Goal: Task Accomplishment & Management: Complete application form

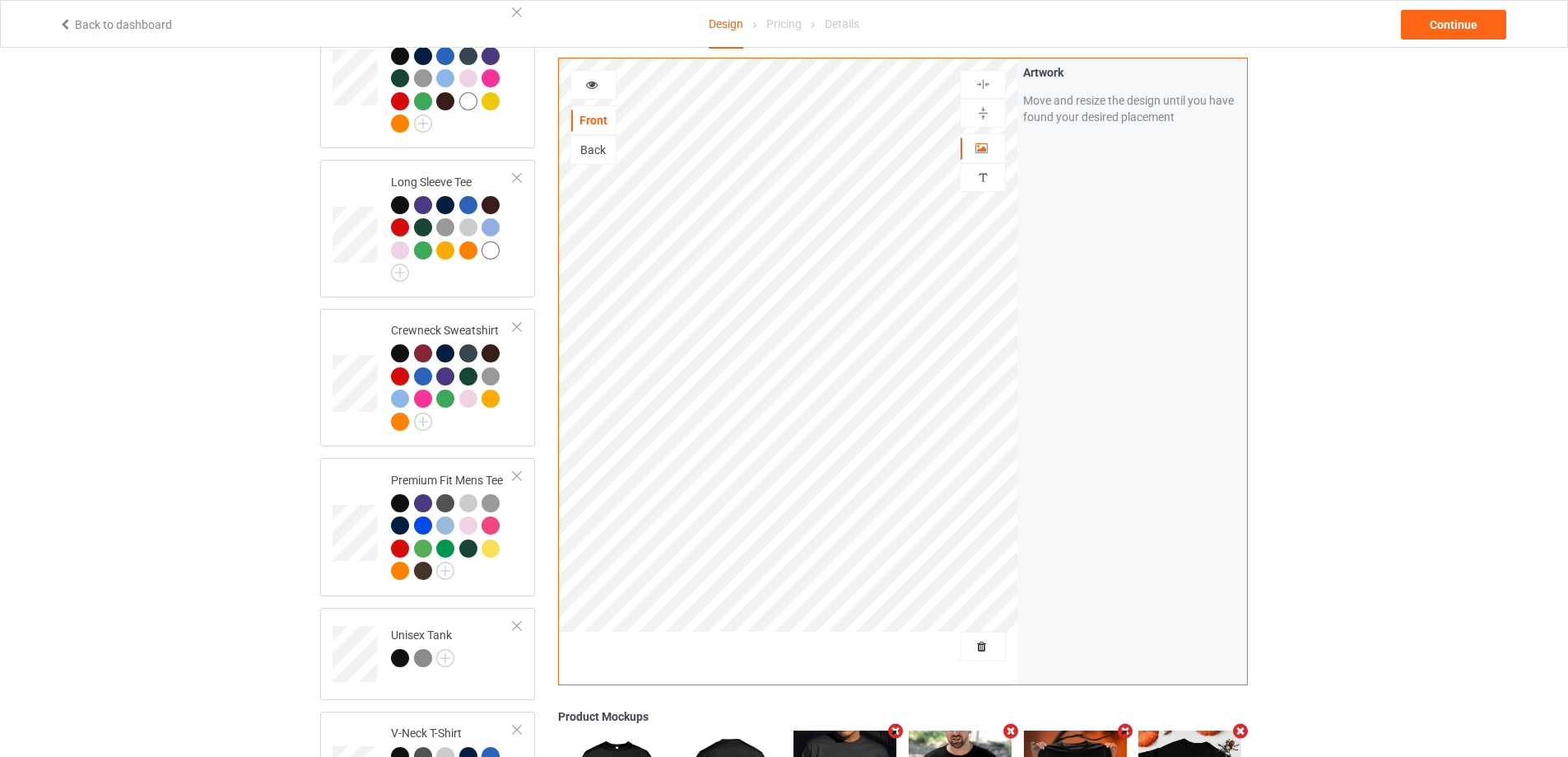
scroll to position [988, 0]
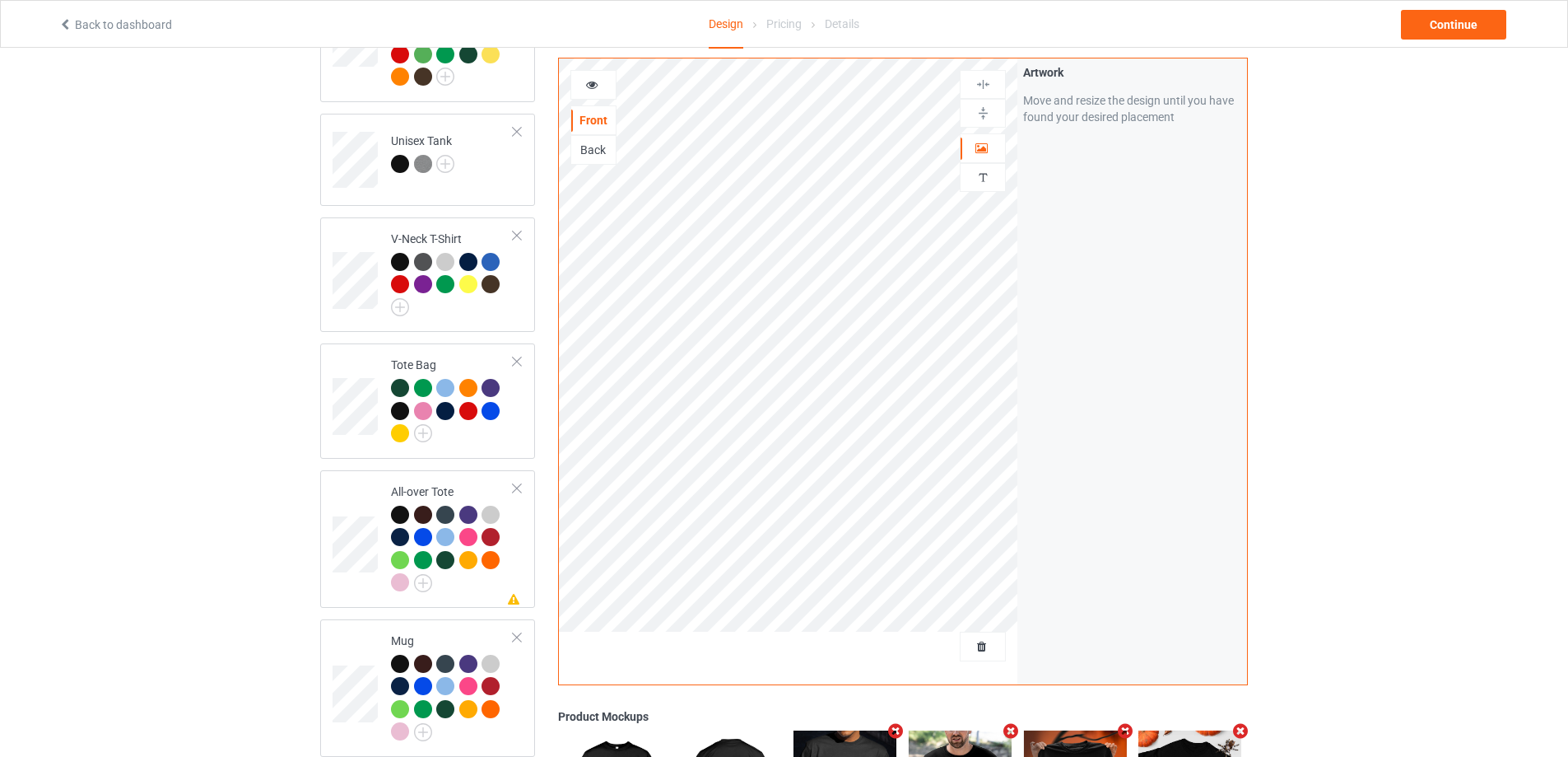
drag, startPoint x: 1124, startPoint y: 732, endPoint x: 1200, endPoint y: 725, distance: 76.3
click at [1127, 730] on icon "Remove mockup" at bounding box center [1125, 732] width 21 height 18
click at [1129, 729] on icon "Remove mockup" at bounding box center [1125, 732] width 21 height 18
click at [971, 644] on span "Delete all designs" at bounding box center [945, 646] width 87 height 13
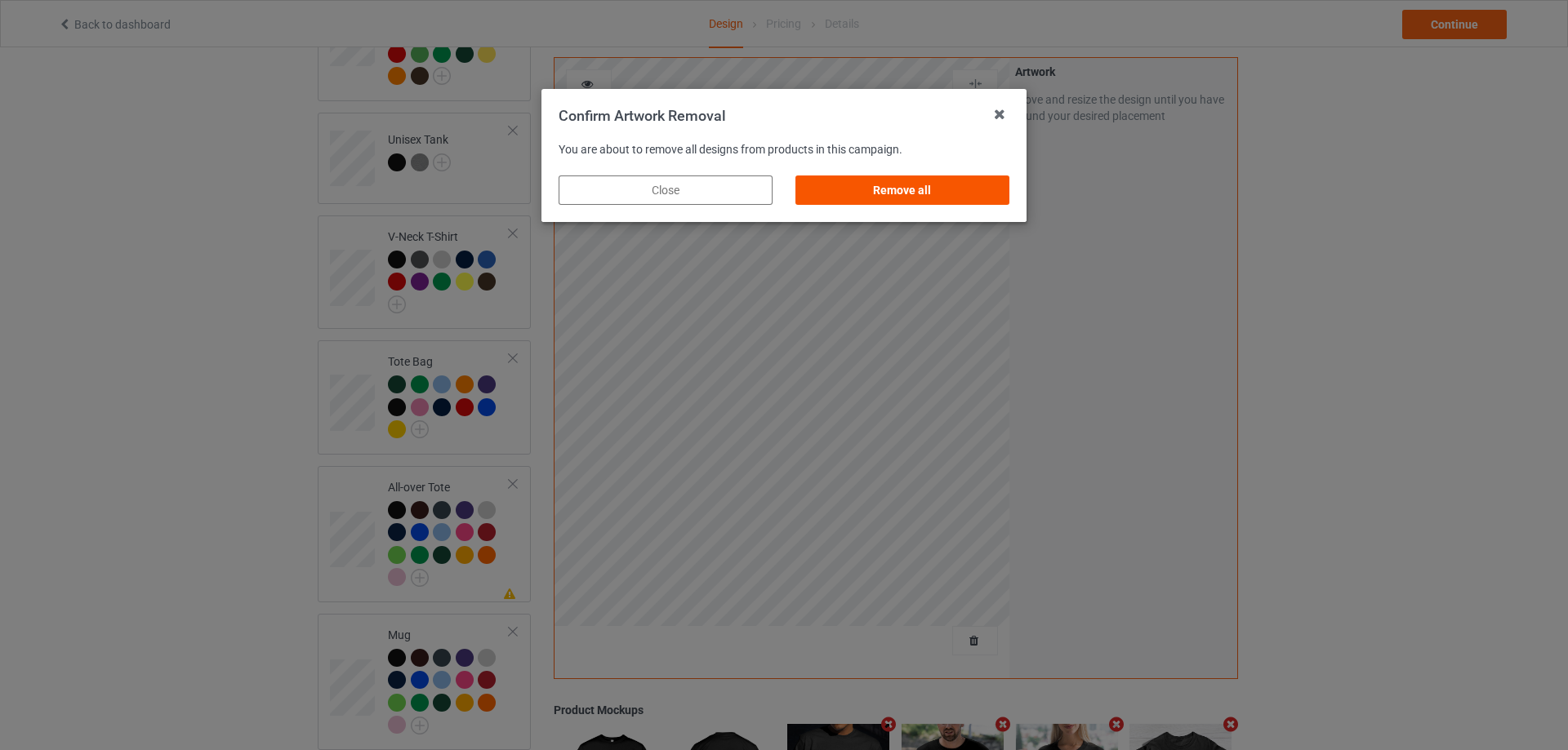
click at [928, 195] on div "Remove all" at bounding box center [902, 190] width 214 height 29
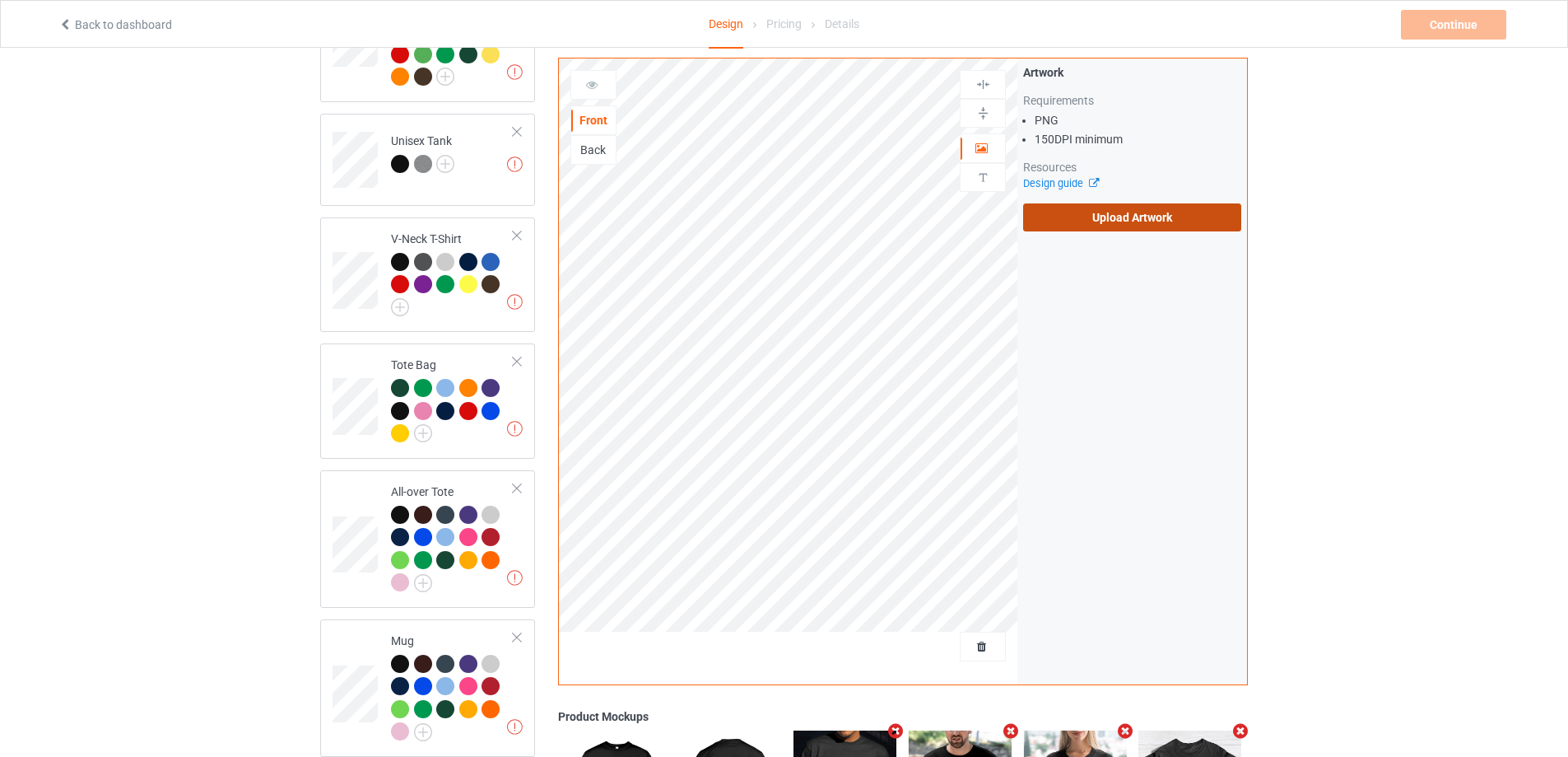
click at [1110, 214] on label "Upload Artwork" at bounding box center [1132, 217] width 219 height 28
click at [0, 0] on input "Upload Artwork" at bounding box center [0, 0] width 0 height 0
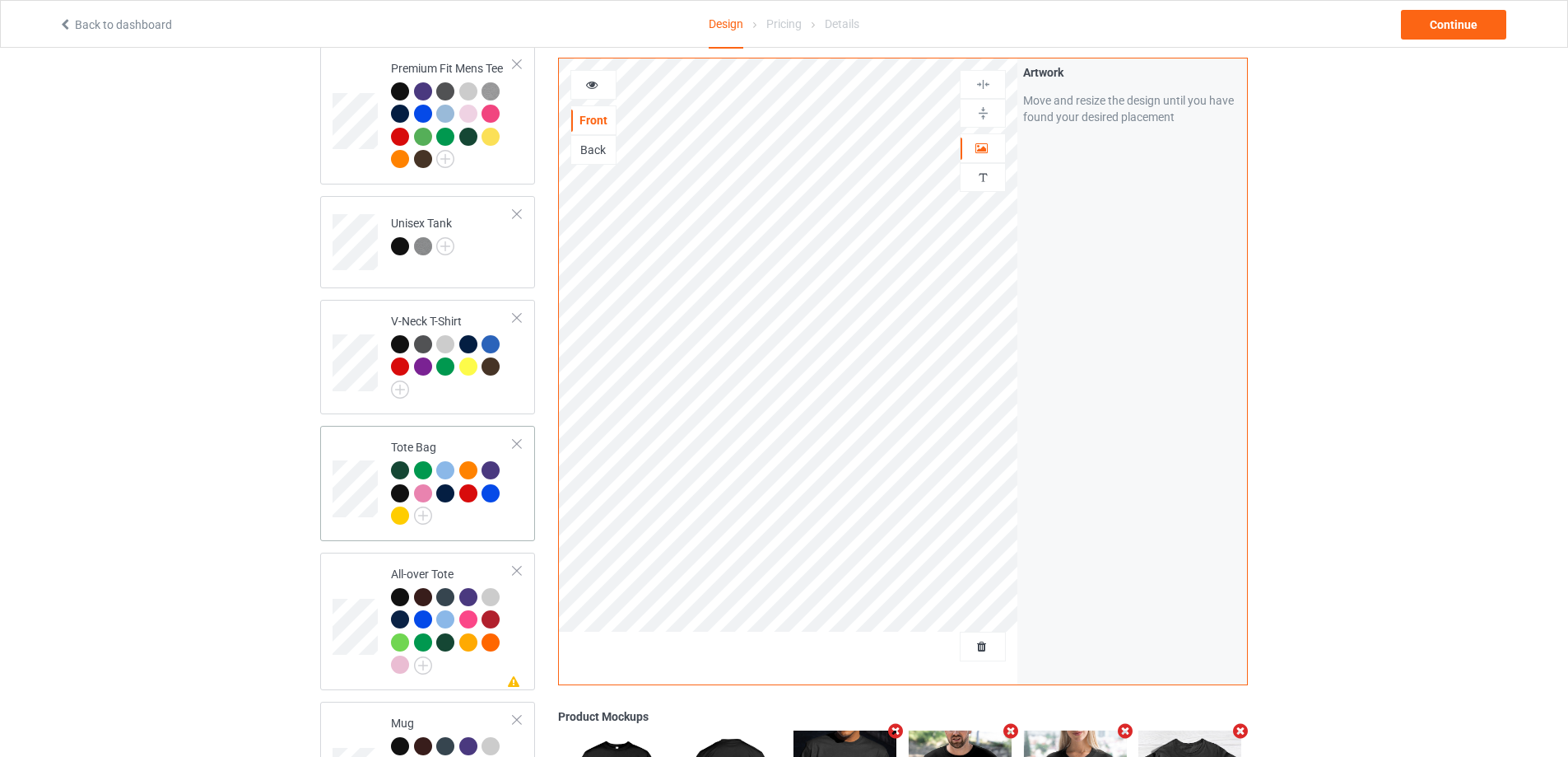
scroll to position [824, 0]
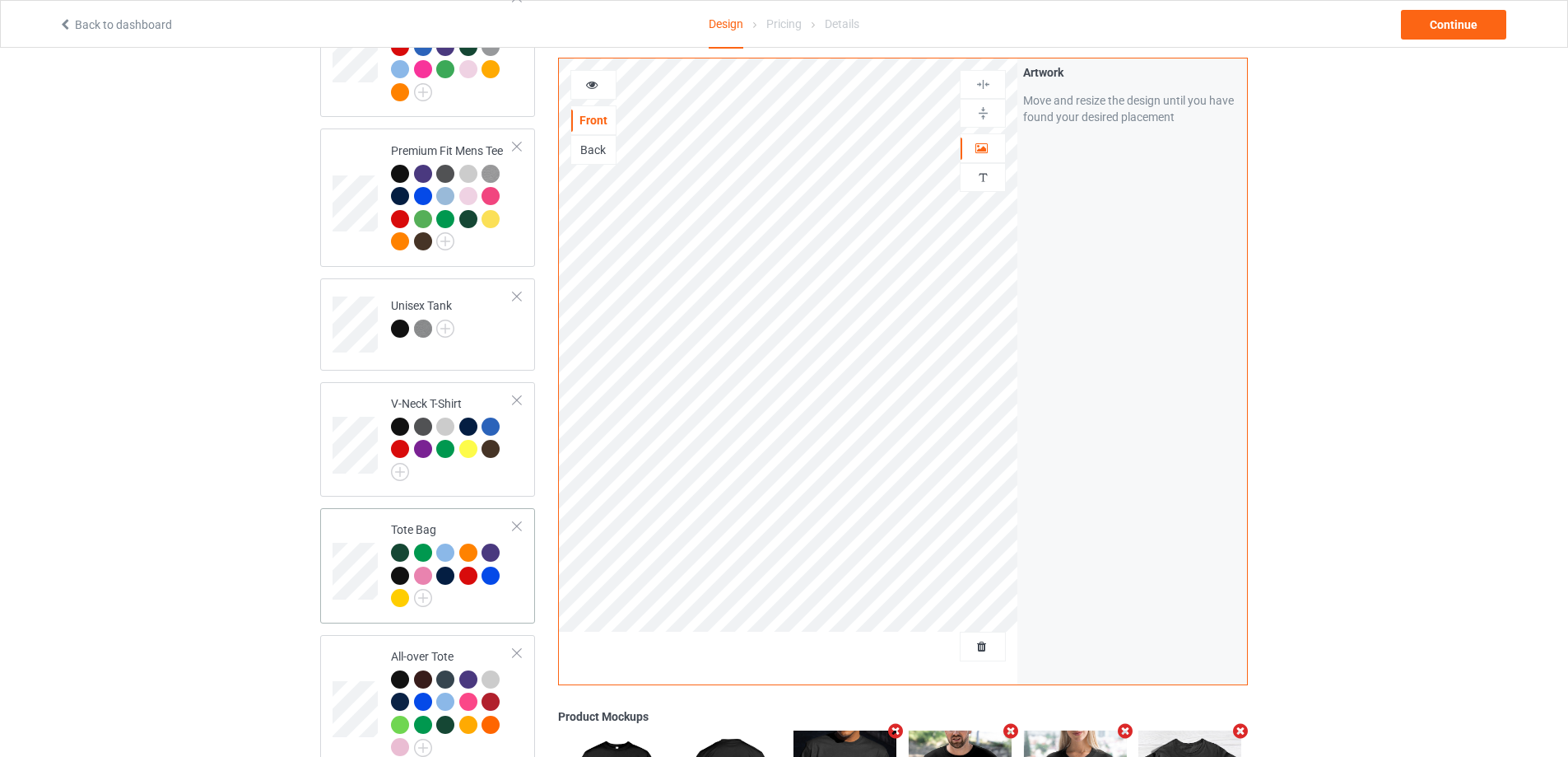
click at [511, 566] on div at bounding box center [452, 578] width 122 height 69
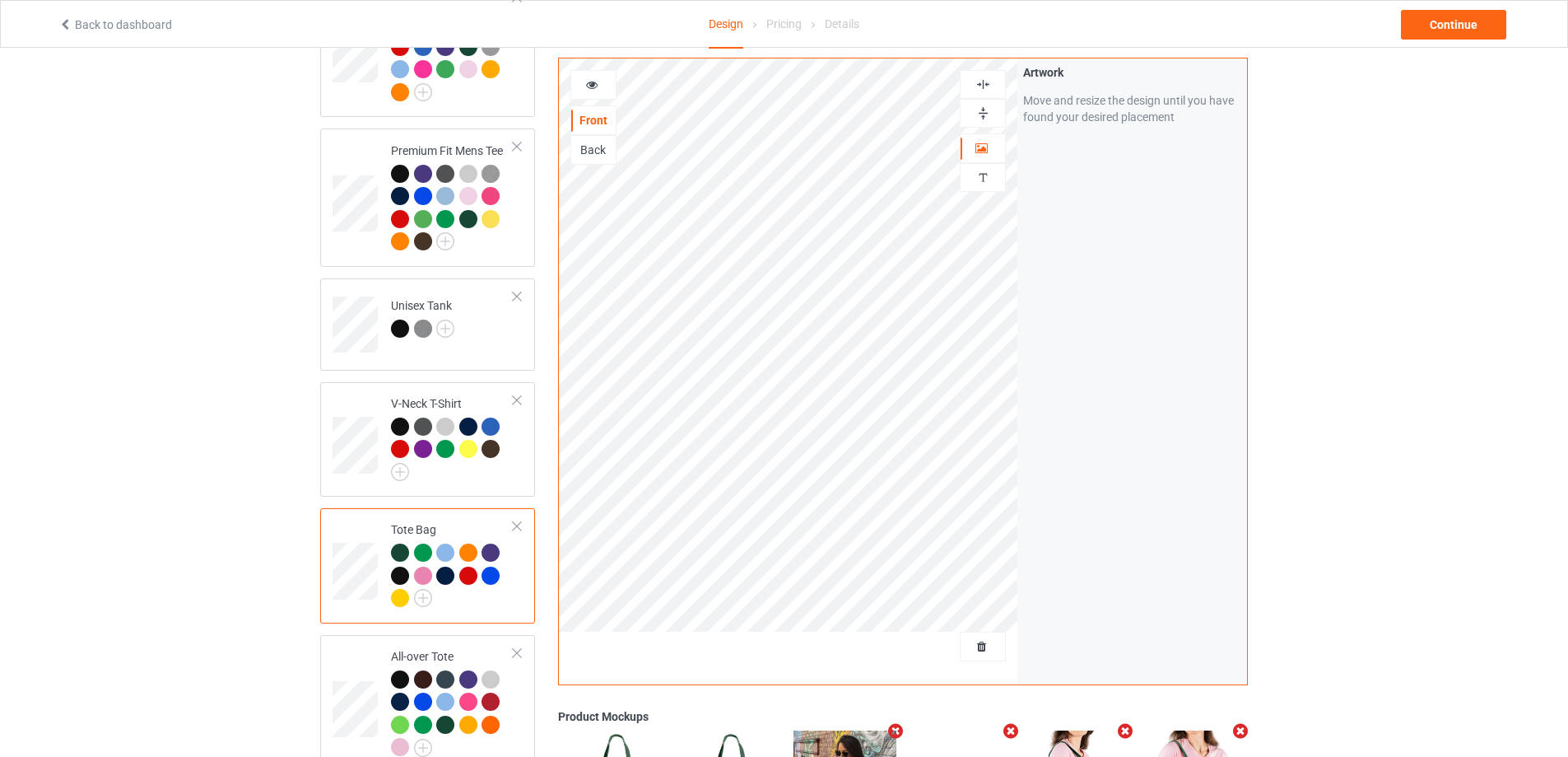
scroll to position [1071, 0]
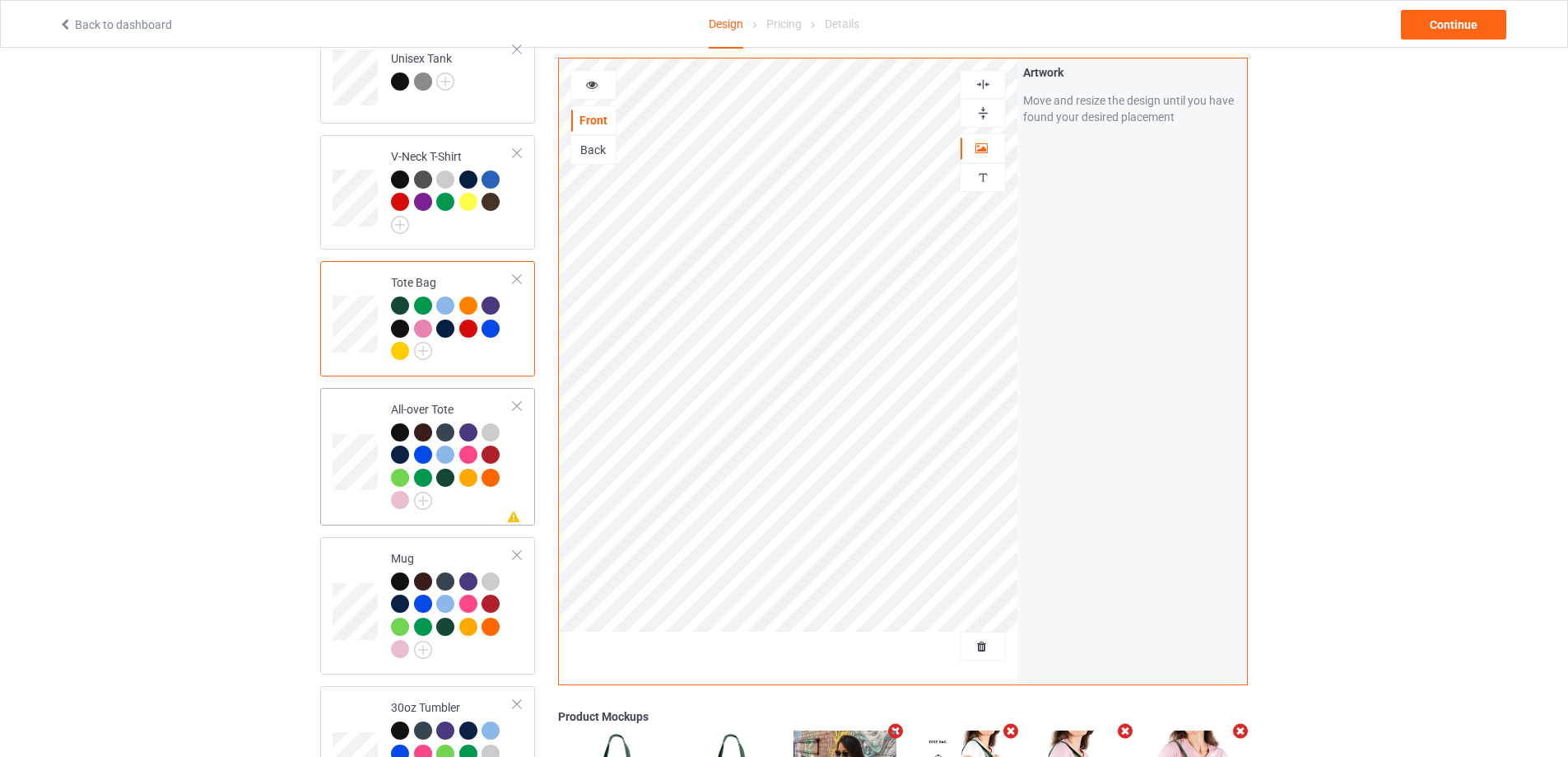
click at [490, 494] on div at bounding box center [452, 469] width 122 height 90
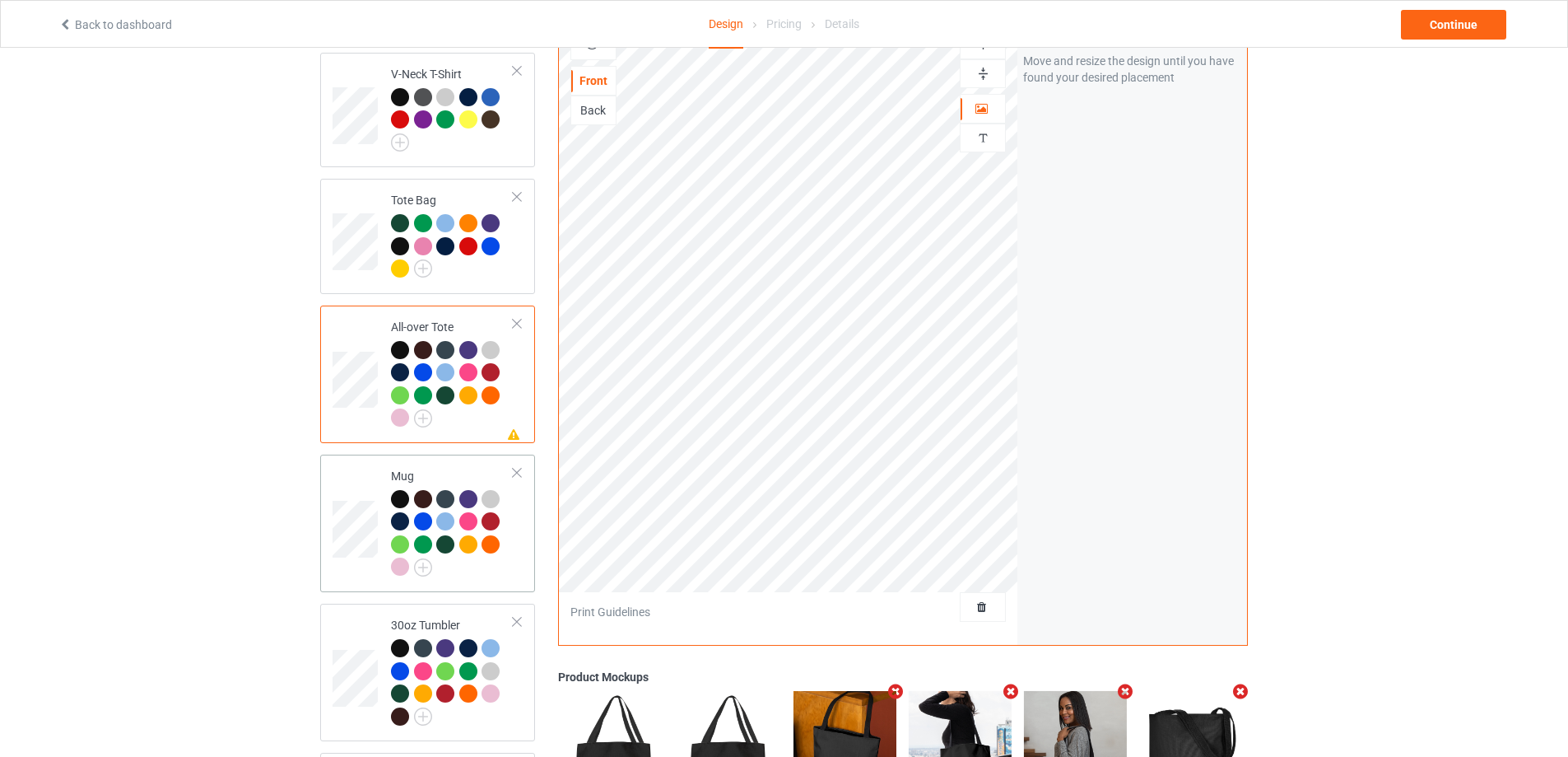
click at [493, 572] on td "Mug" at bounding box center [453, 523] width 141 height 125
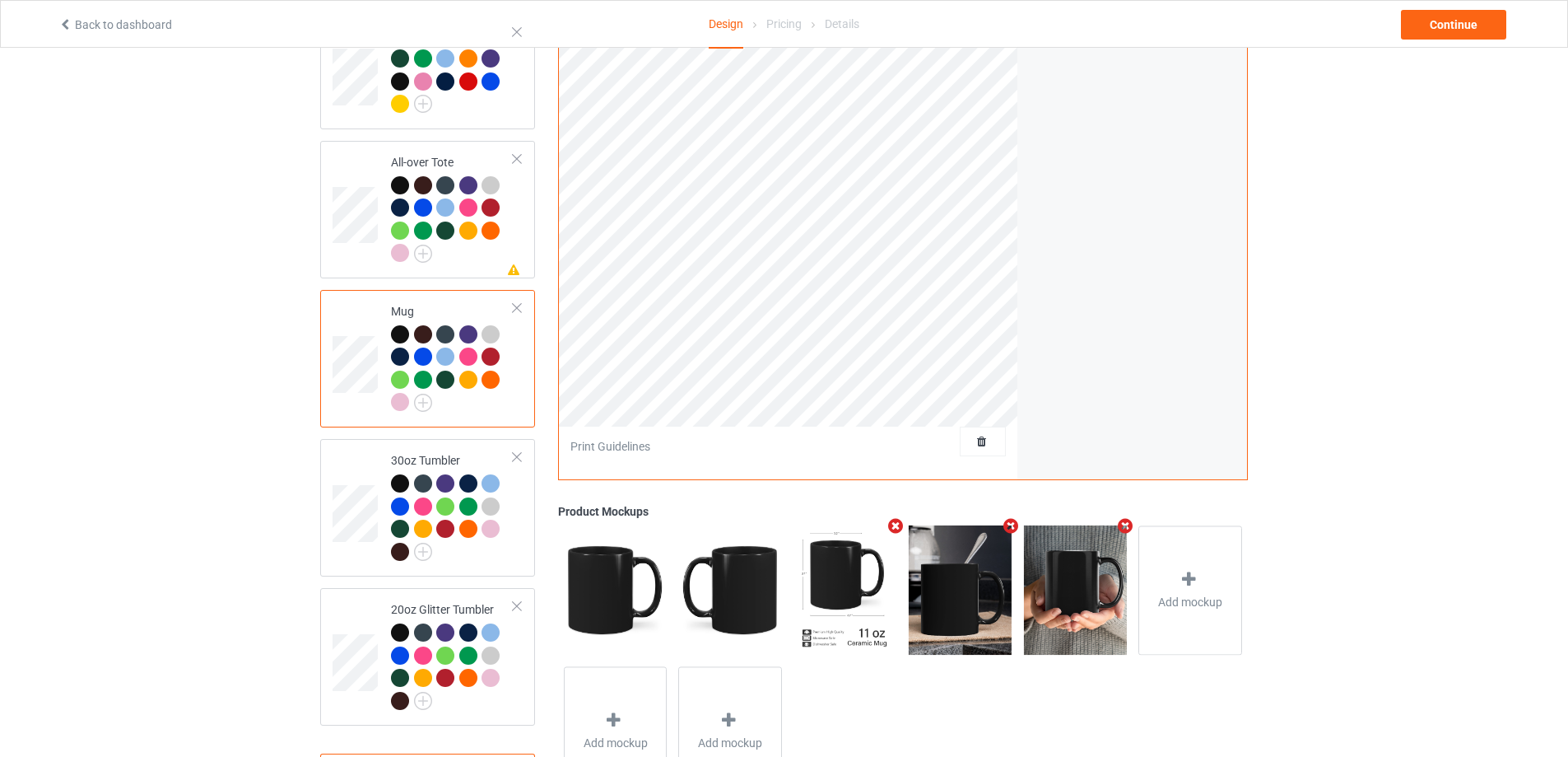
scroll to position [1391, 0]
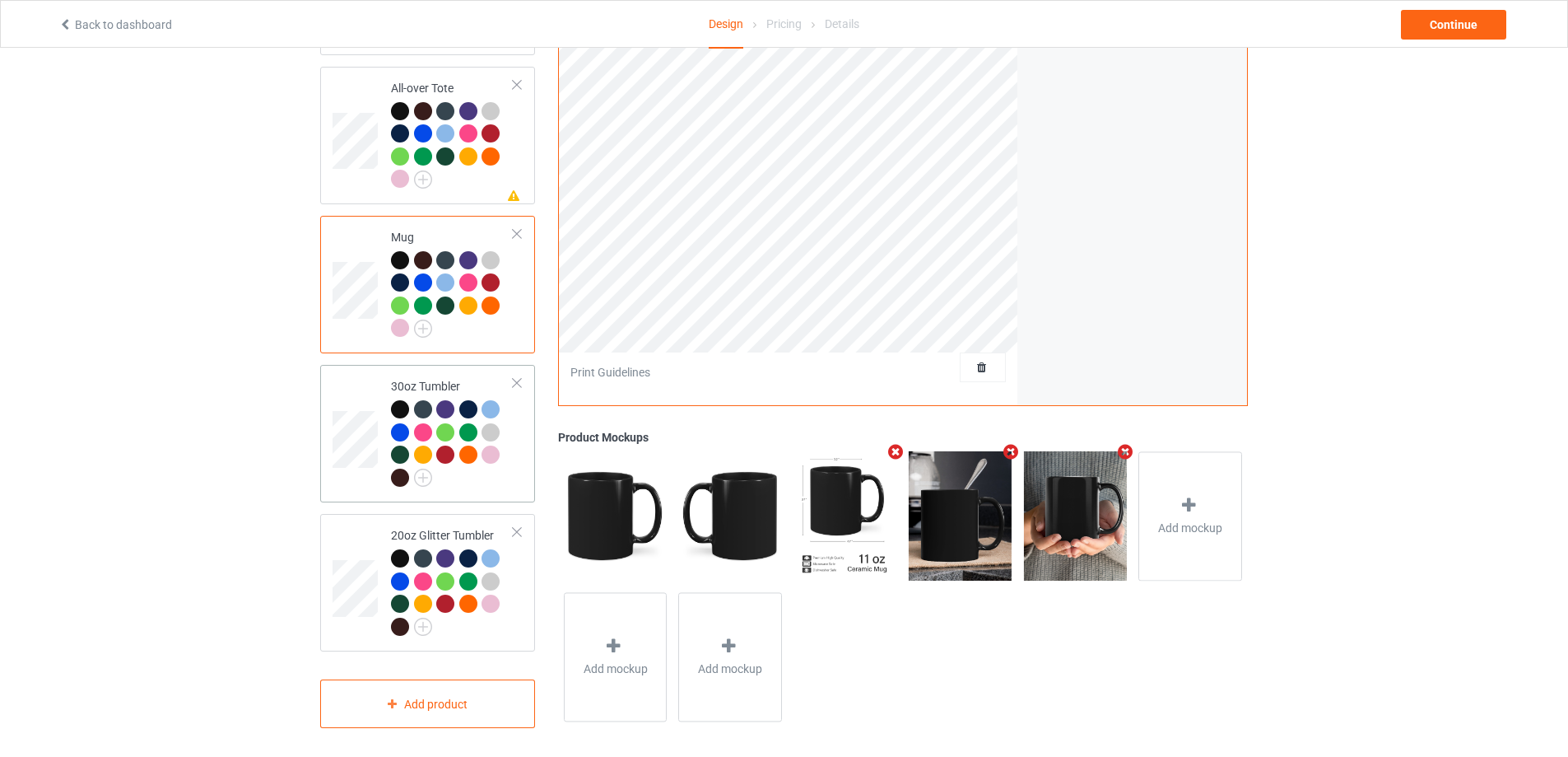
click at [500, 481] on div at bounding box center [452, 445] width 122 height 90
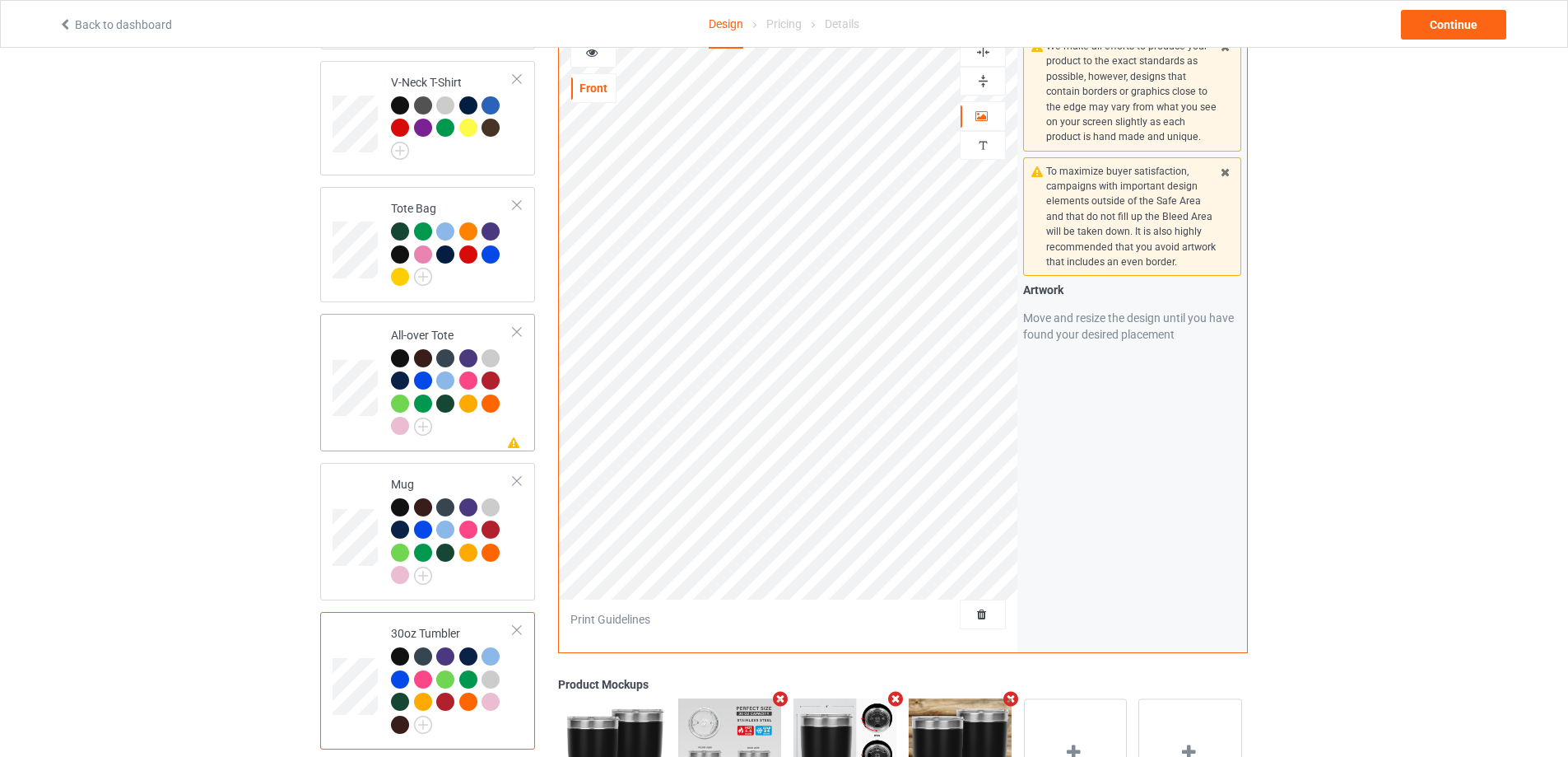
scroll to position [1391, 0]
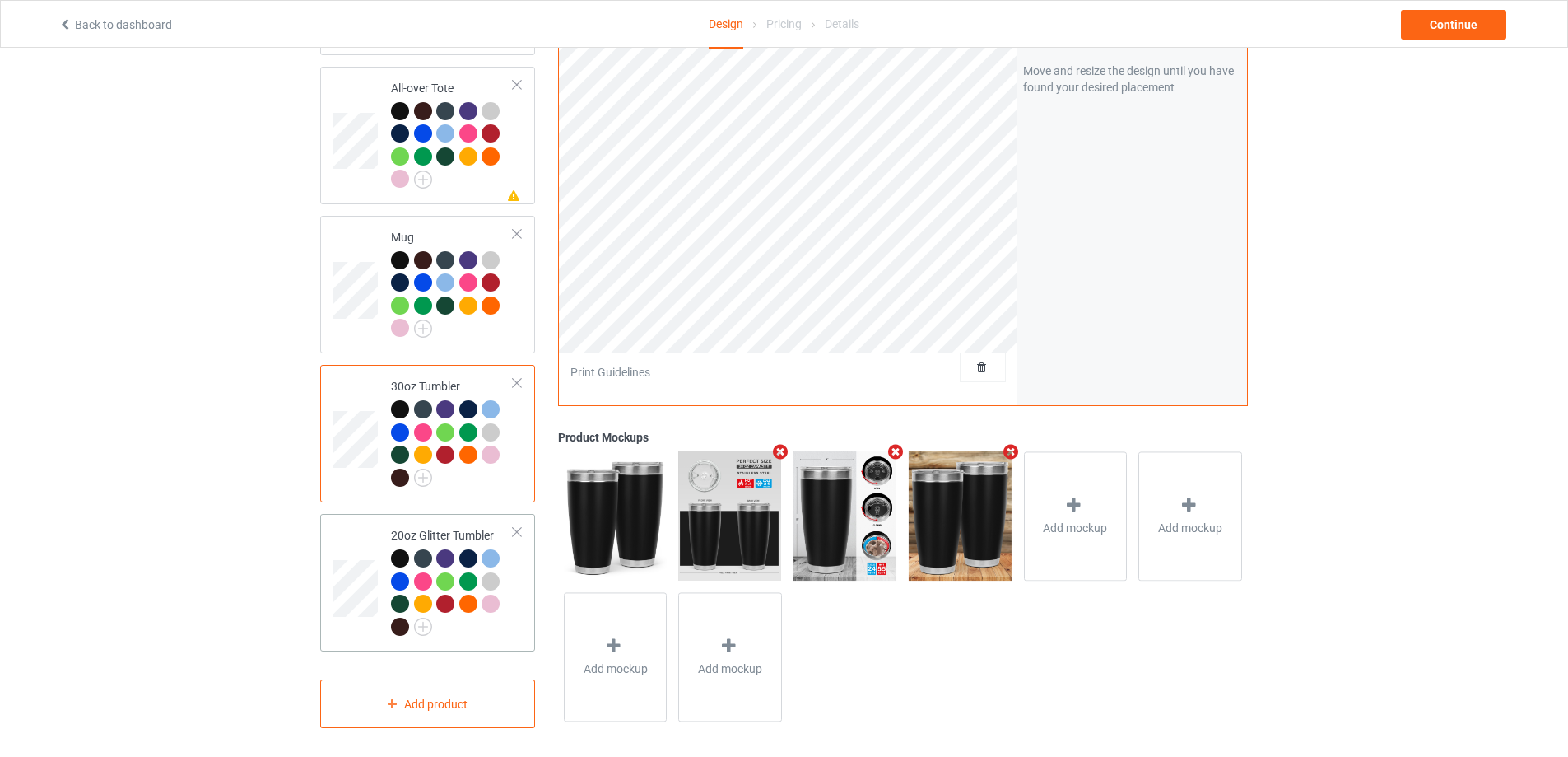
click at [501, 584] on div at bounding box center [493, 584] width 24 height 24
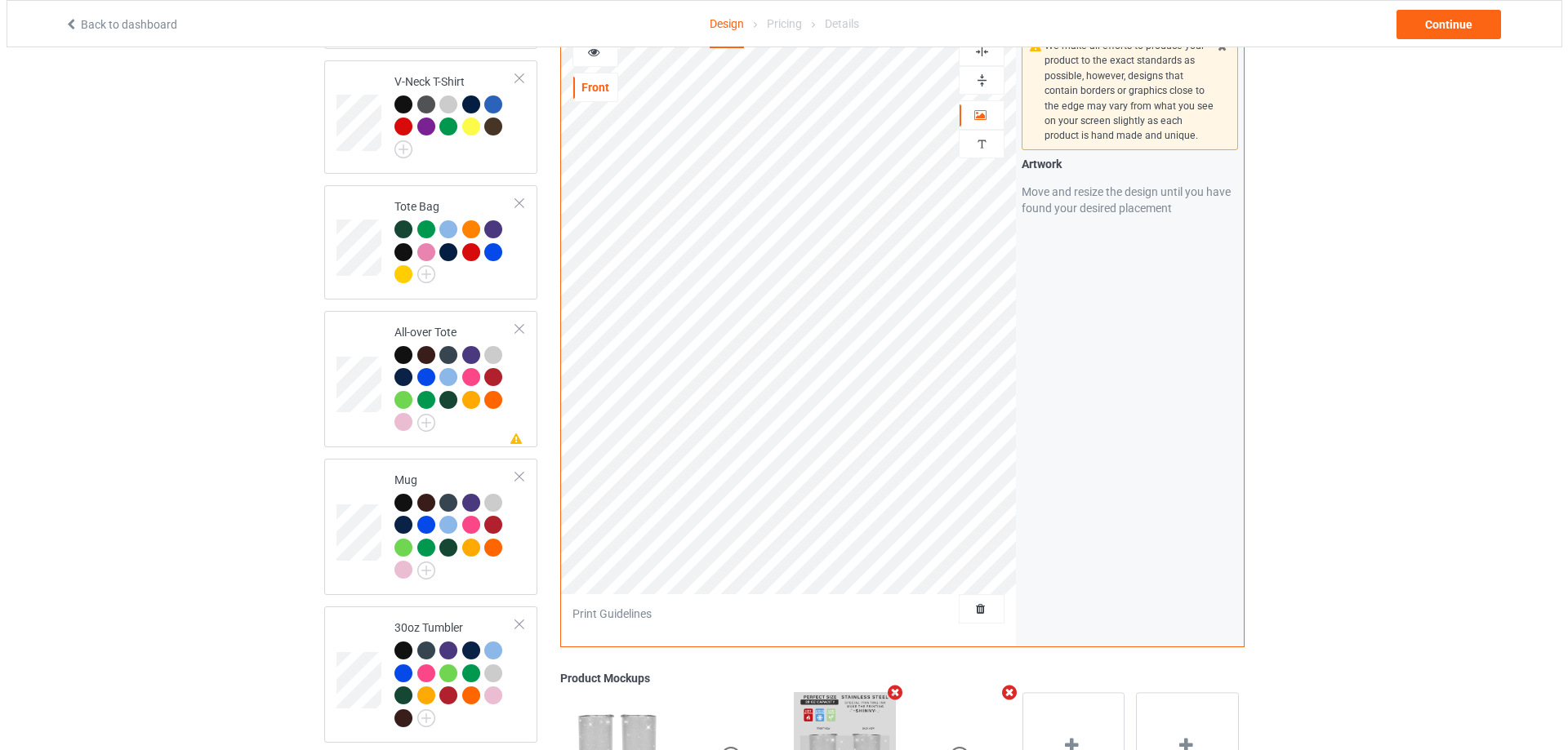
scroll to position [1379, 0]
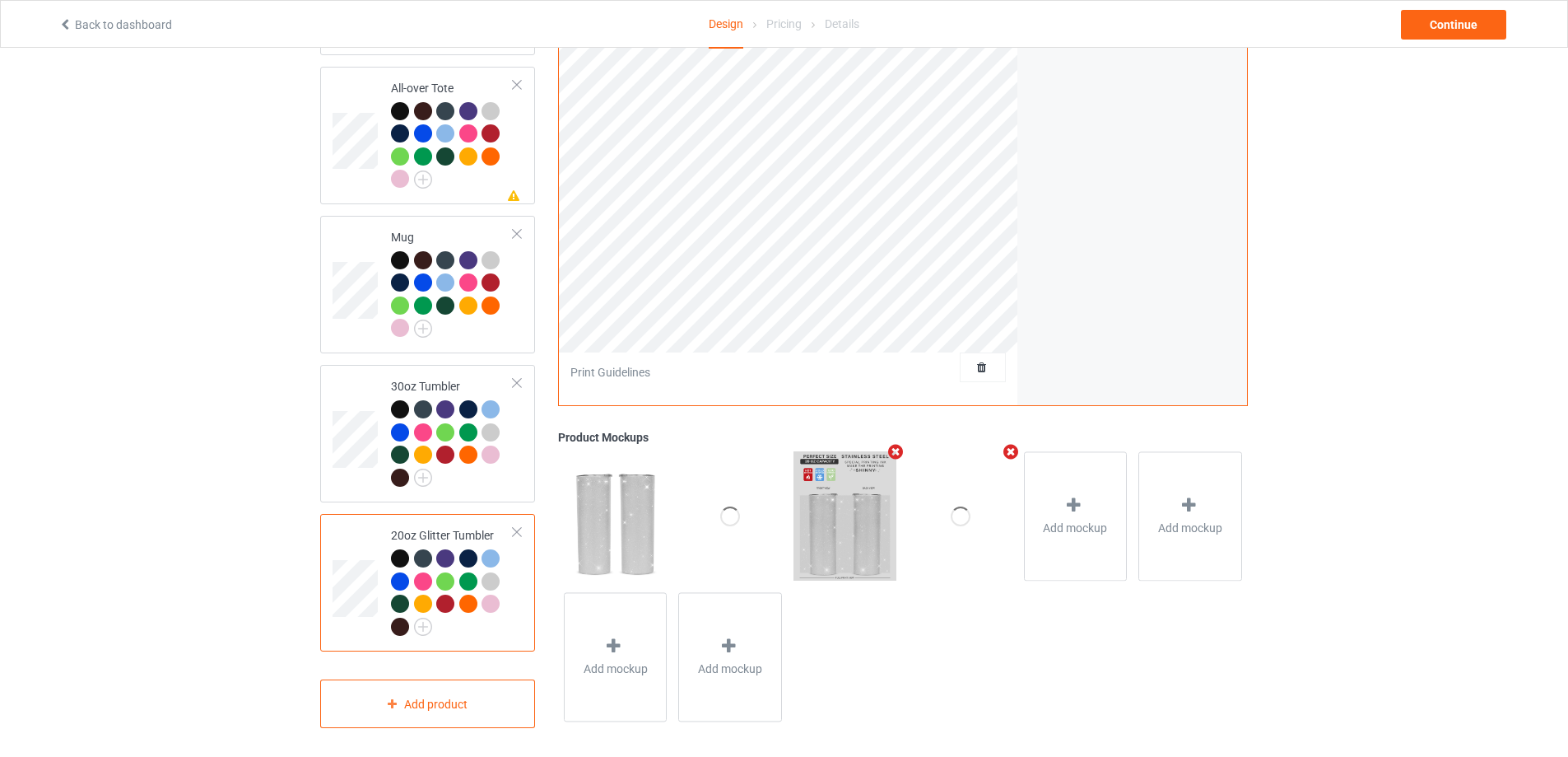
click at [1454, 39] on div "Back to dashboard Design Pricing Details Continue" at bounding box center [784, 24] width 1474 height 46
click at [1450, 35] on div "Continue" at bounding box center [1454, 25] width 106 height 29
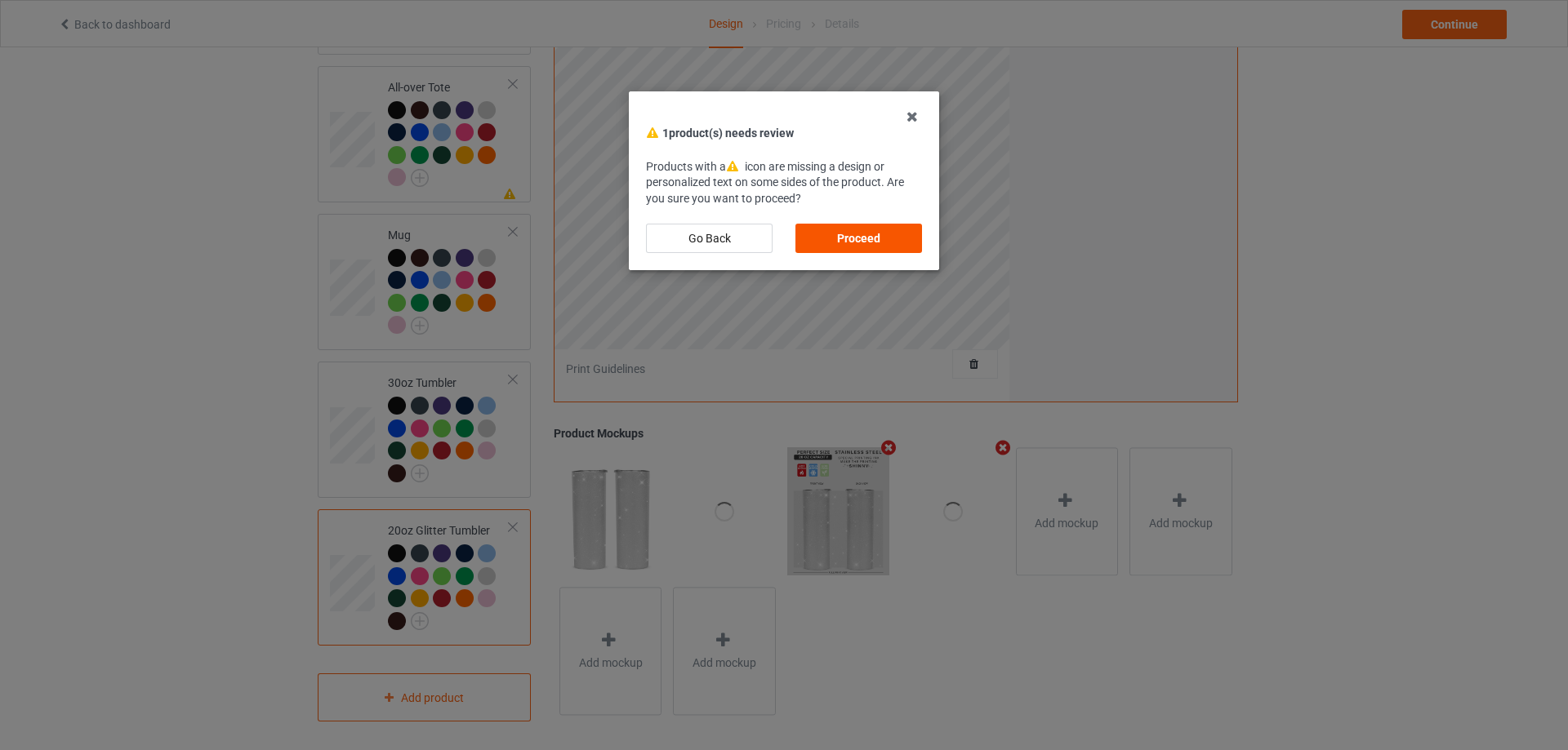
click at [877, 236] on div "Proceed" at bounding box center [858, 238] width 126 height 29
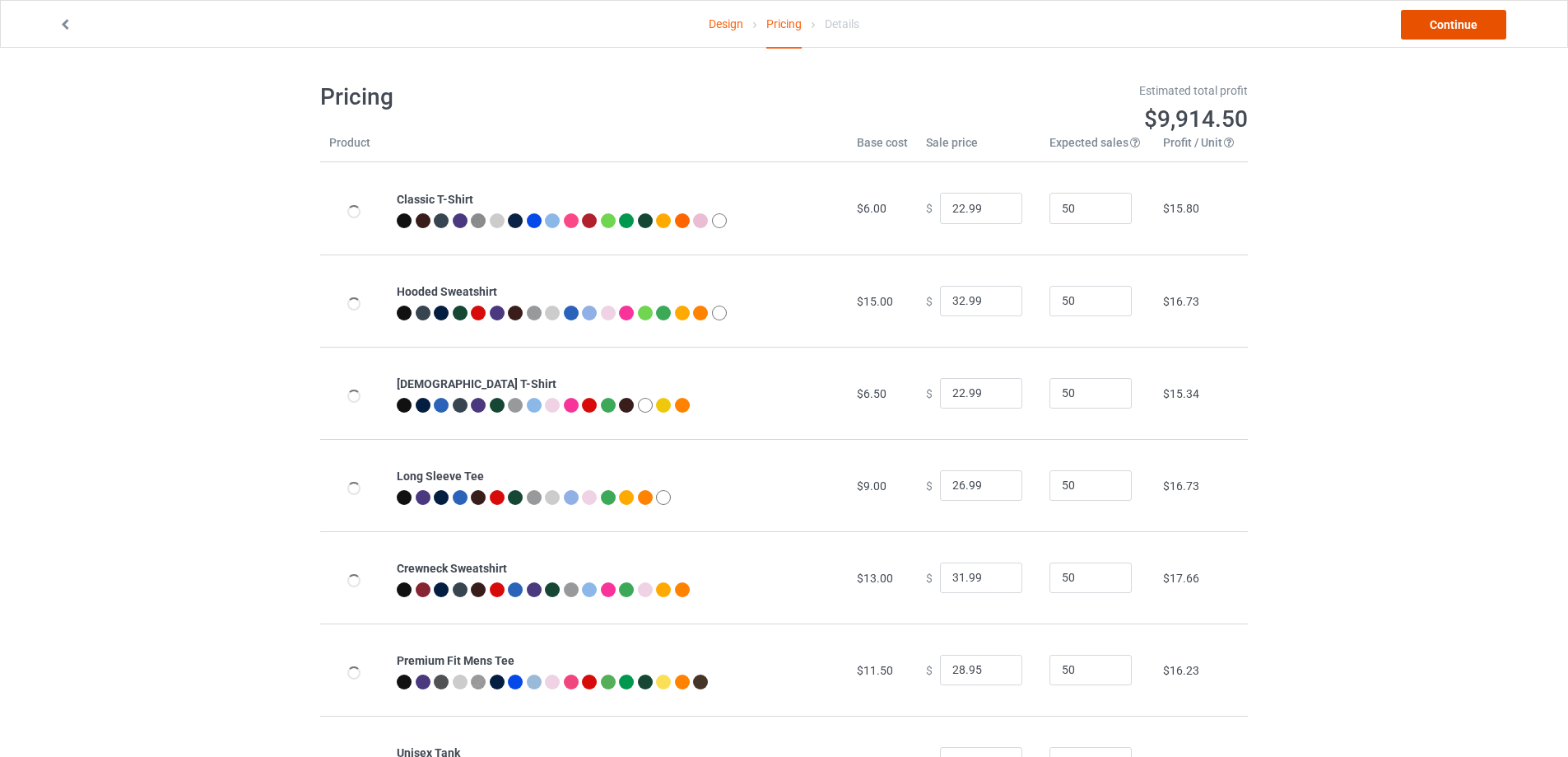
click at [1413, 36] on link "Continue" at bounding box center [1454, 25] width 106 height 29
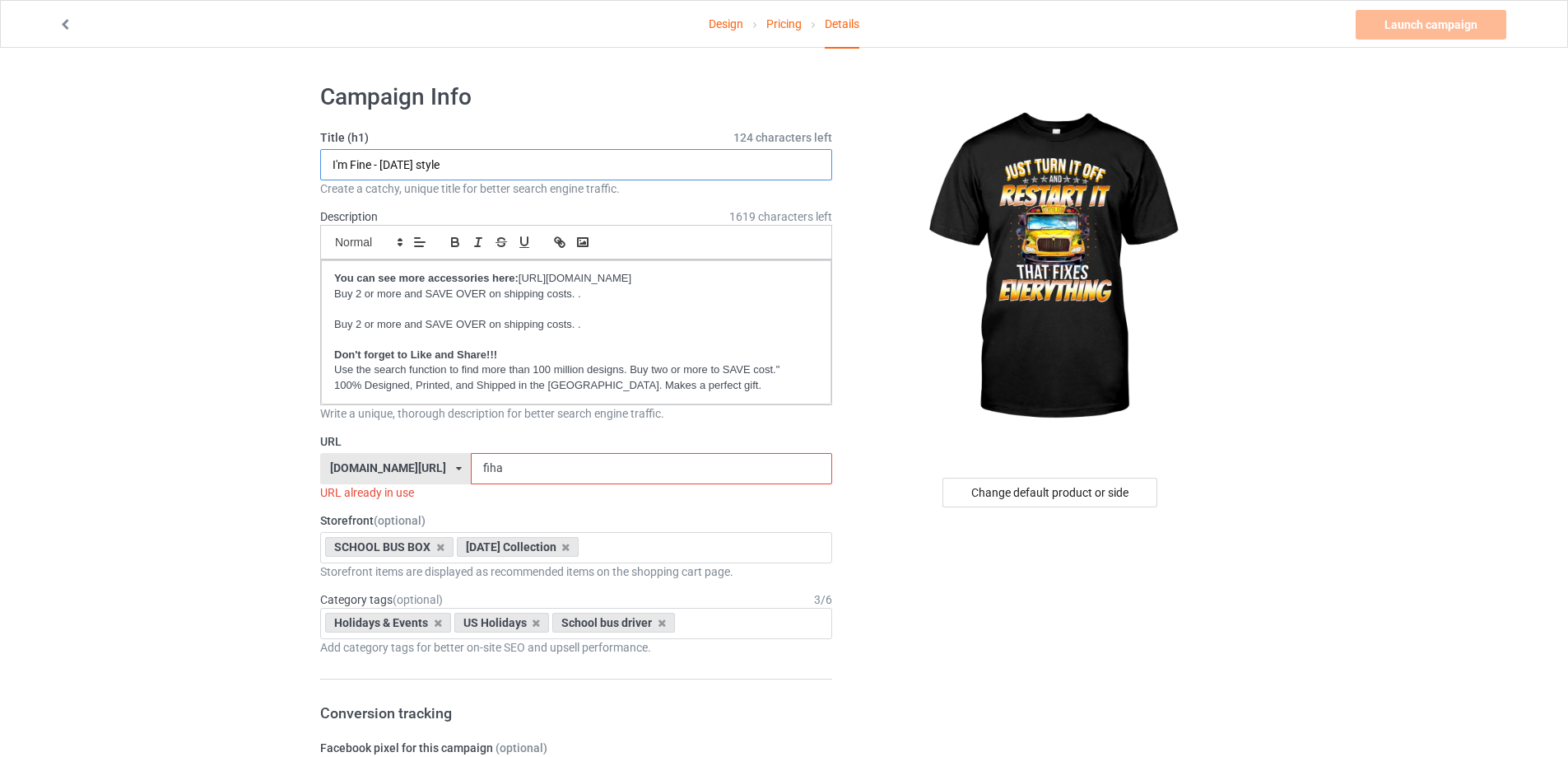
click at [450, 158] on input "I'm Fine - [DATE] style" at bounding box center [576, 165] width 512 height 31
type input "Just turn it off restart it that fixes everything"
click at [493, 474] on input "fiha" at bounding box center [651, 469] width 361 height 31
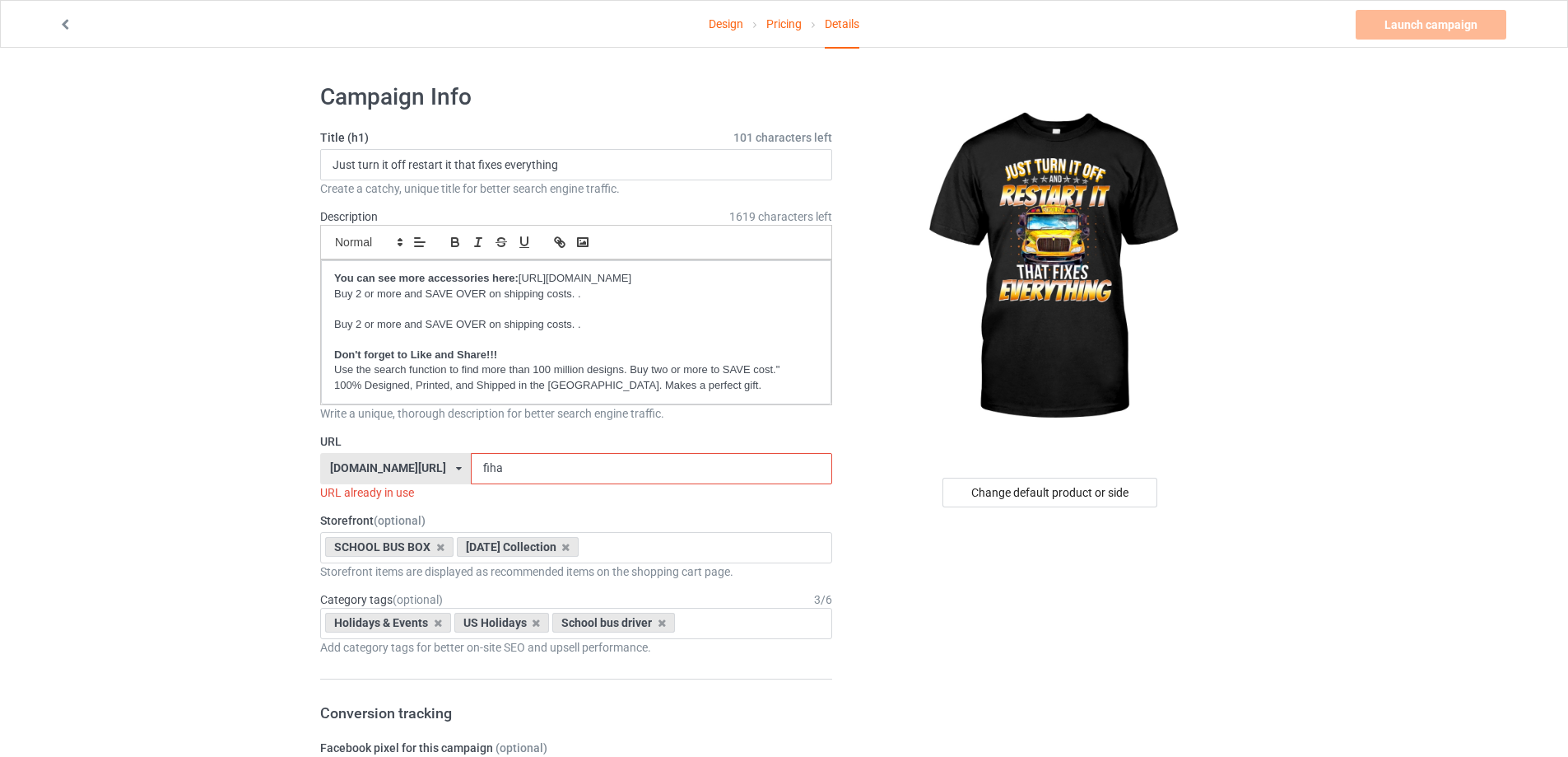
click at [493, 474] on input "fiha" at bounding box center [651, 469] width 361 height 31
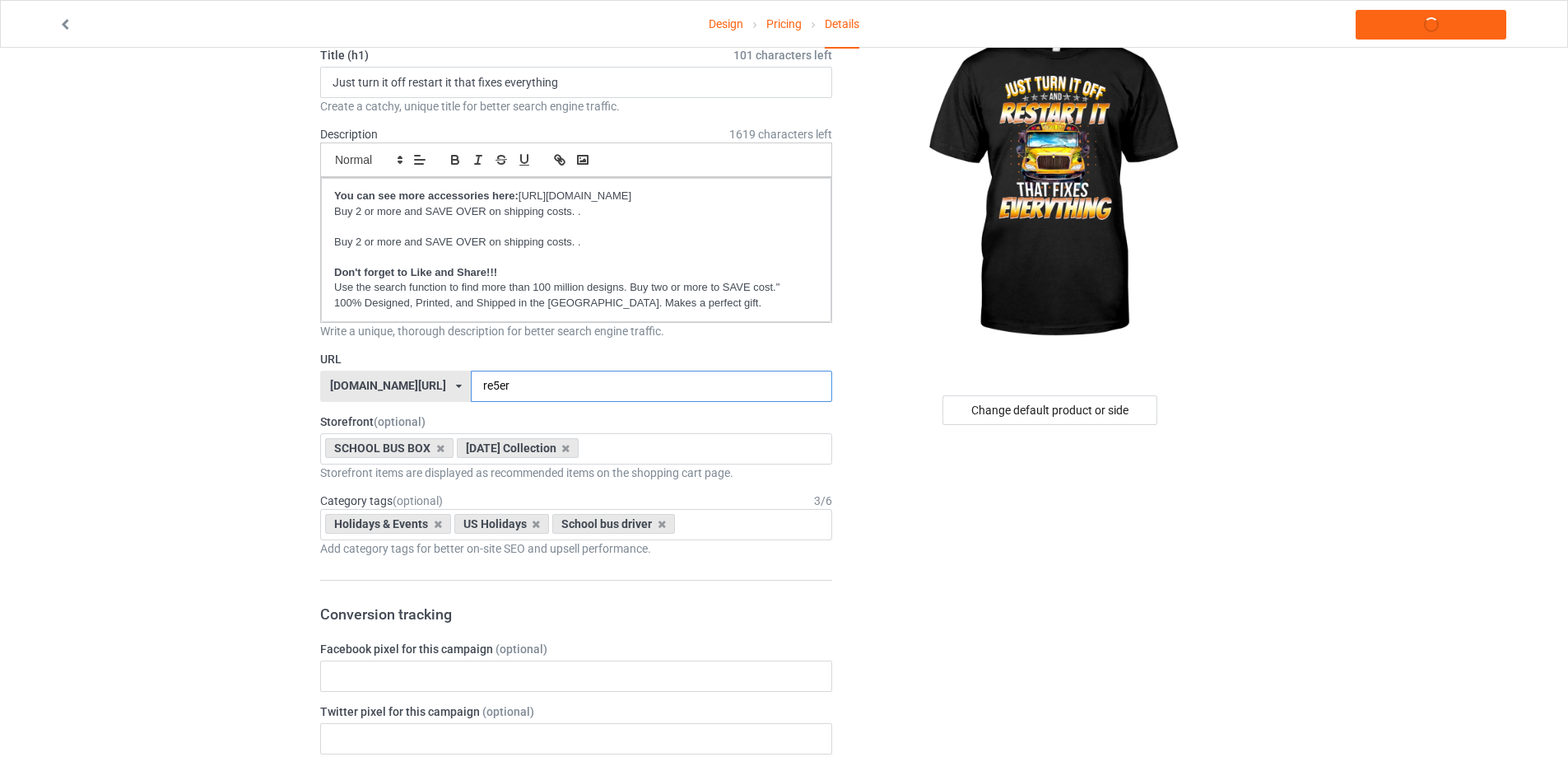
scroll to position [247, 0]
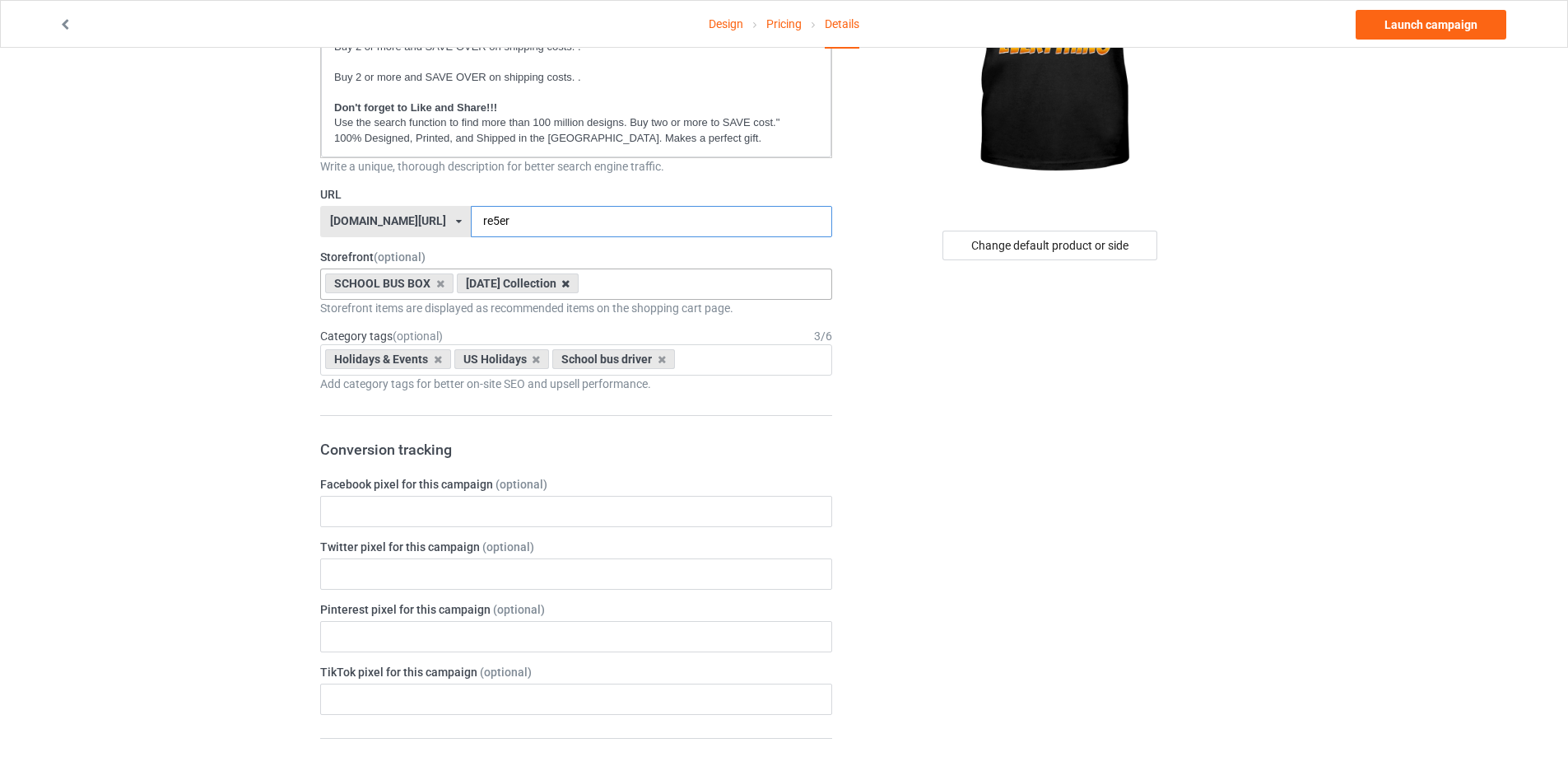
type input "re5er"
click at [569, 283] on icon at bounding box center [565, 283] width 8 height 11
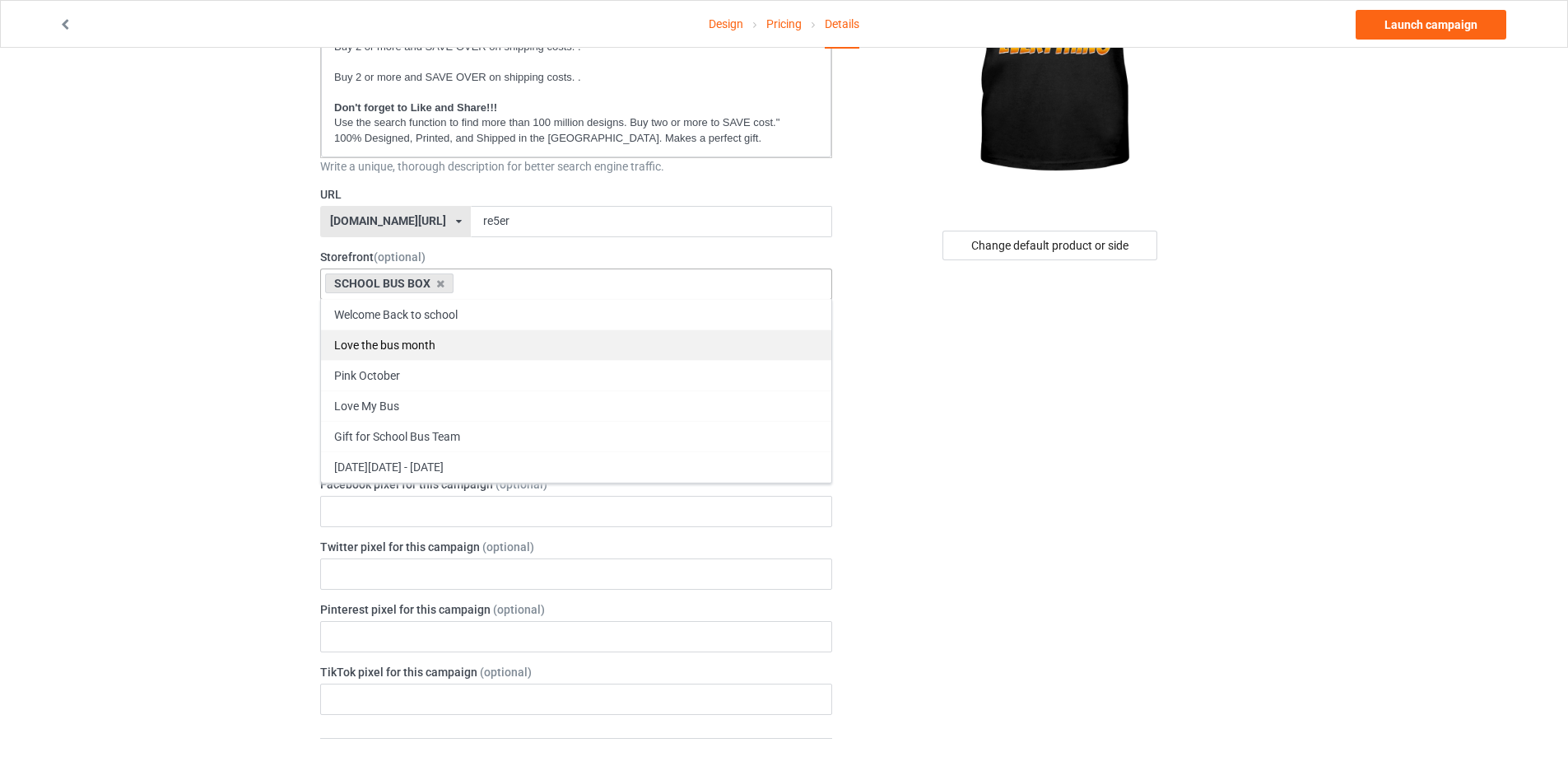
click at [516, 341] on div "Love the bus month" at bounding box center [576, 344] width 511 height 30
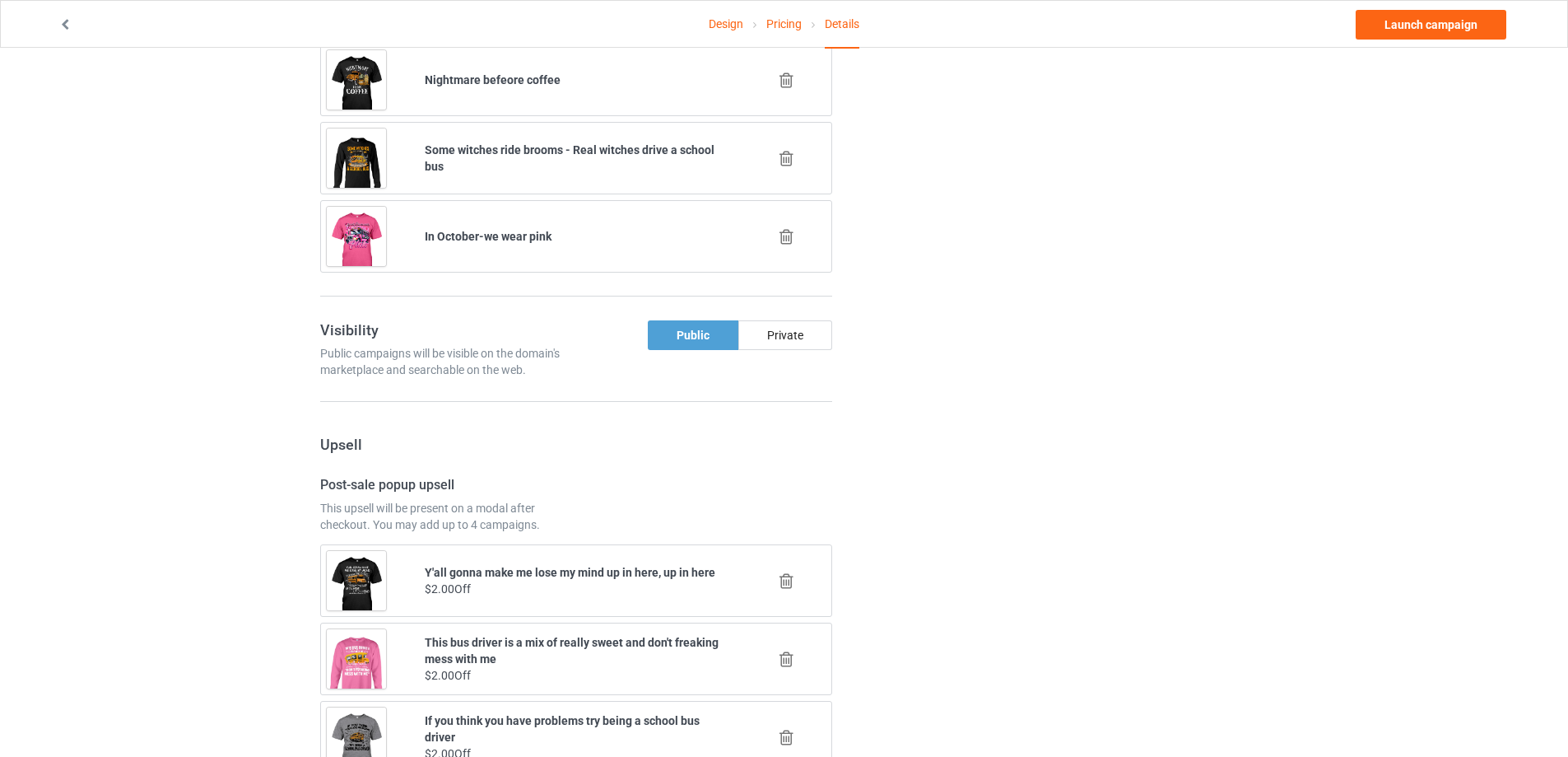
scroll to position [1071, 0]
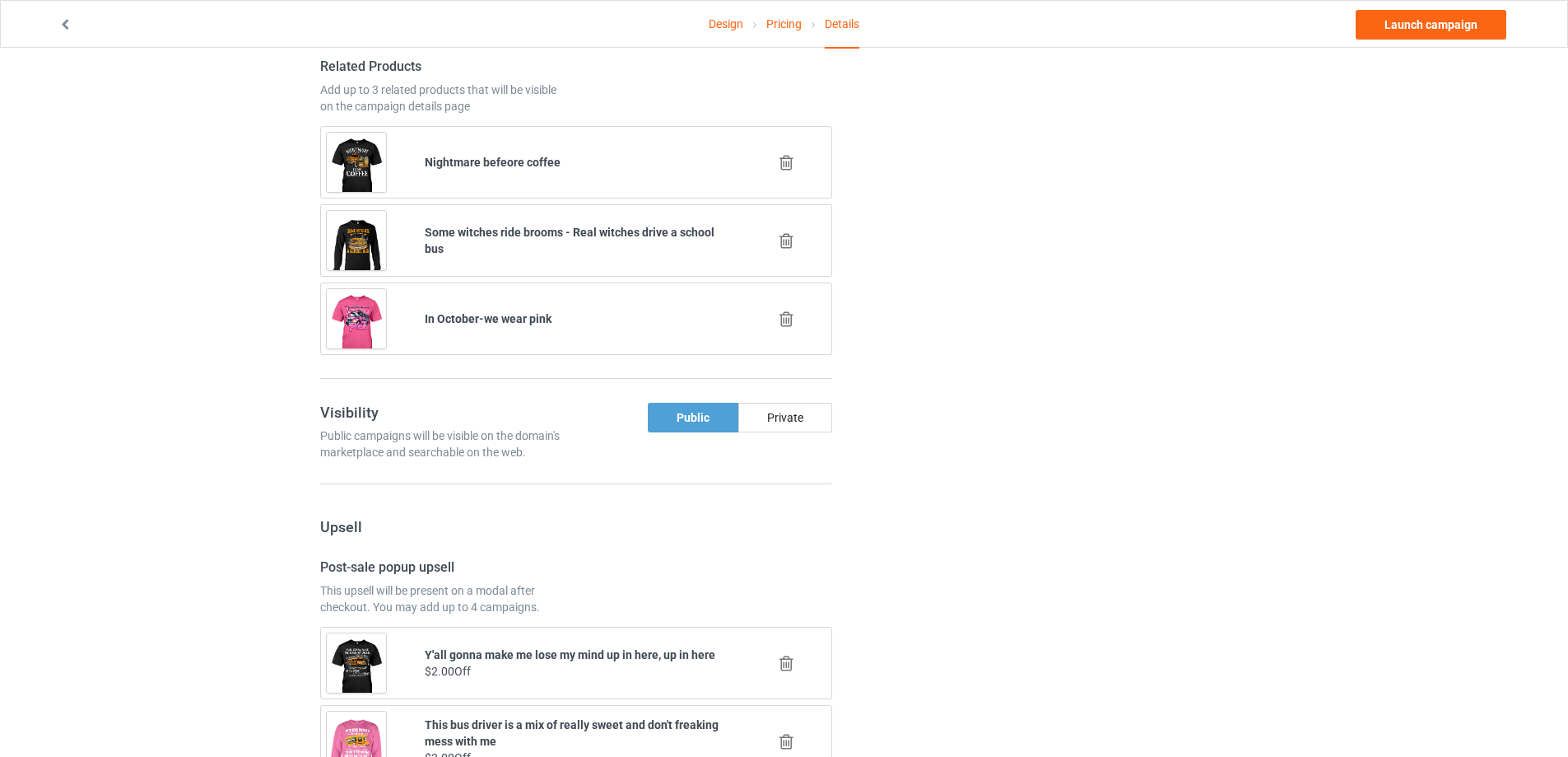
click at [786, 324] on icon at bounding box center [786, 320] width 21 height 18
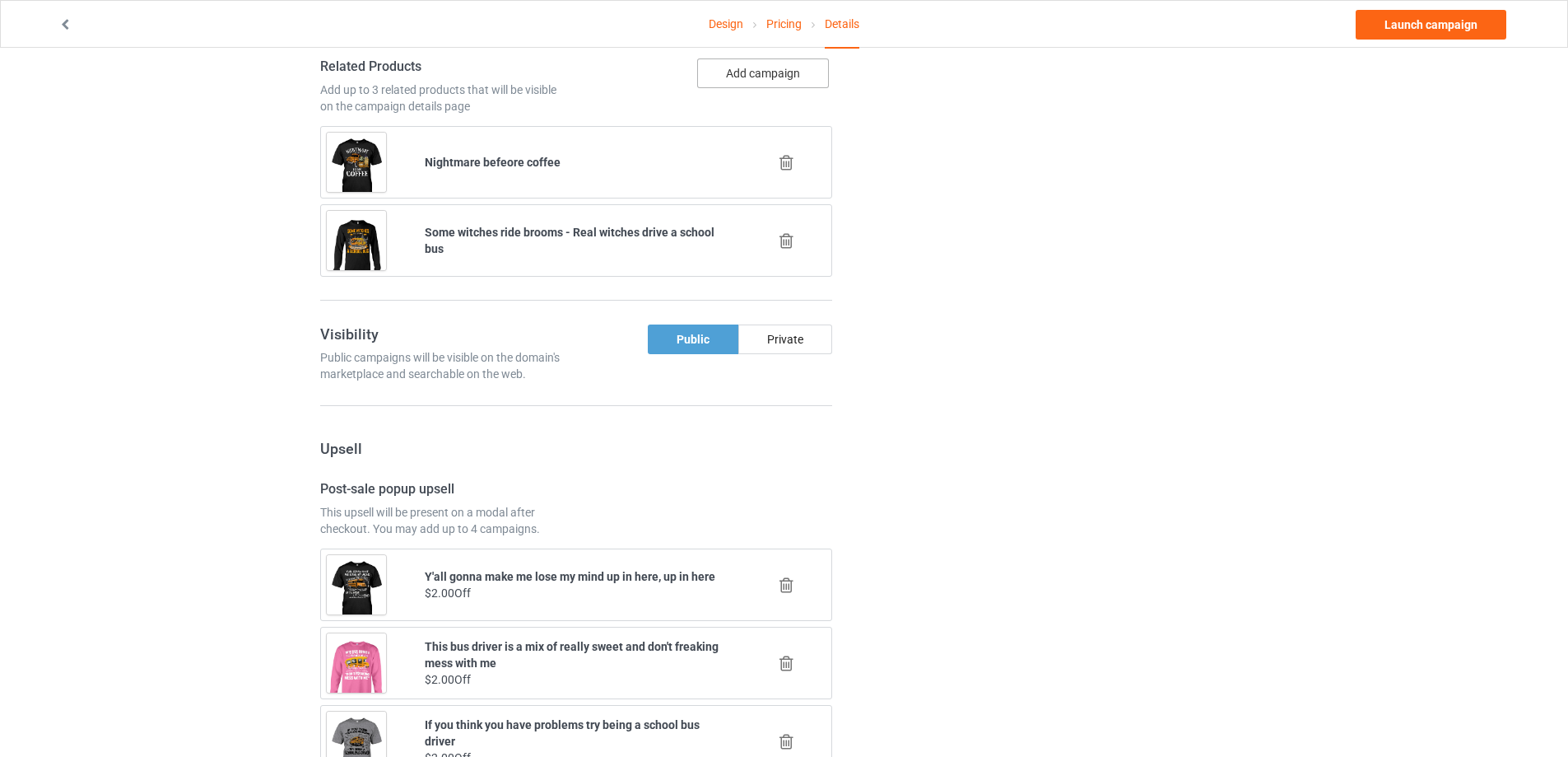
click at [754, 66] on button "Add campaign" at bounding box center [762, 74] width 131 height 29
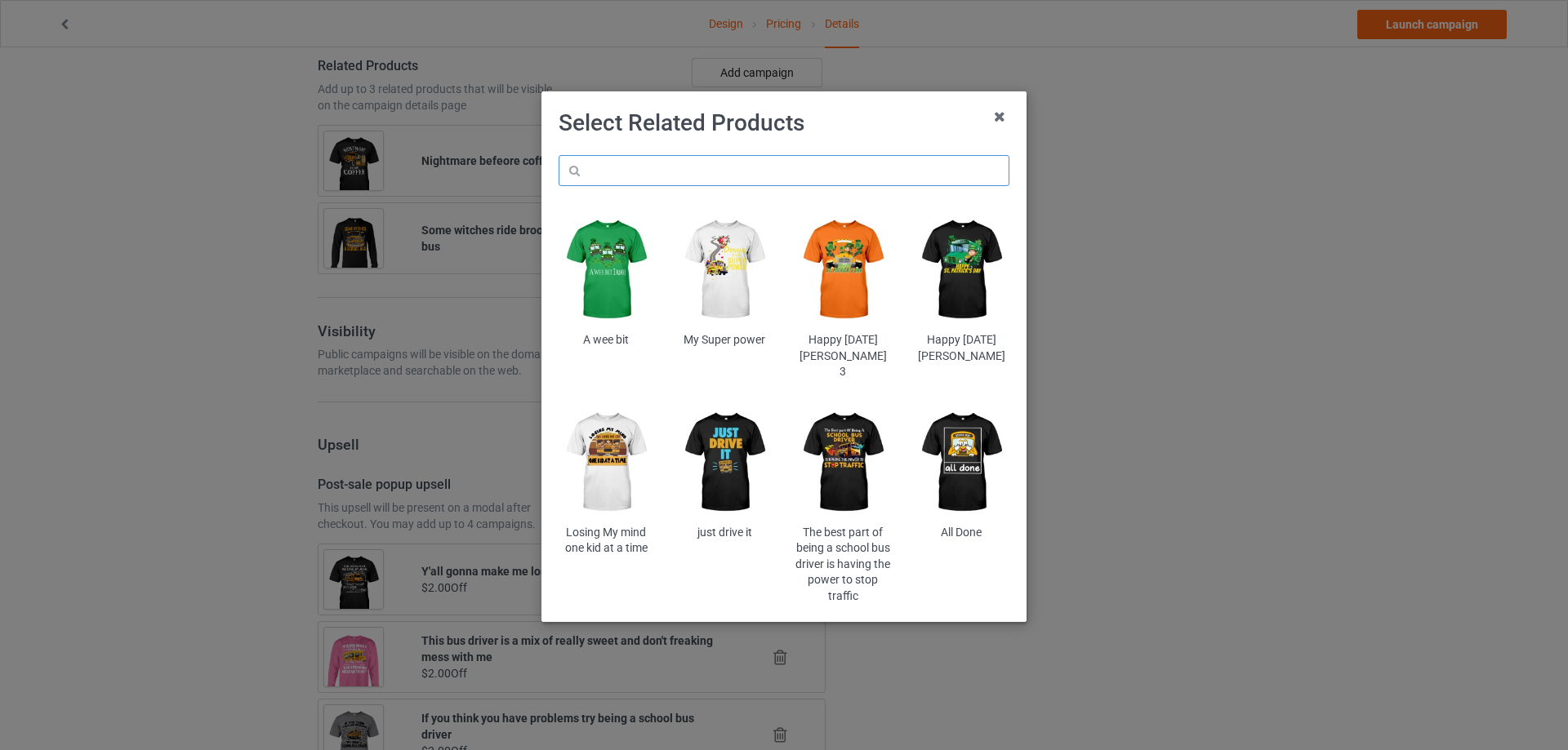
click at [698, 163] on input "text" at bounding box center [784, 171] width 451 height 31
type input "i"
type input "understand"
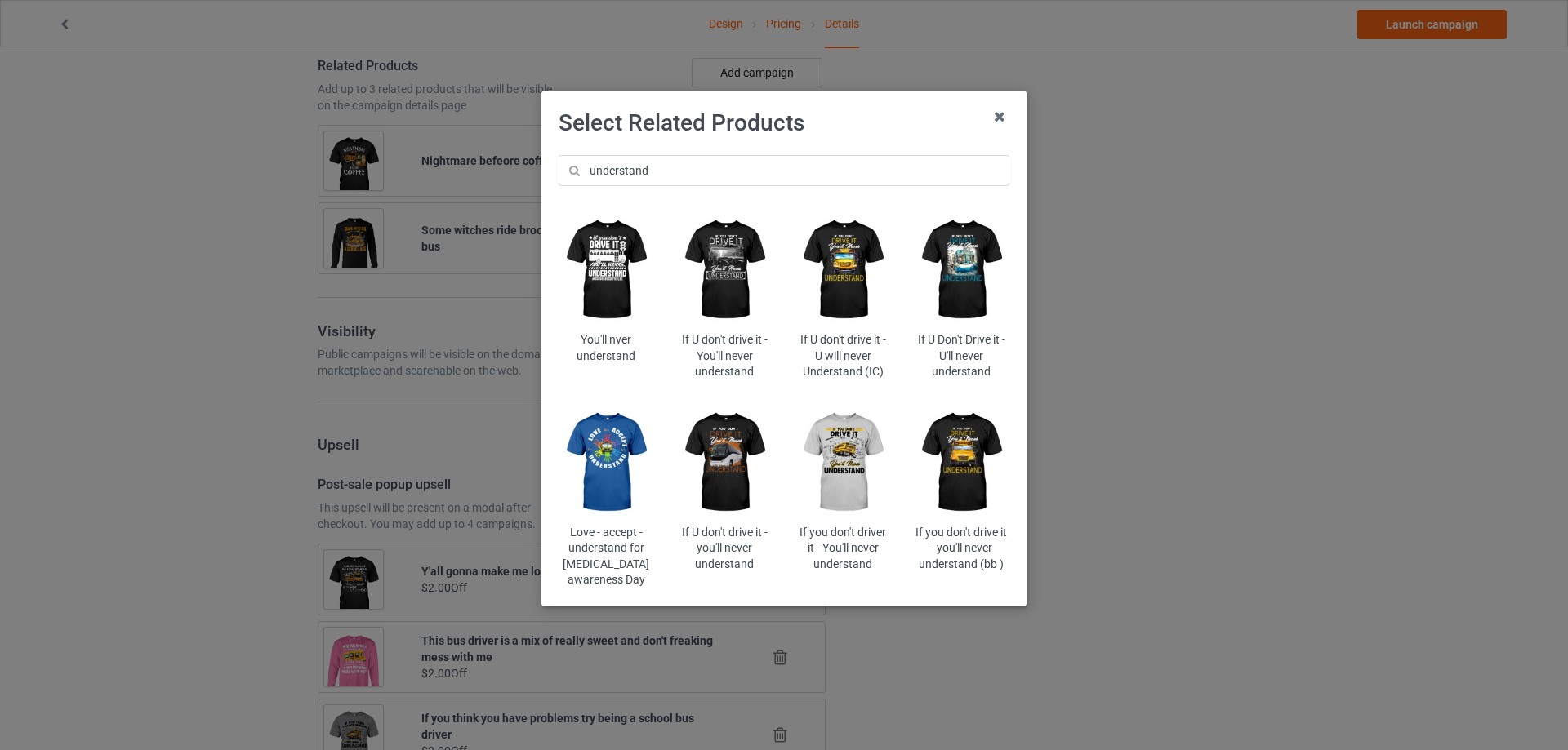
click at [824, 253] on img at bounding box center [843, 270] width 95 height 119
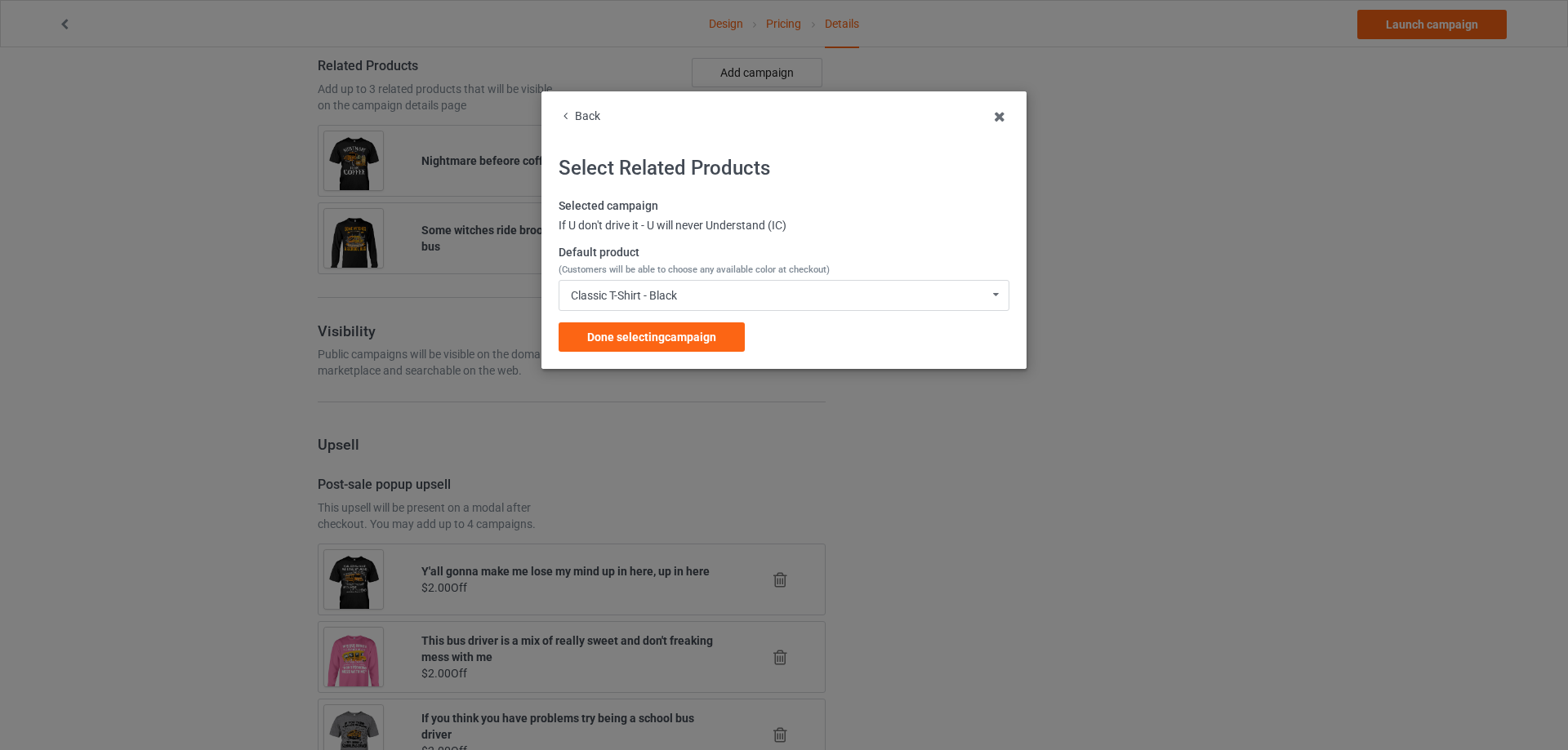
click at [567, 115] on icon at bounding box center [566, 115] width 14 height 12
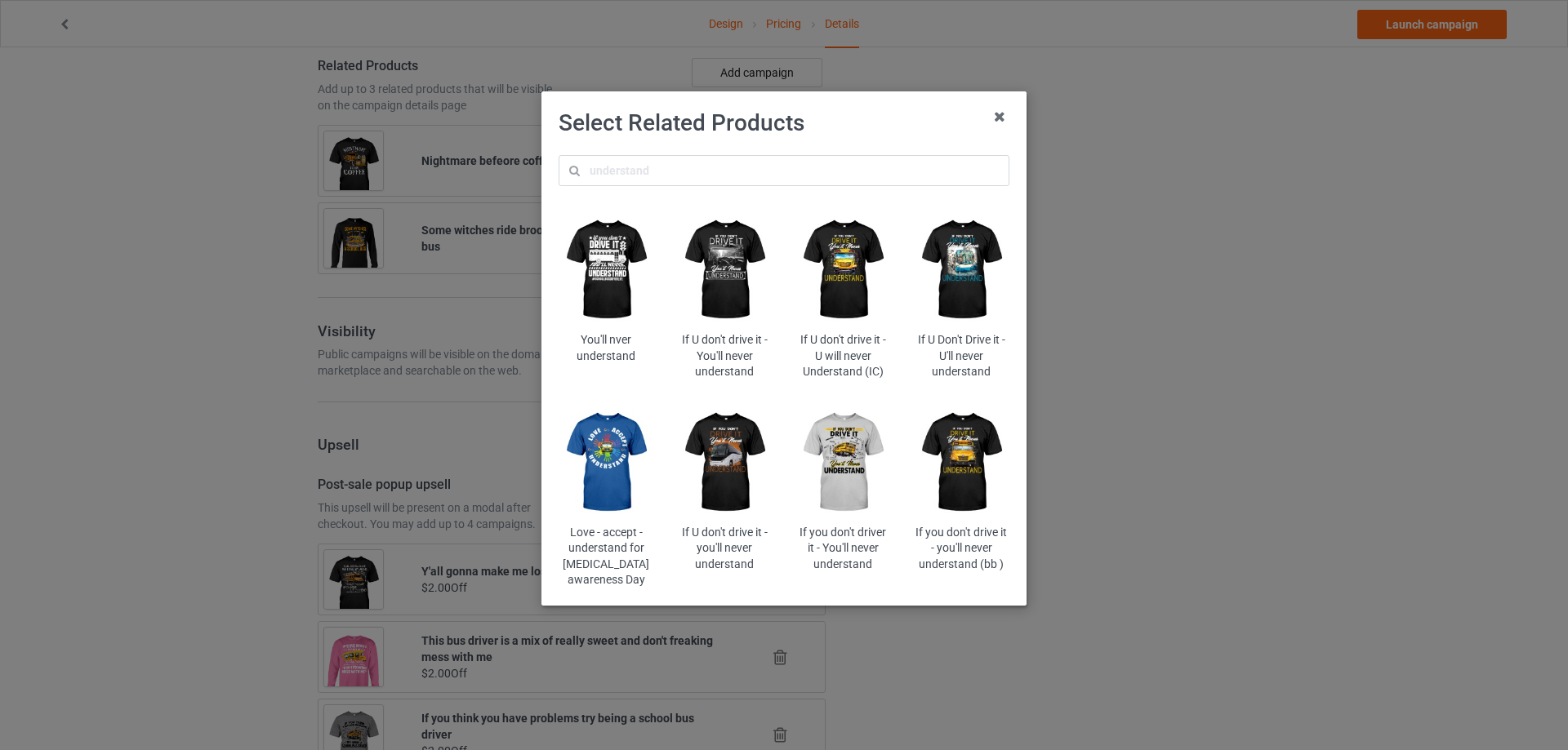
click at [827, 444] on img at bounding box center [843, 462] width 95 height 119
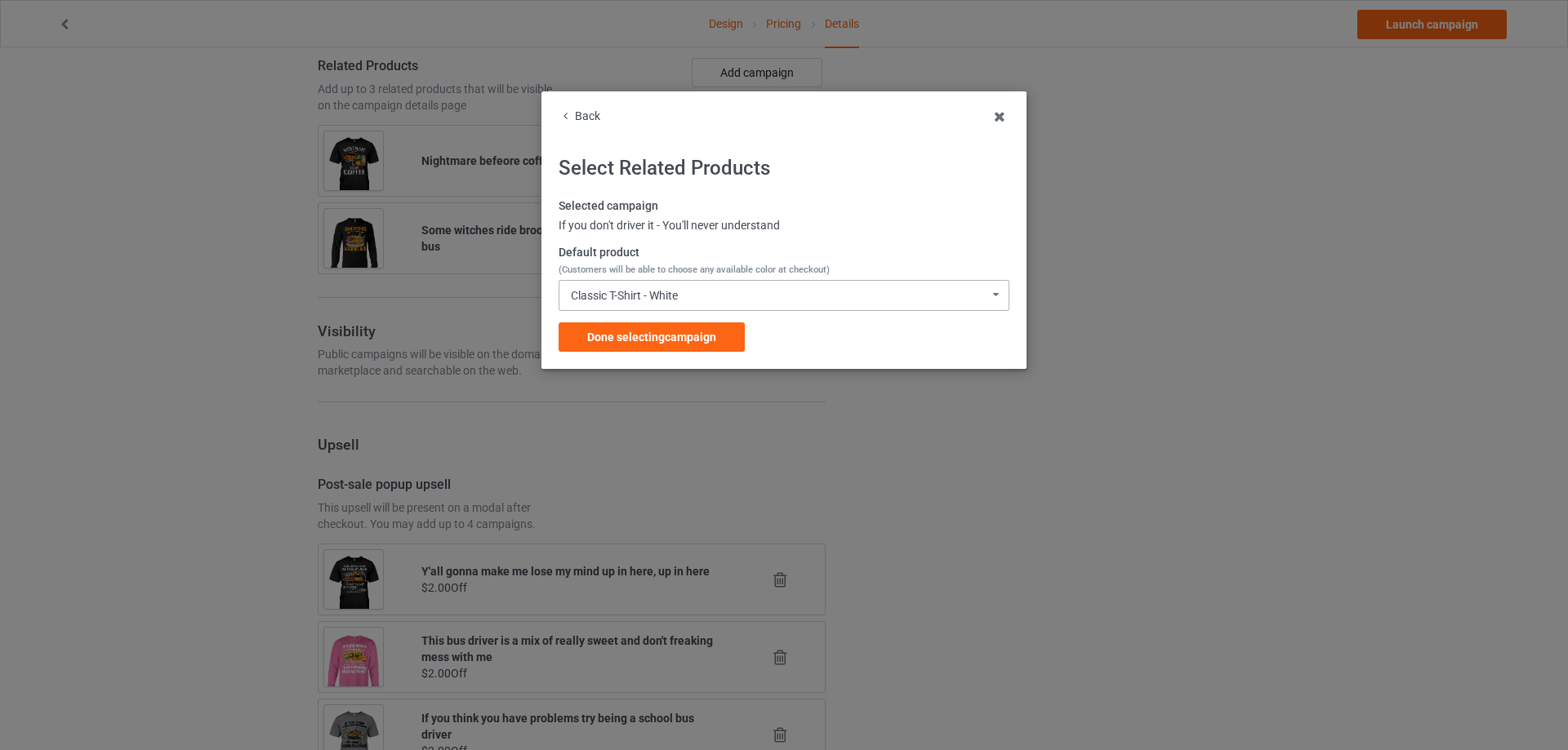
click at [668, 290] on div "Classic T-Shirt - White" at bounding box center [624, 295] width 107 height 12
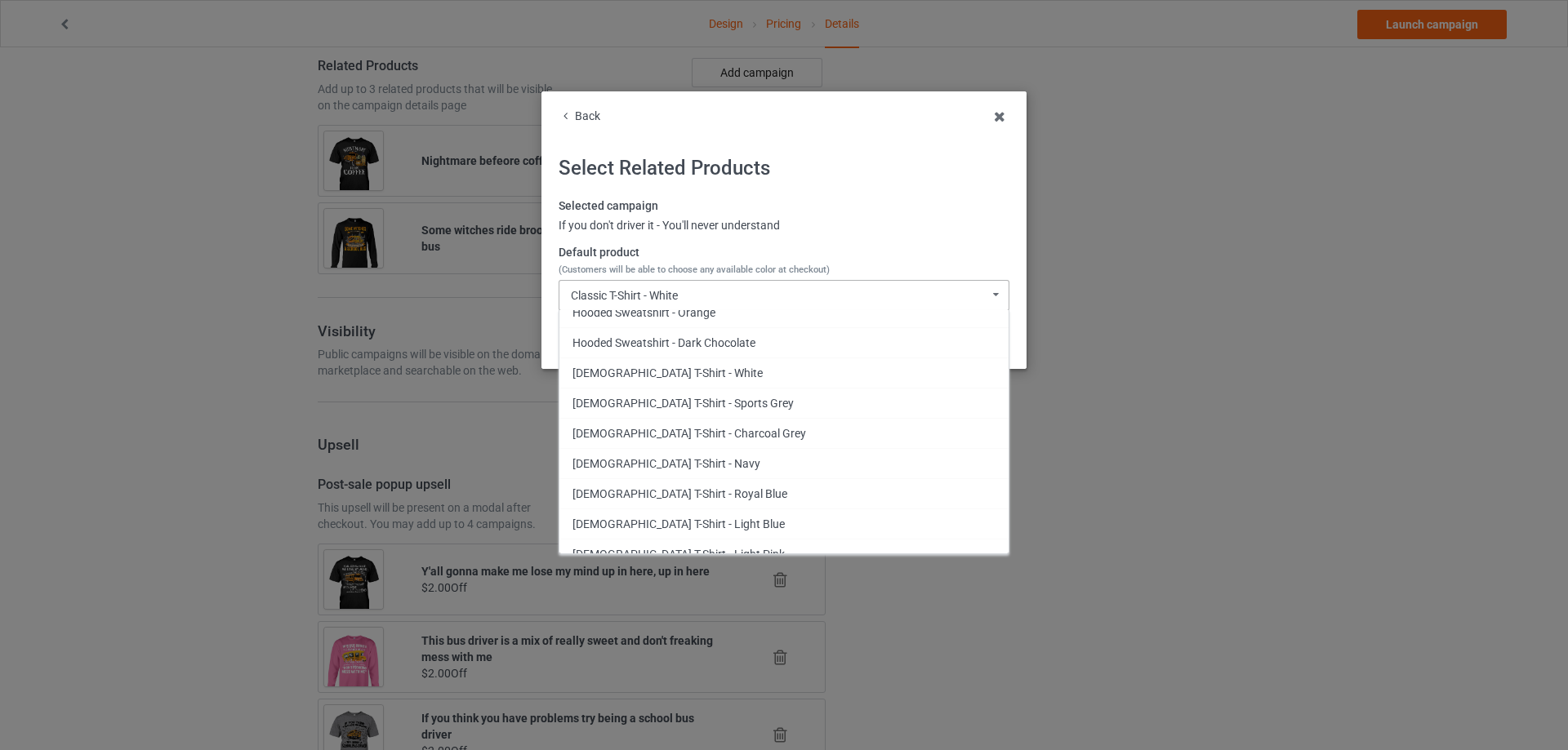
scroll to position [816, 0]
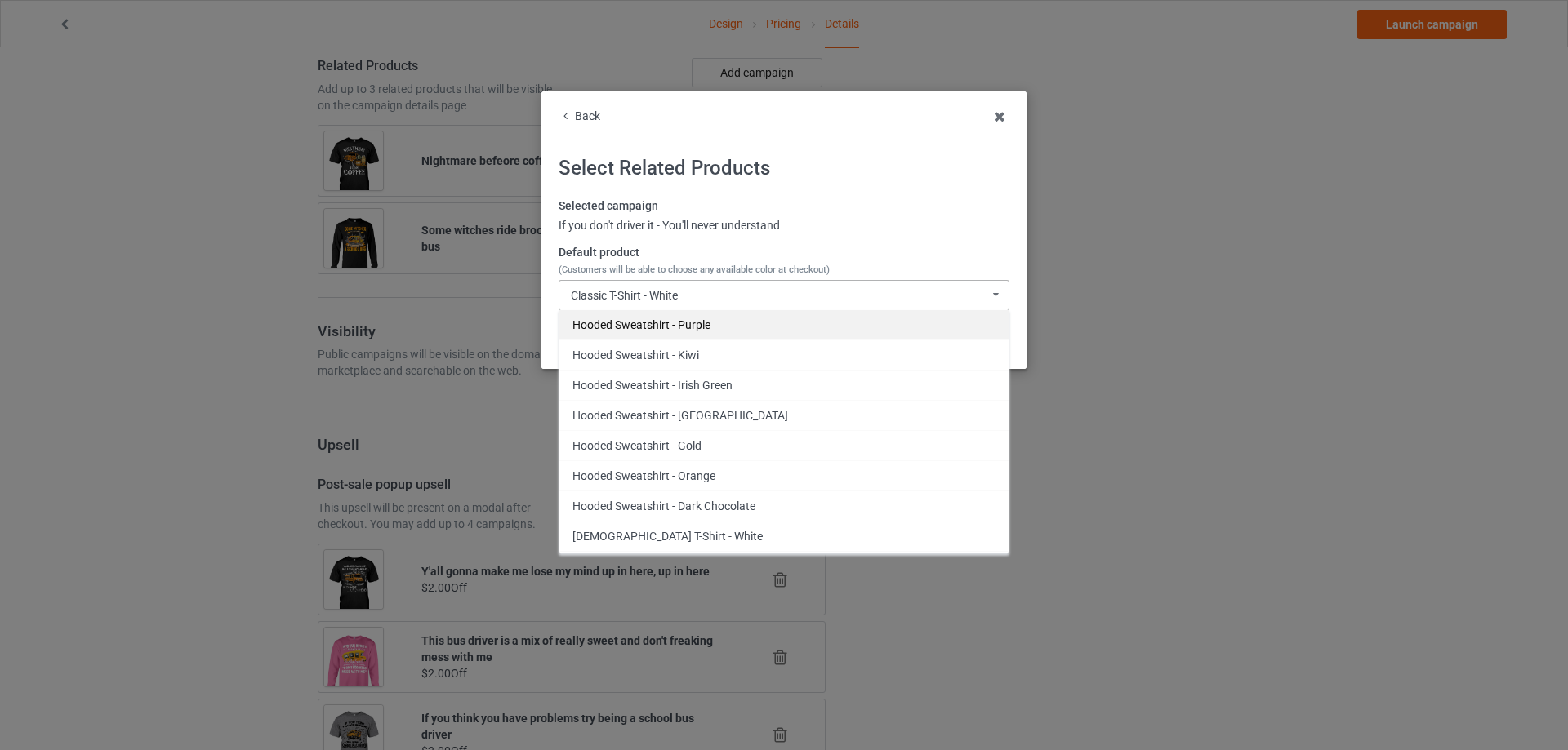
click at [741, 328] on div "Hooded Sweatshirt - Purple" at bounding box center [784, 324] width 449 height 30
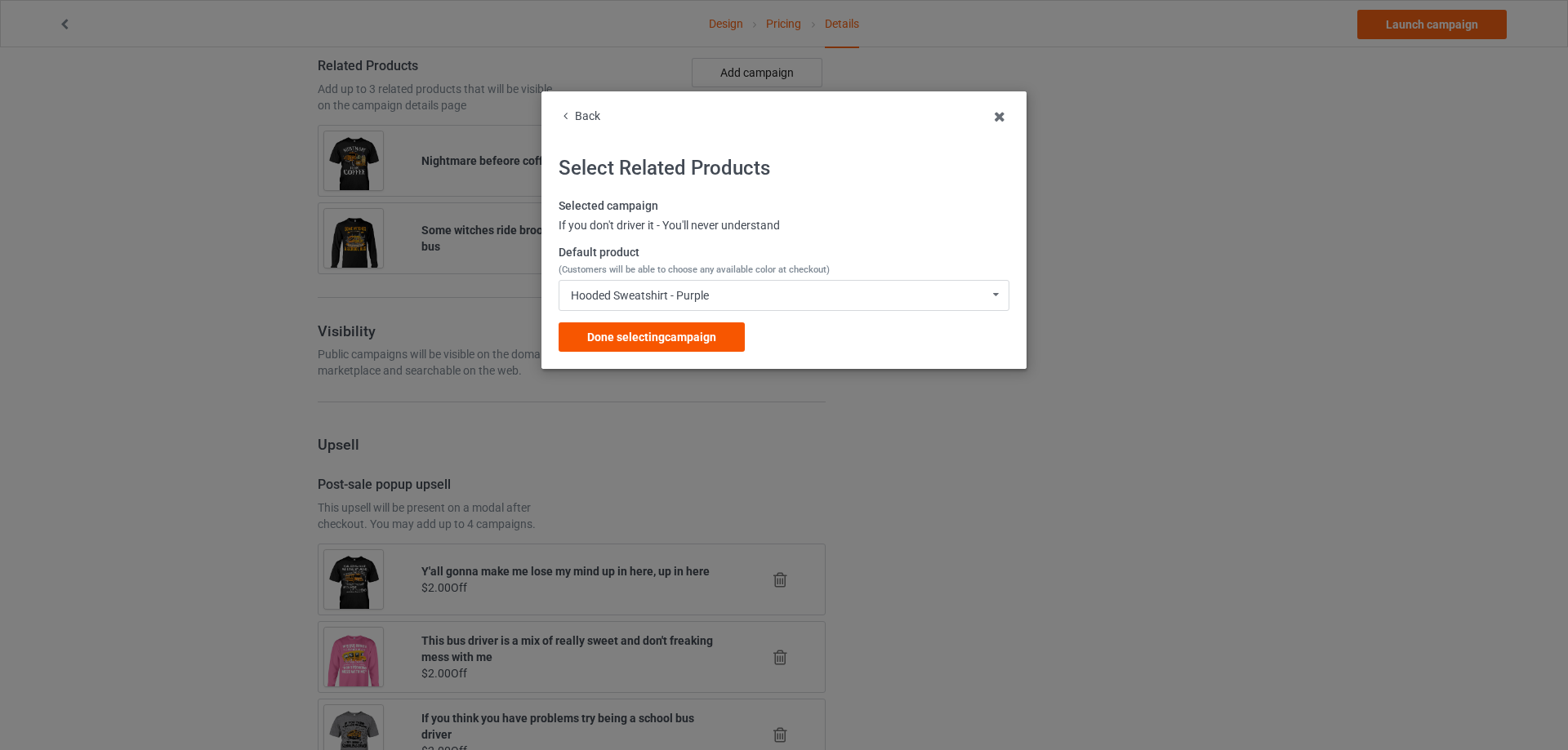
click at [716, 341] on div "Done selecting campaign" at bounding box center [652, 337] width 187 height 29
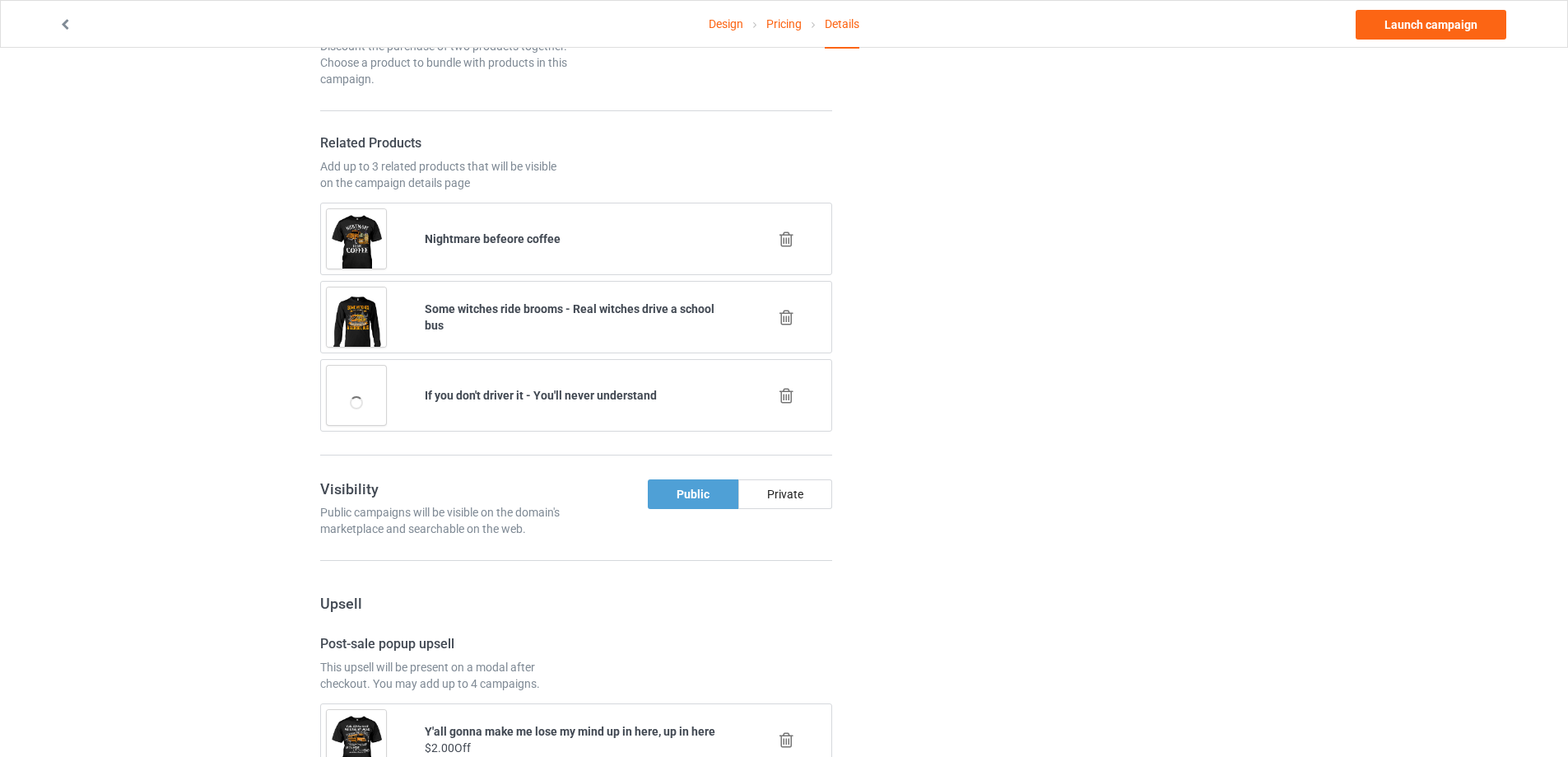
click at [784, 239] on icon at bounding box center [786, 239] width 21 height 18
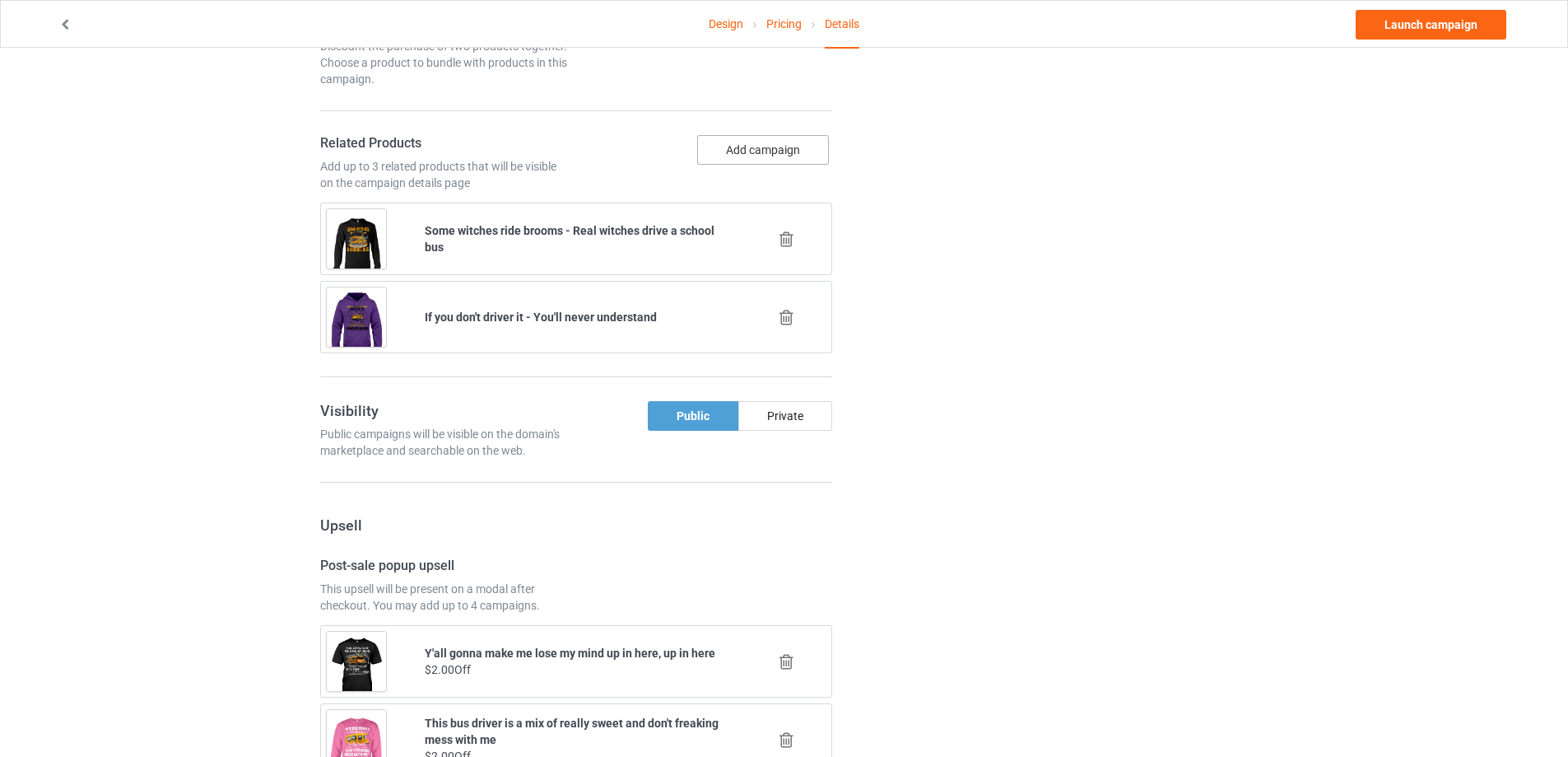
click at [770, 152] on button "Add campaign" at bounding box center [762, 150] width 131 height 29
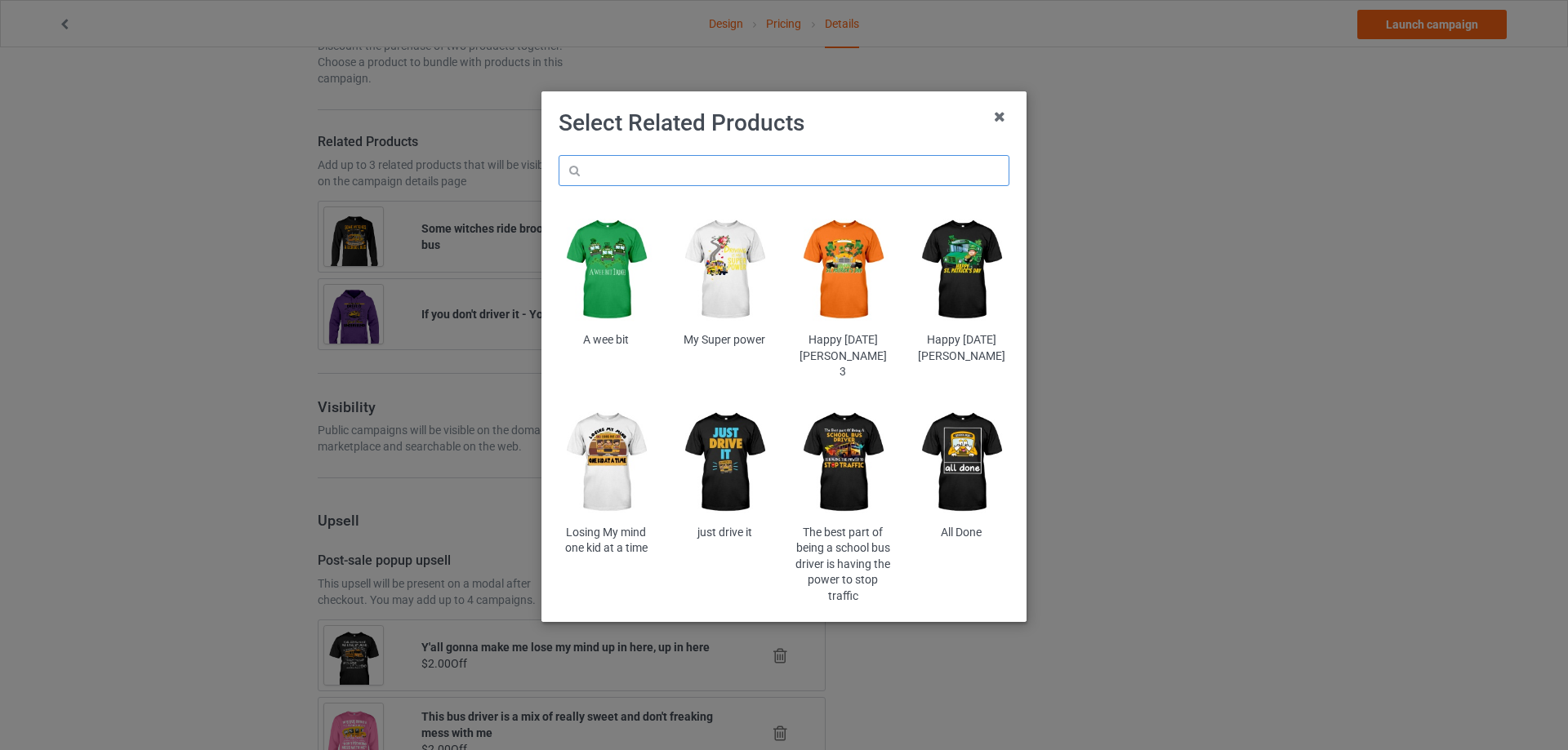
click at [693, 166] on input "text" at bounding box center [784, 171] width 451 height 31
paste input "onre2"
type input "onre2"
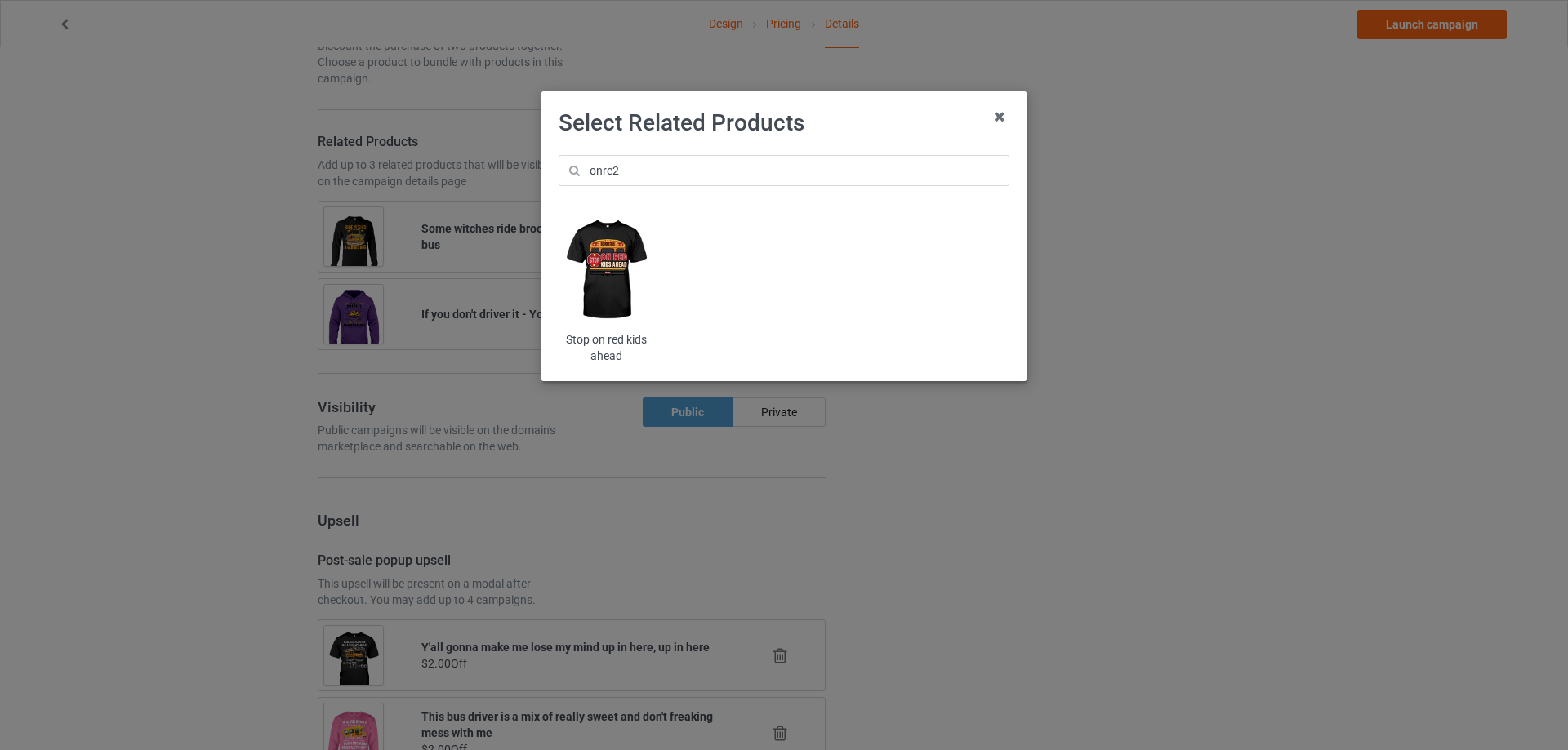
click at [625, 277] on img at bounding box center [607, 270] width 95 height 119
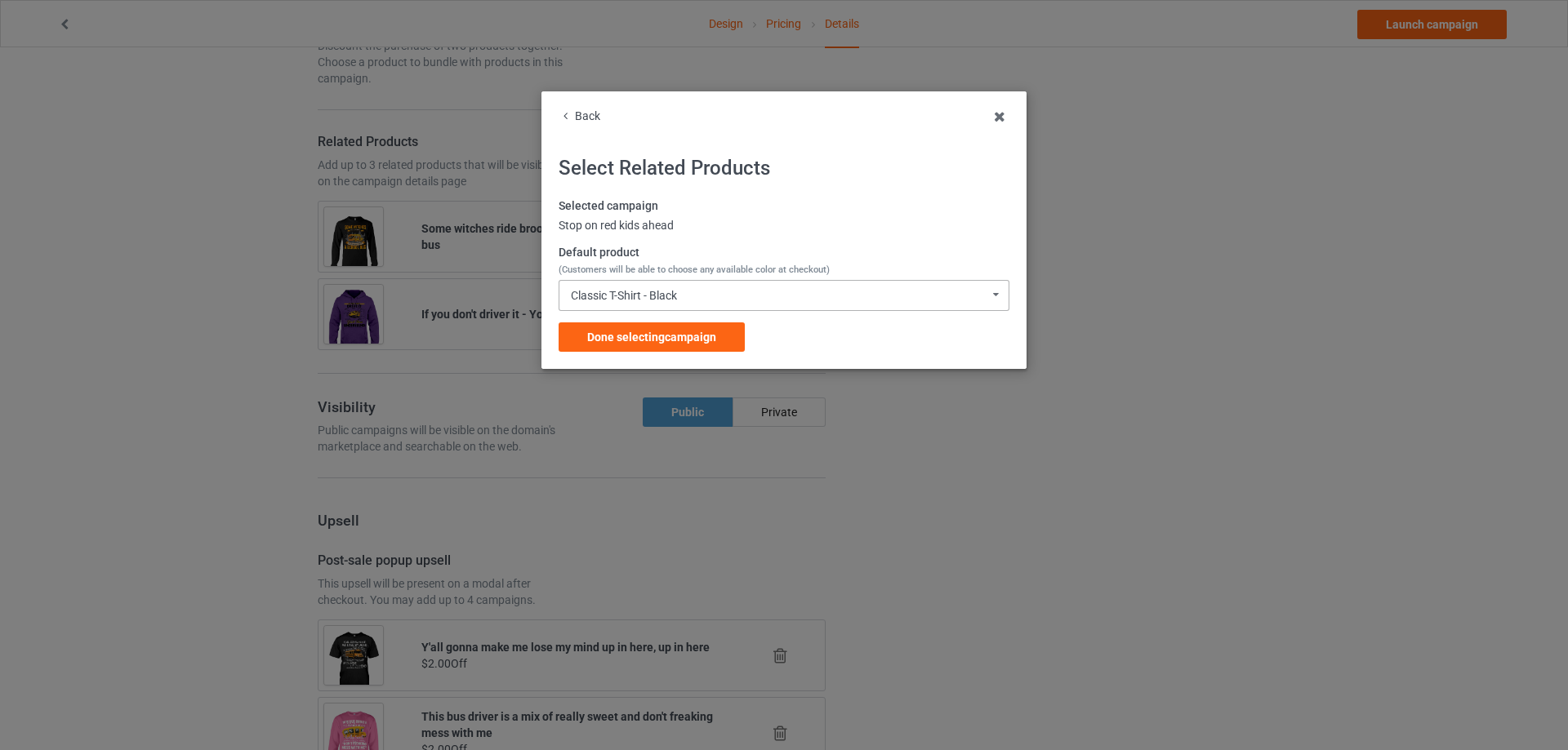
click at [642, 299] on div "Classic T-Shirt - Black" at bounding box center [623, 295] width 106 height 12
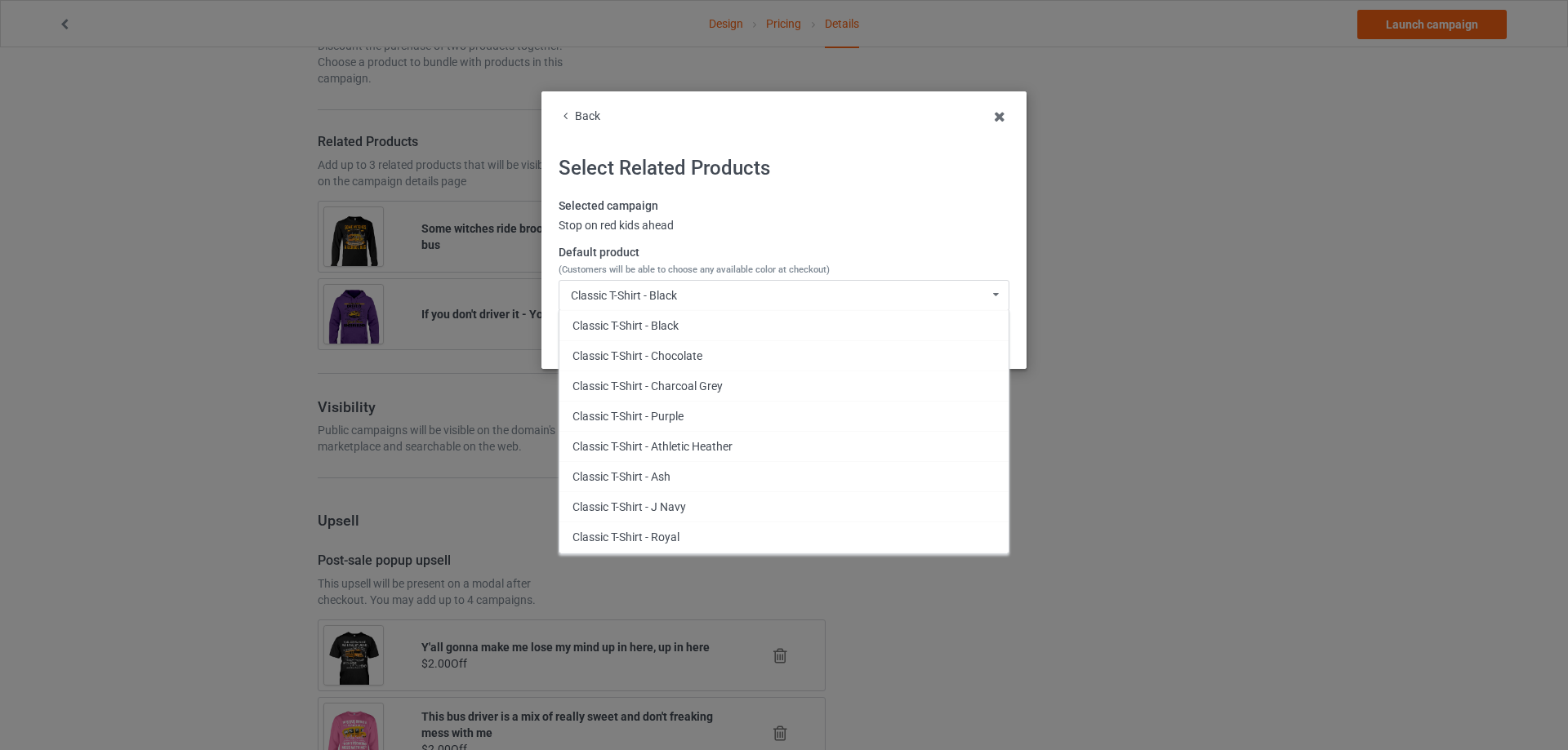
drag, startPoint x: 716, startPoint y: 528, endPoint x: 708, endPoint y: 431, distance: 97.3
click at [715, 528] on div "Classic T-Shirt - Royal" at bounding box center [784, 536] width 449 height 30
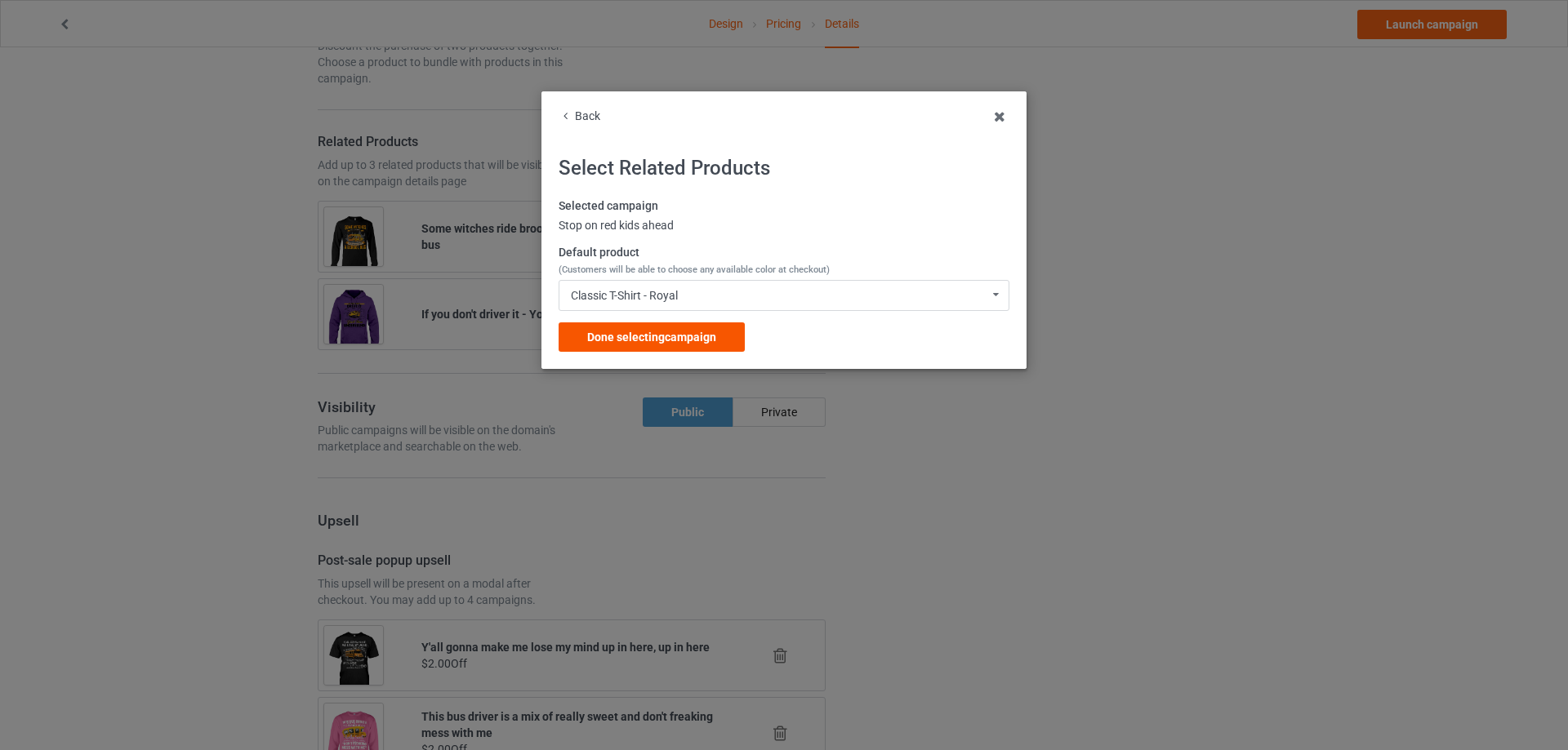
click at [691, 326] on div "Done selecting campaign" at bounding box center [652, 337] width 187 height 29
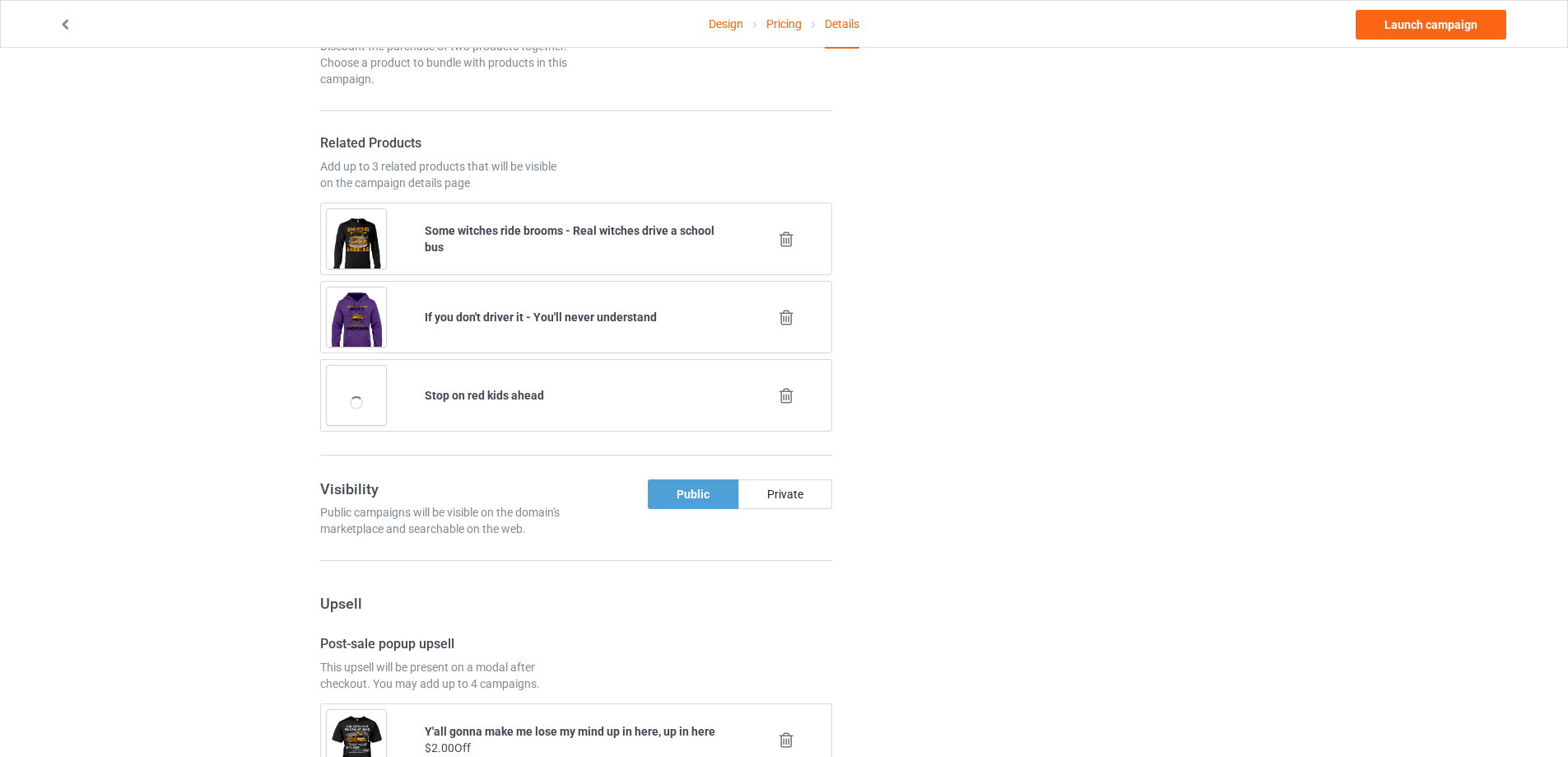
click at [786, 314] on icon at bounding box center [786, 318] width 21 height 18
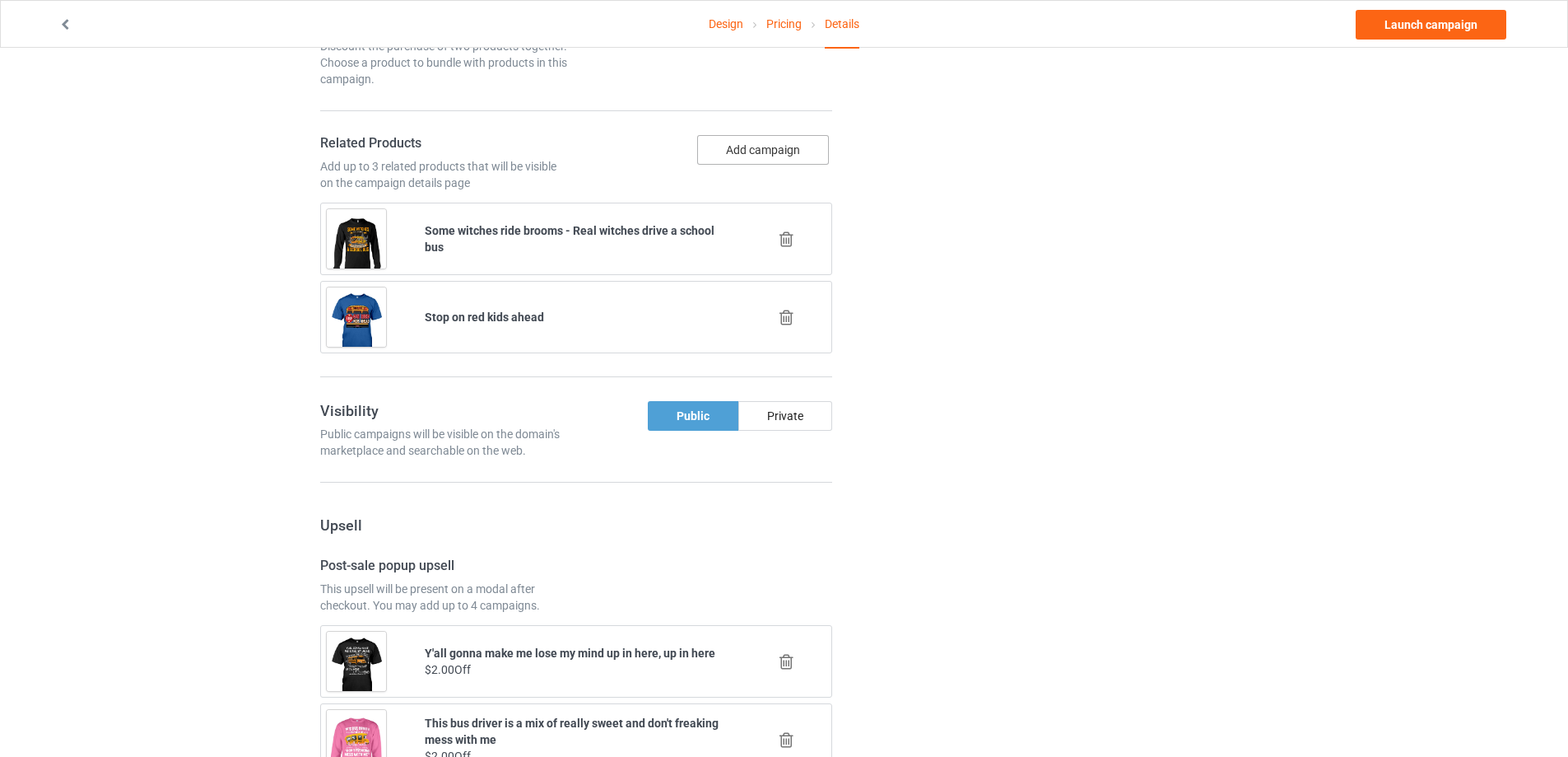
click at [738, 157] on button "Add campaign" at bounding box center [762, 150] width 131 height 29
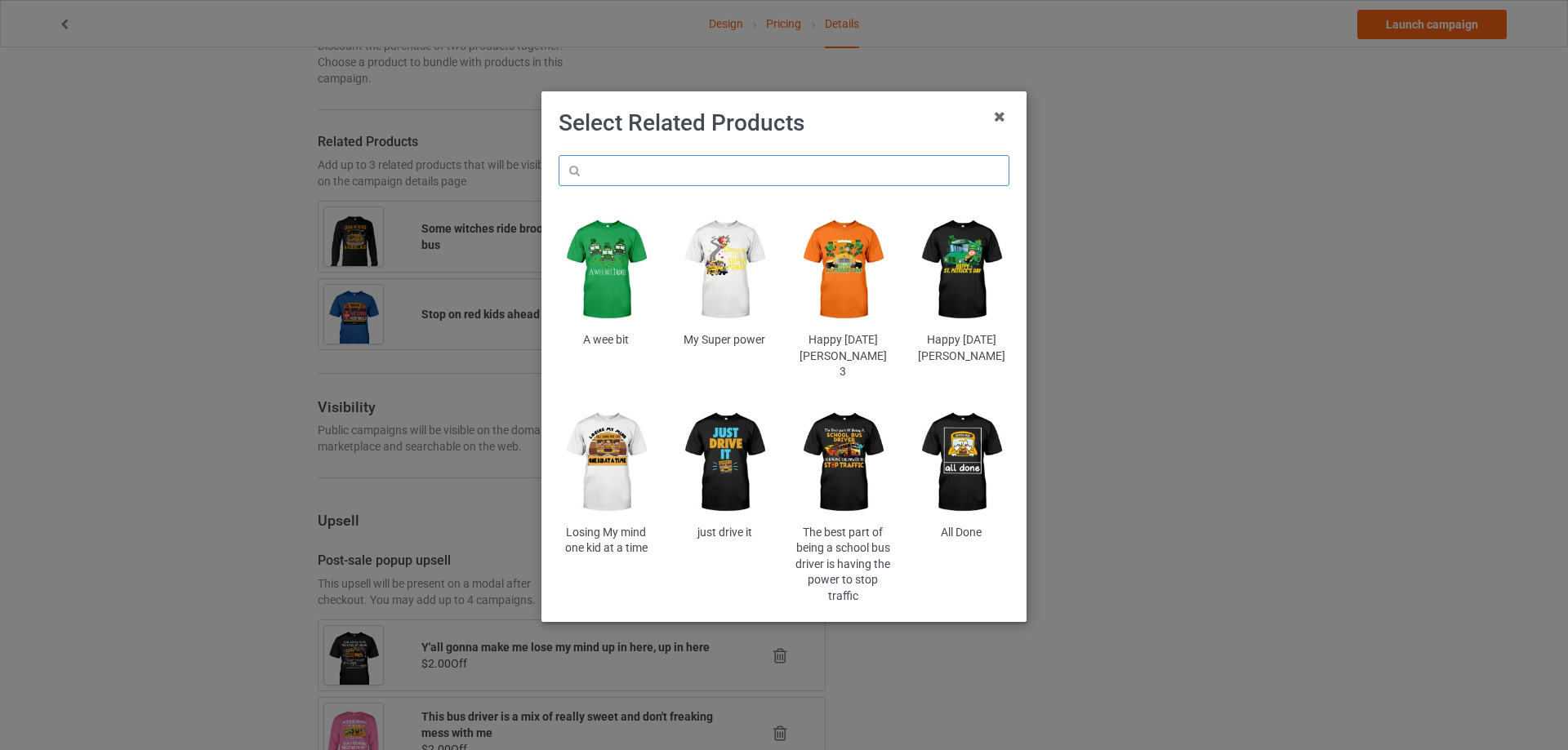
click at [690, 171] on input "text" at bounding box center [784, 171] width 451 height 31
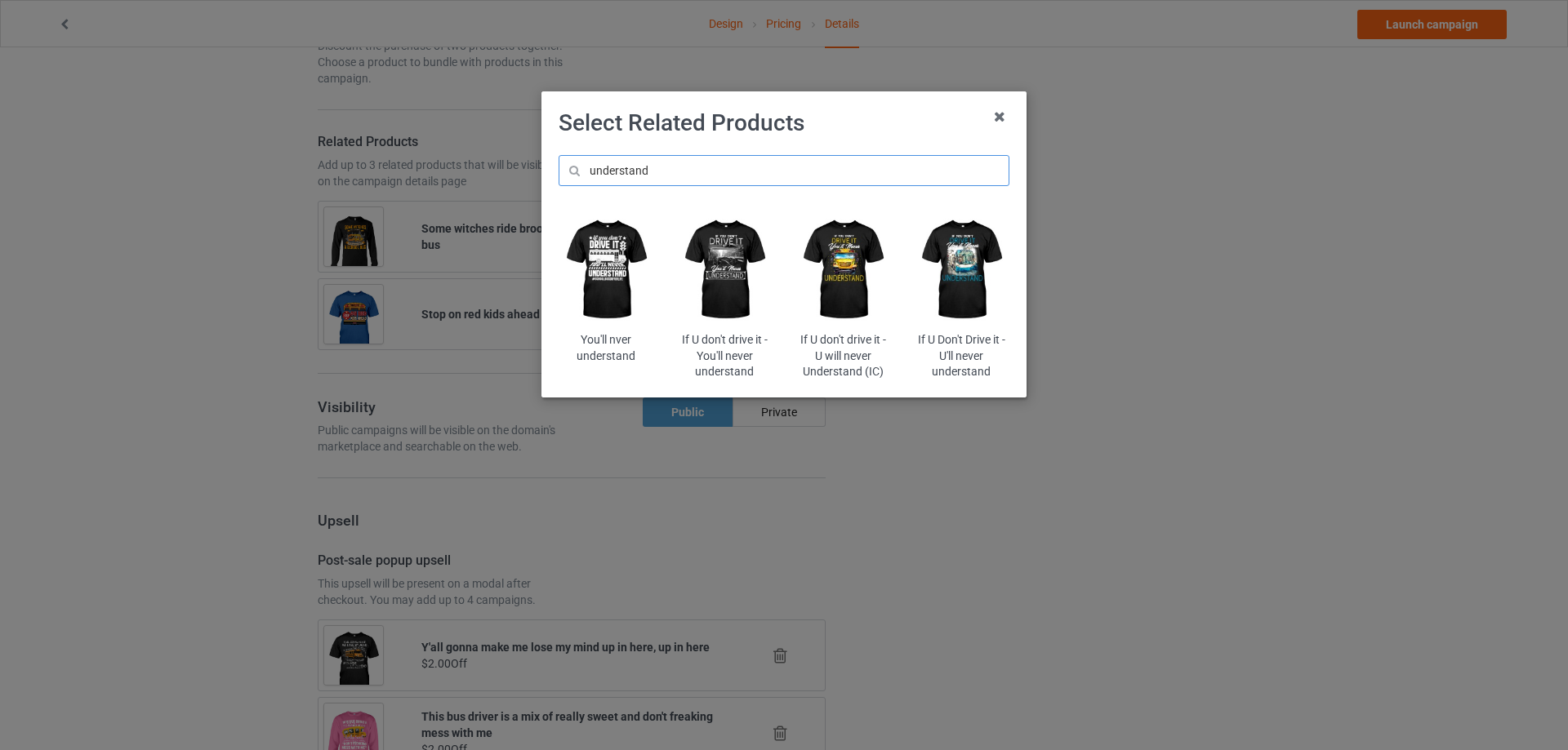
type input "understand"
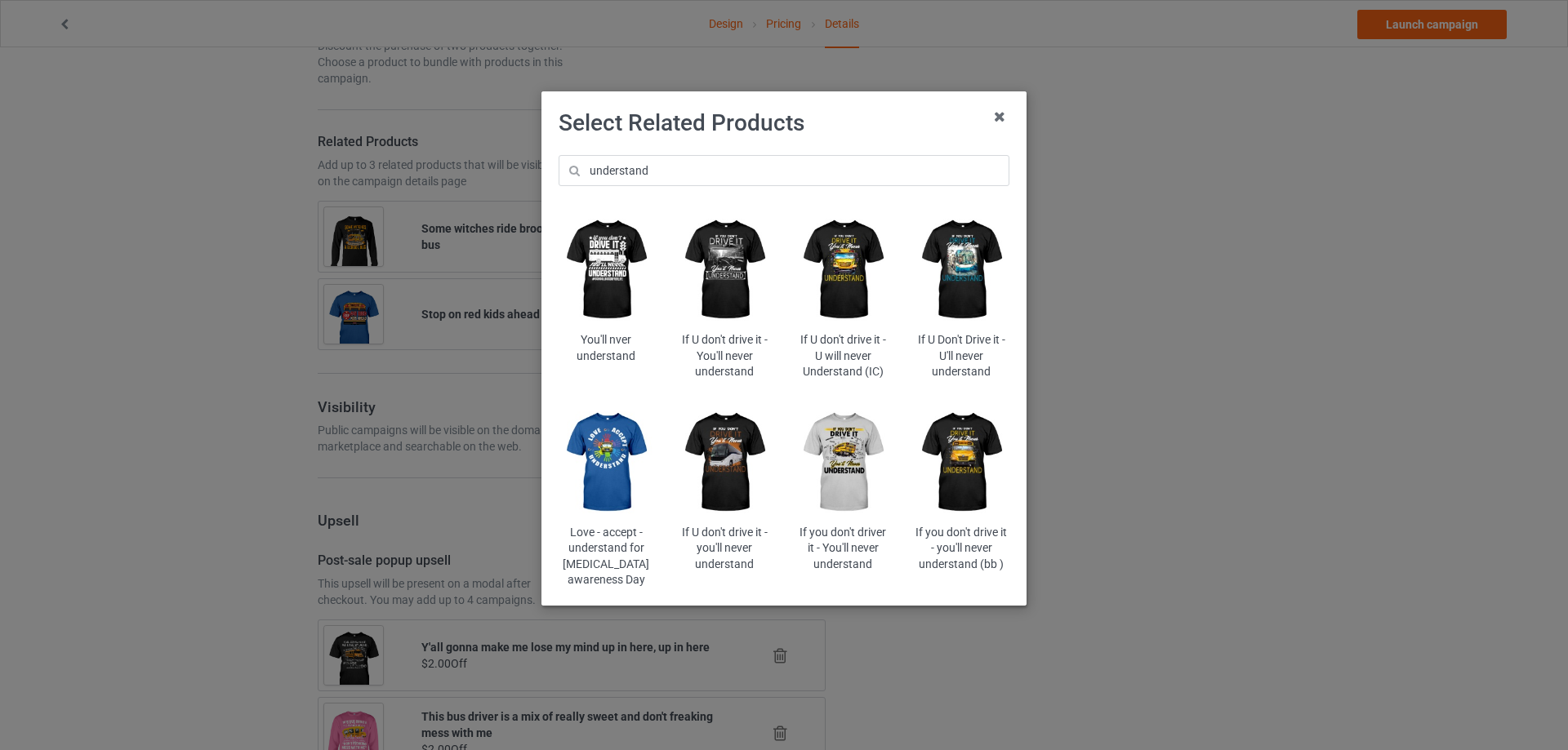
click at [850, 428] on img at bounding box center [843, 462] width 95 height 119
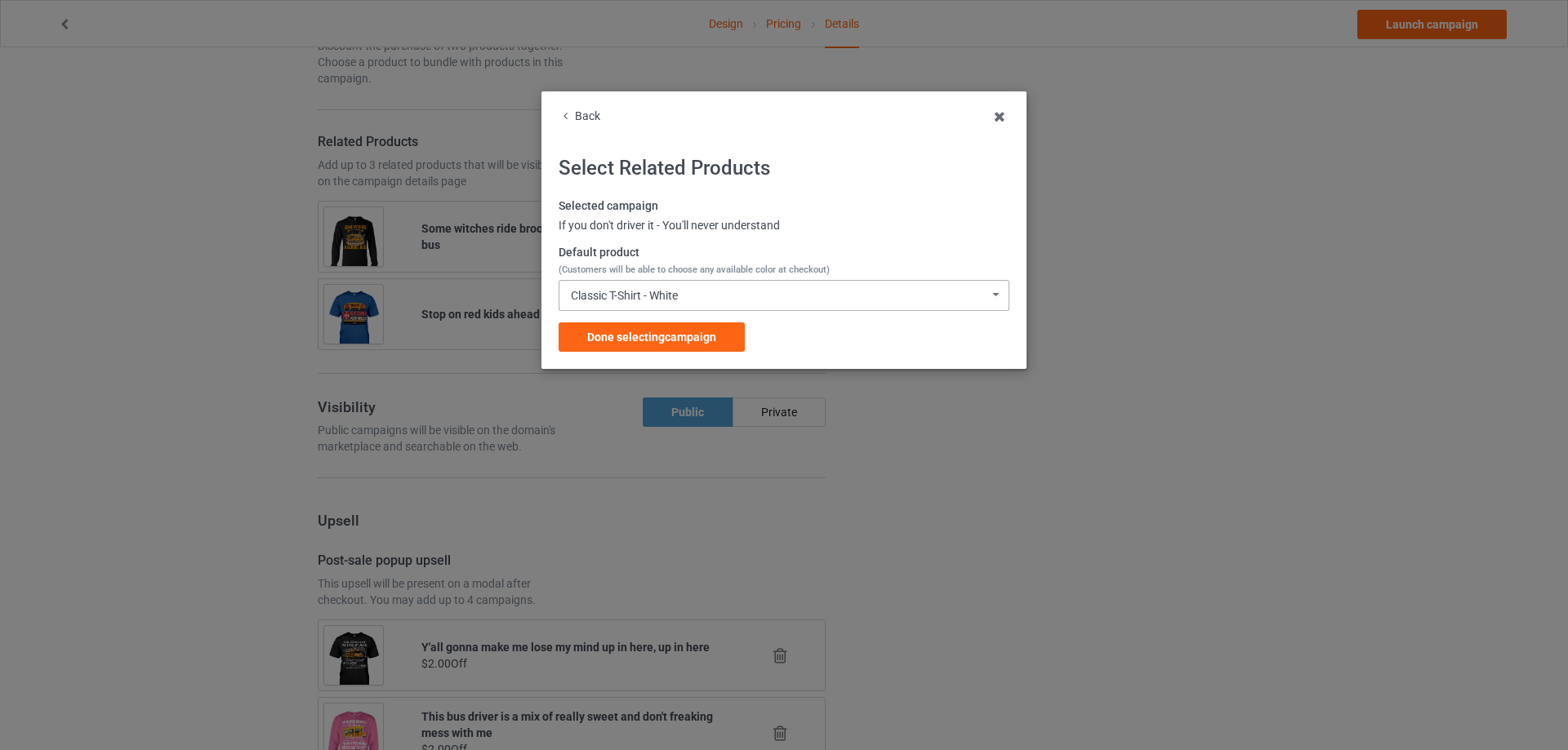
click at [672, 291] on div "Classic T-Shirt - White" at bounding box center [624, 295] width 107 height 12
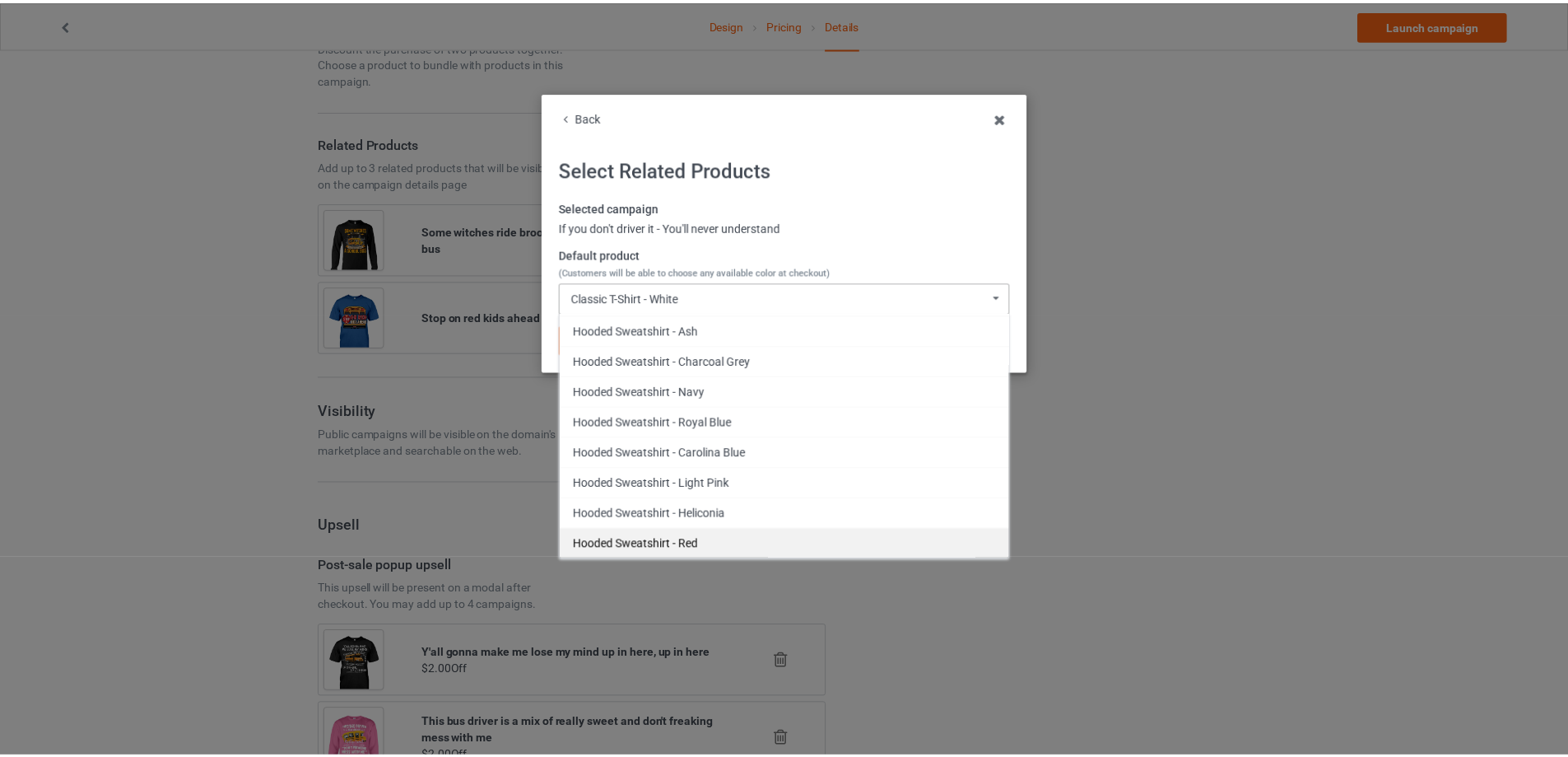
scroll to position [659, 0]
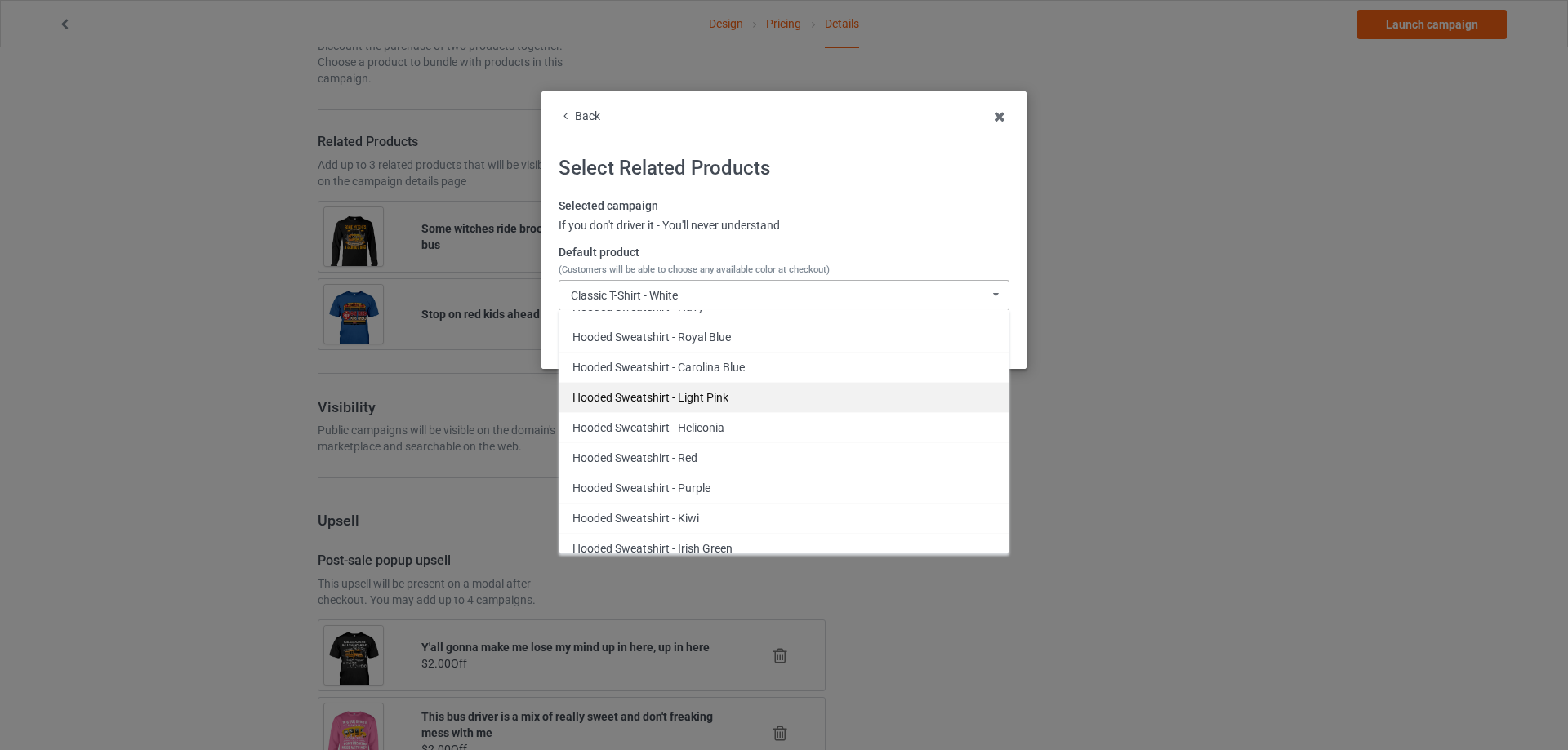
click at [772, 403] on div "Hooded Sweatshirt - Light Pink" at bounding box center [784, 396] width 449 height 30
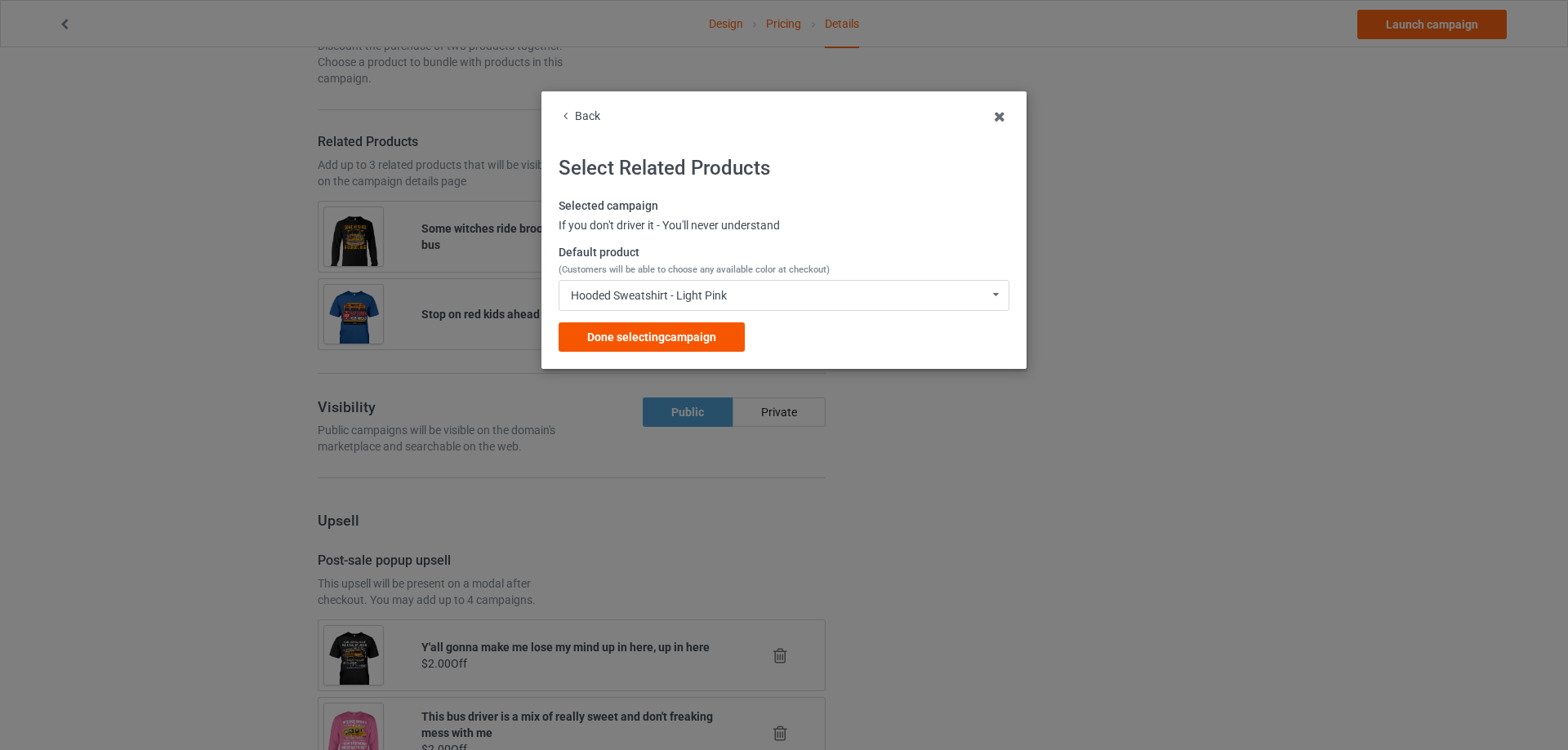
click at [676, 334] on span "Done selecting campaign" at bounding box center [651, 336] width 129 height 13
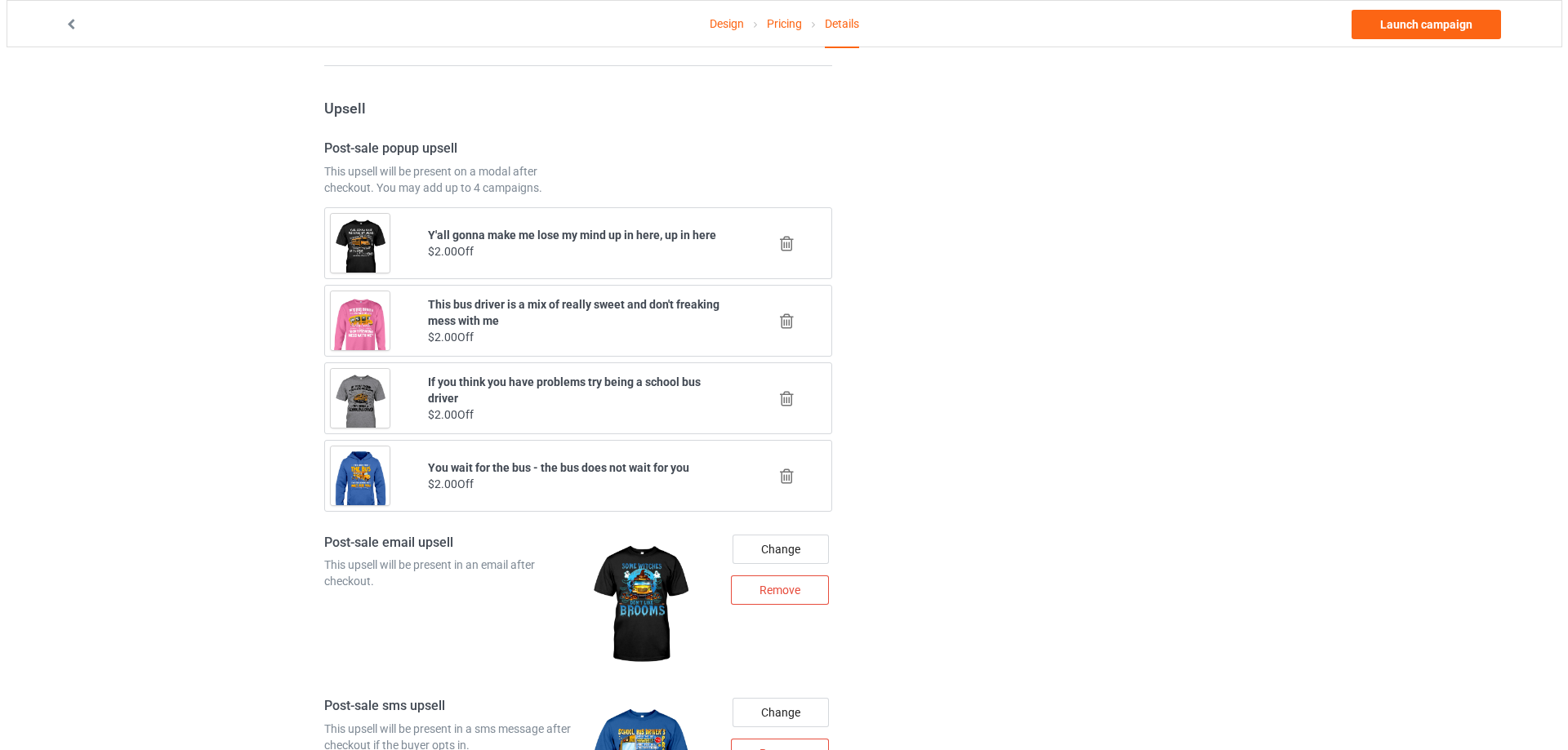
scroll to position [1556, 0]
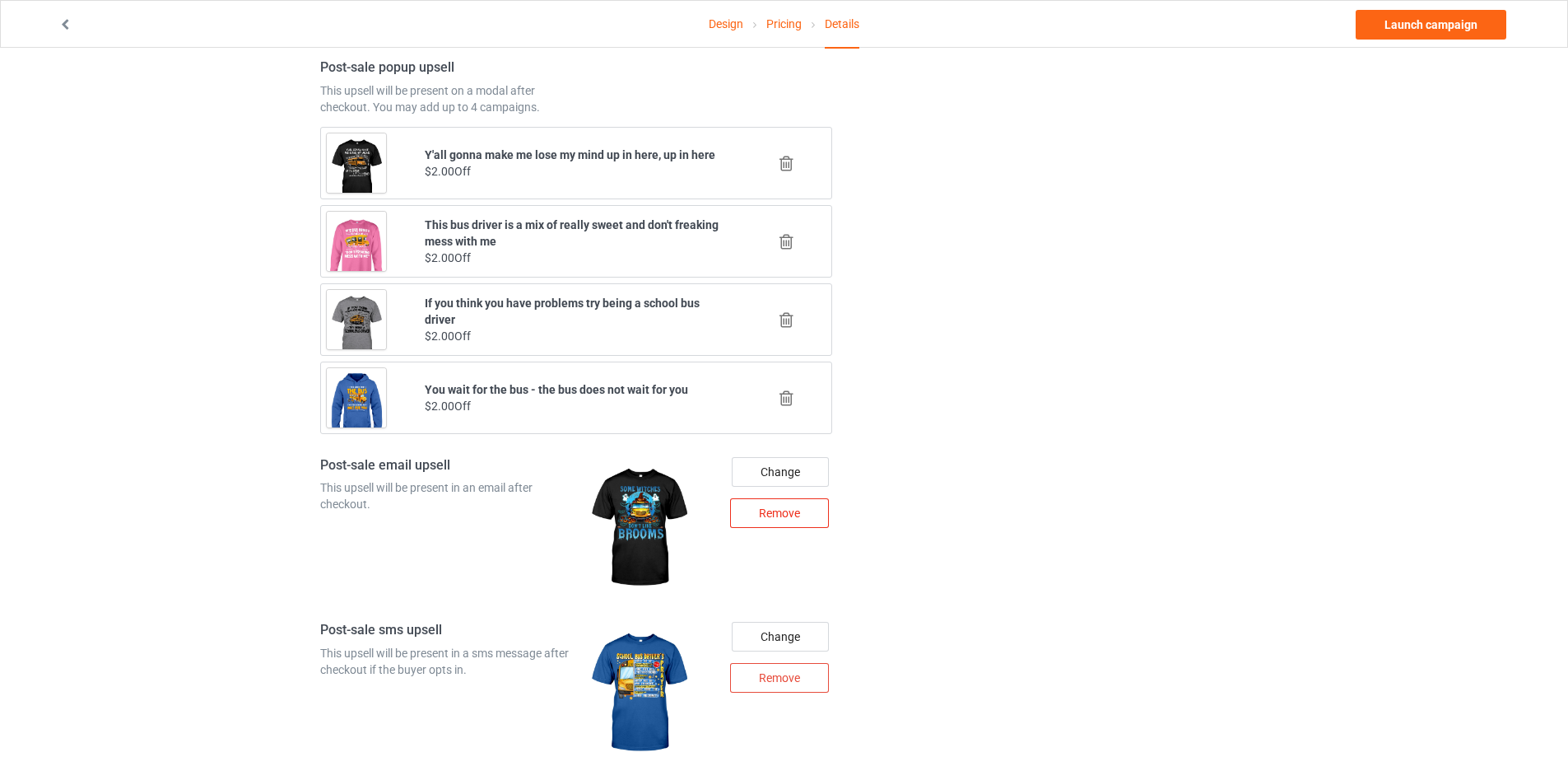
click at [782, 517] on div "Remove" at bounding box center [779, 513] width 99 height 29
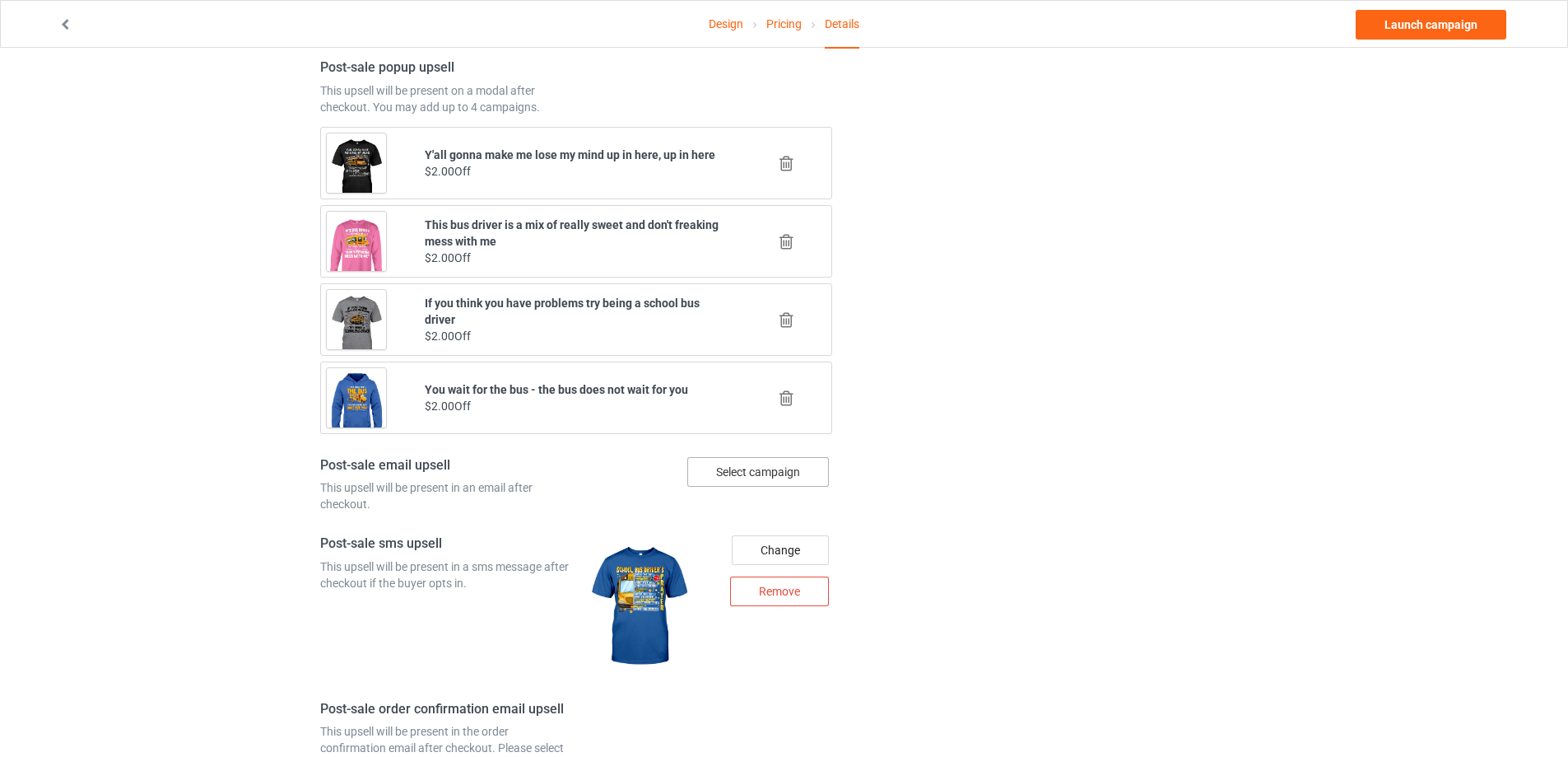
click at [791, 477] on div "Select campaign" at bounding box center [758, 472] width 141 height 29
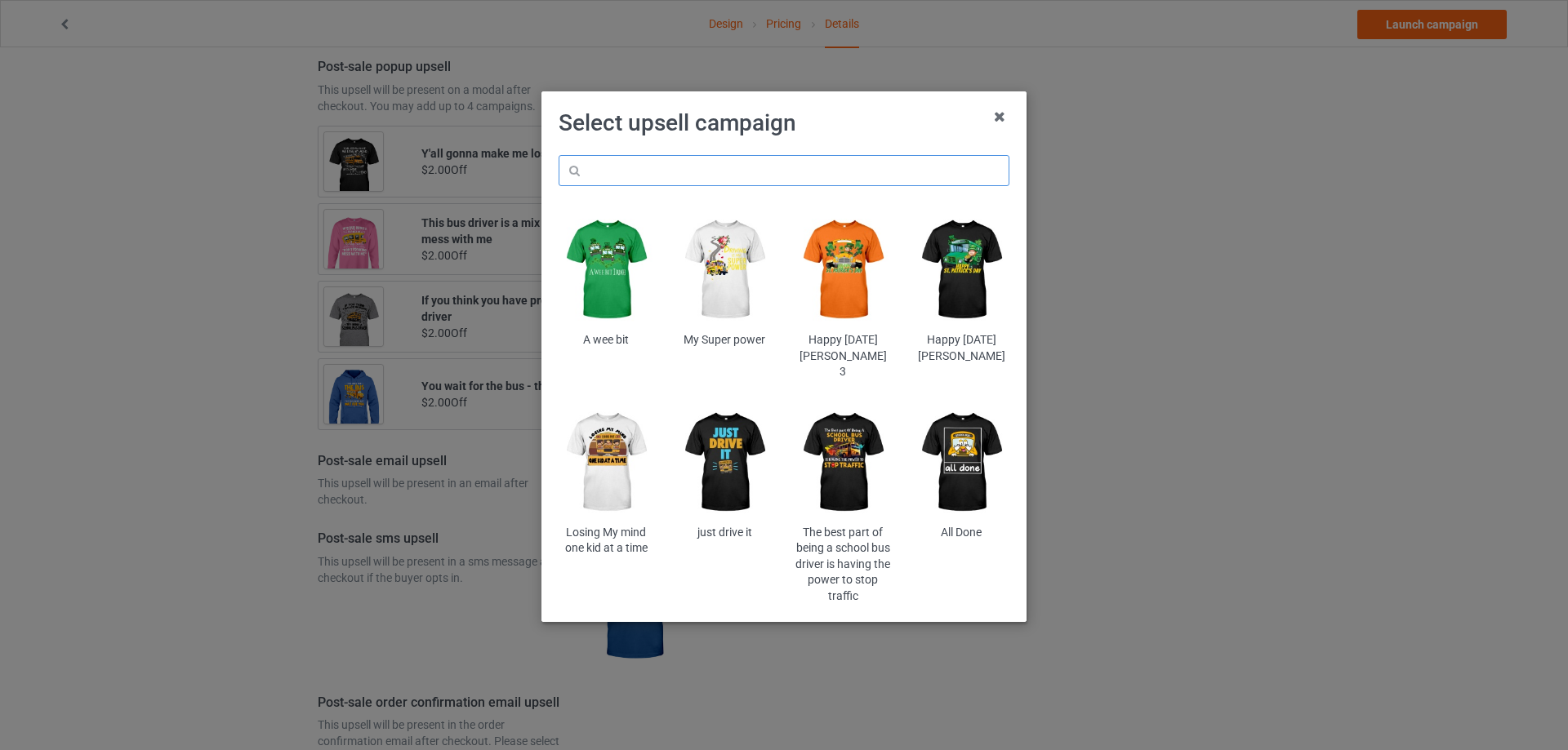
click at [775, 169] on input "text" at bounding box center [784, 171] width 451 height 31
paste input "misswfre"
type input "misswfre"
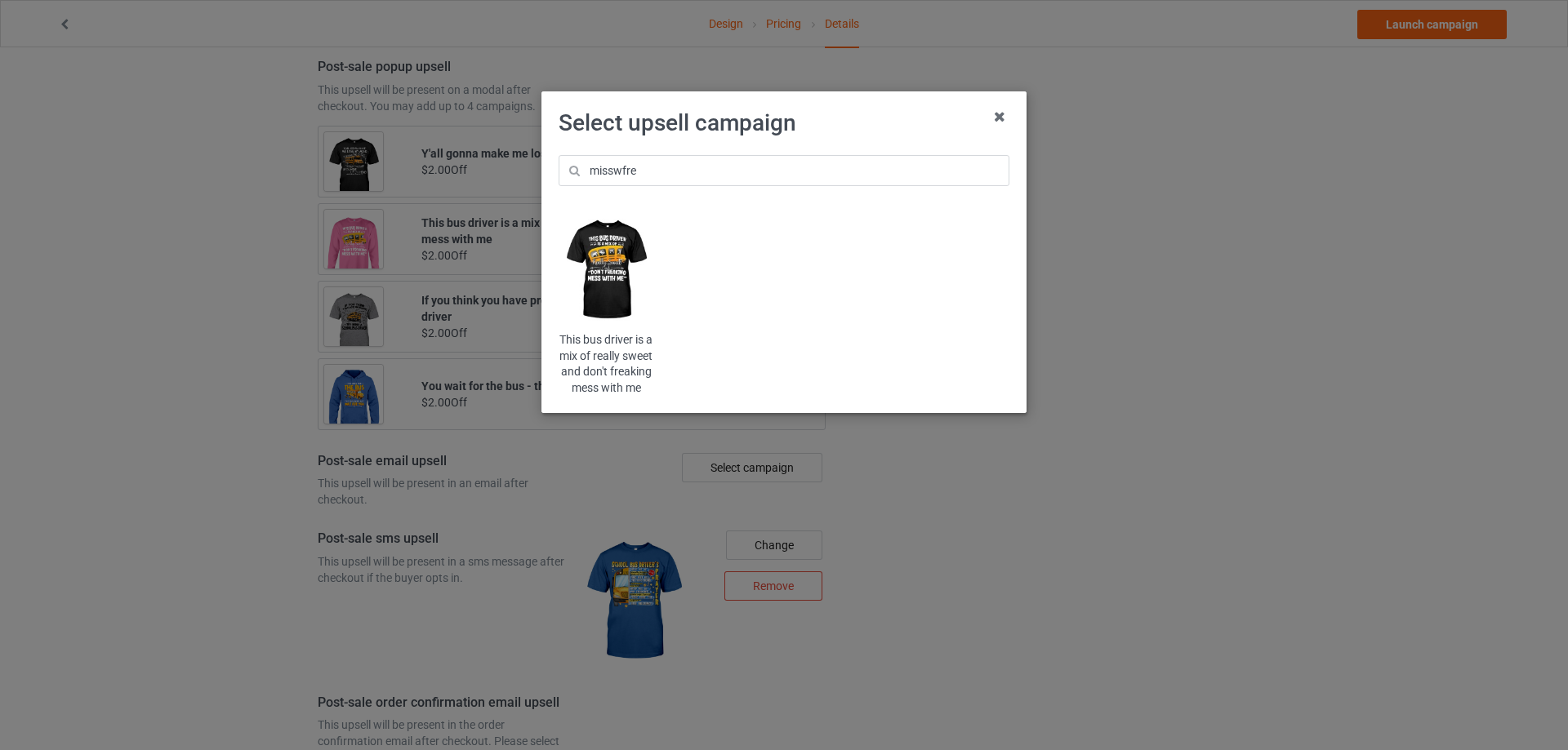
click at [591, 278] on img at bounding box center [607, 270] width 95 height 119
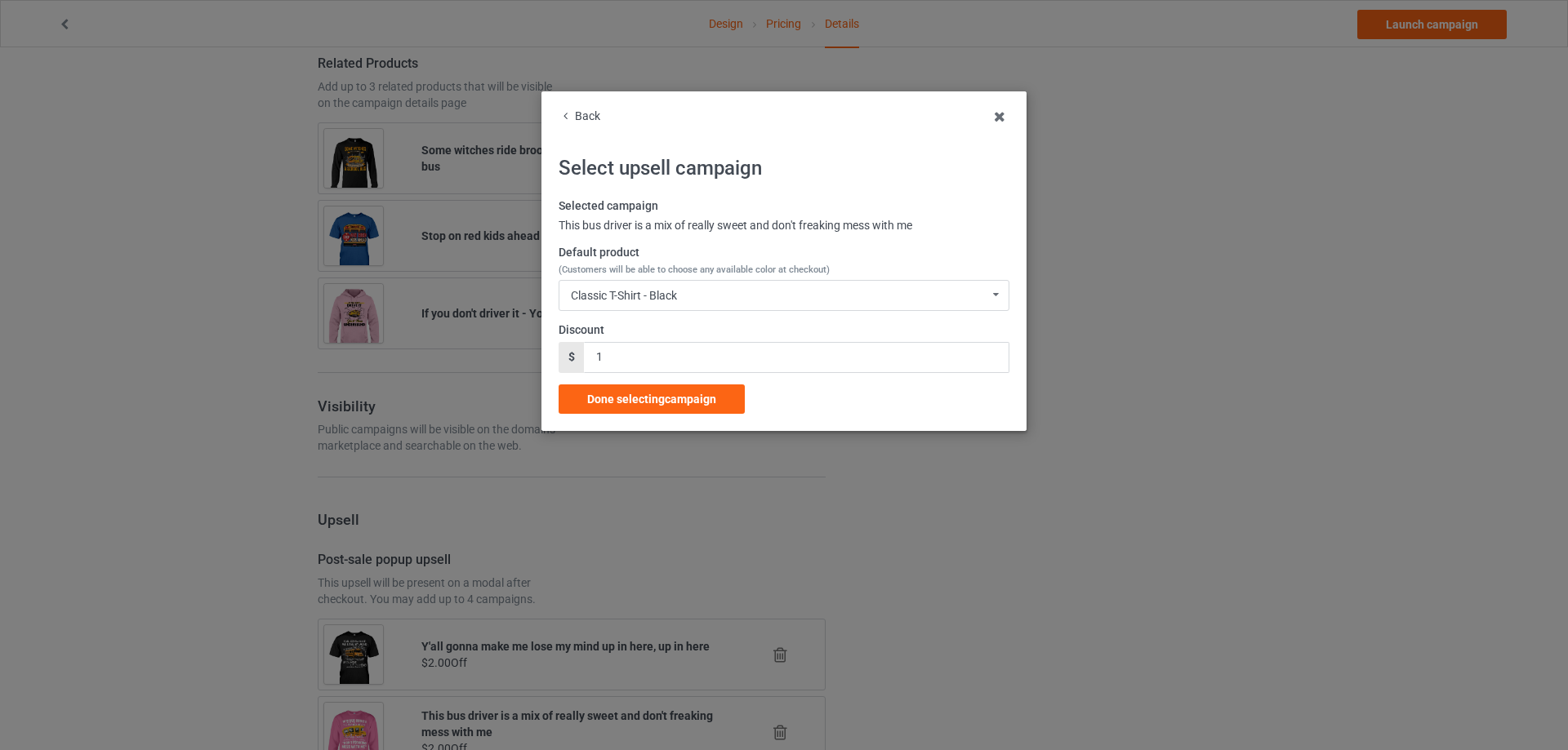
scroll to position [1556, 0]
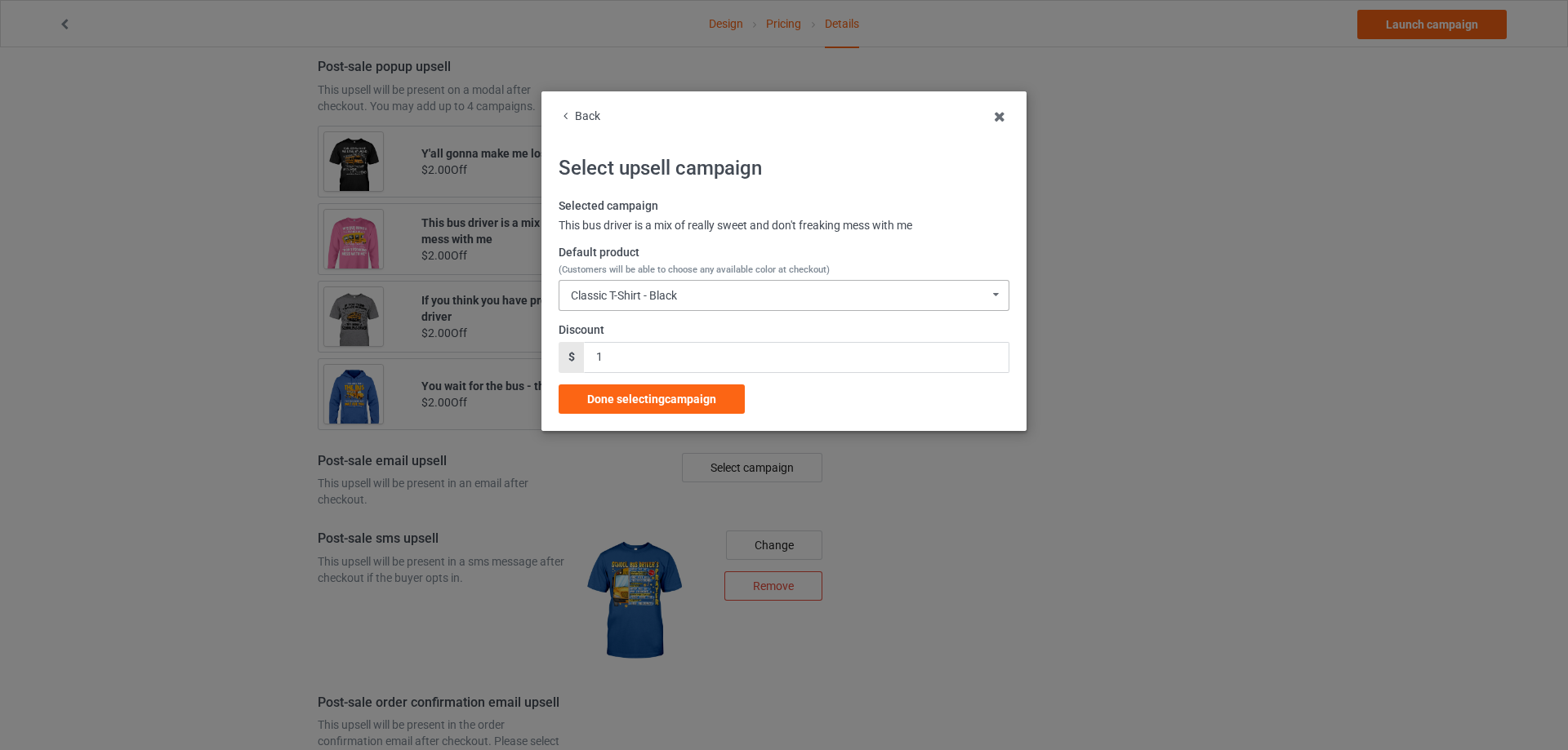
click at [635, 287] on div "Classic T-Shirt - Black Classic T-Shirt - Black Classic T-Shirt - Charcoal Grey…" at bounding box center [784, 295] width 451 height 31
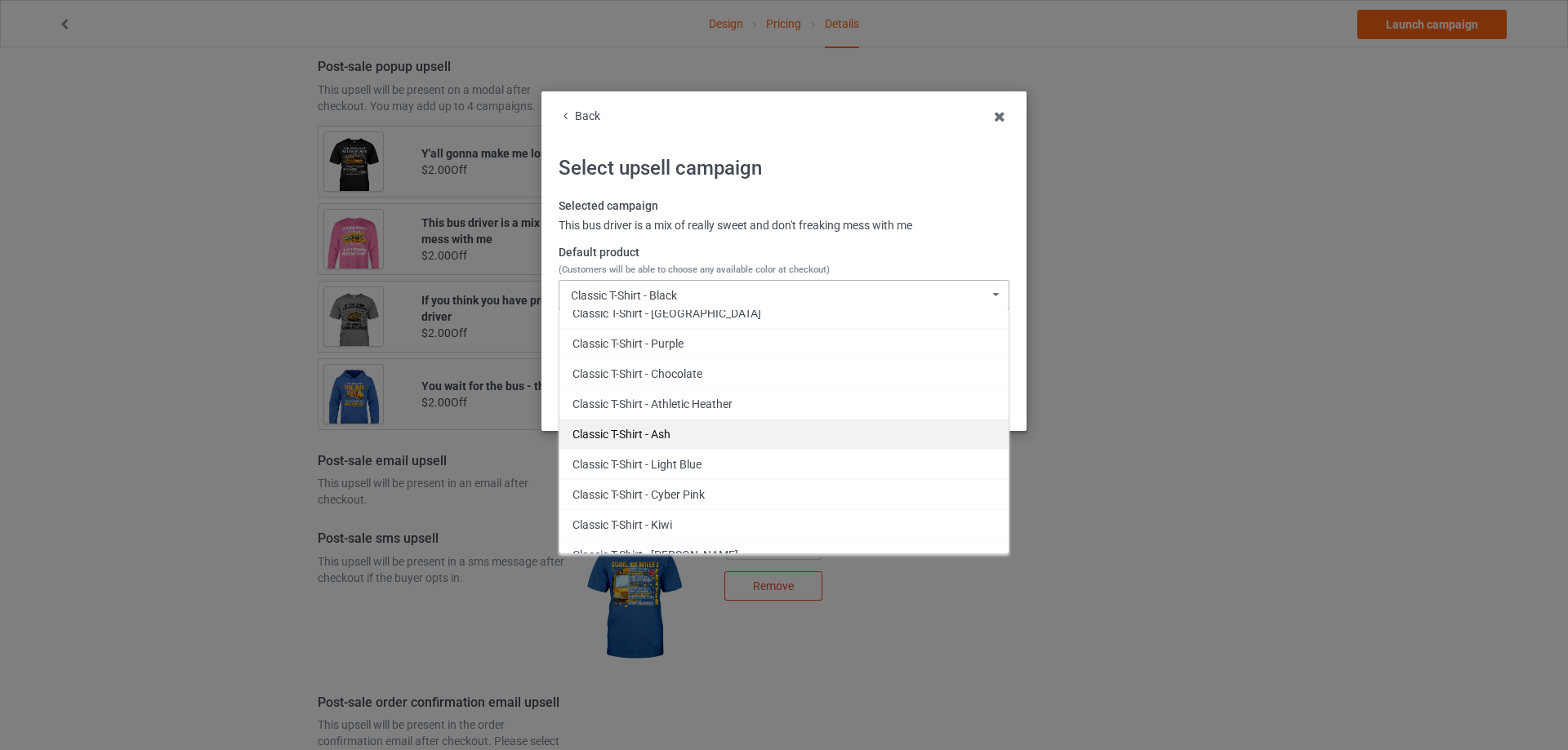
scroll to position [245, 0]
click at [725, 413] on div "Classic T-Shirt - Cyber Pink" at bounding box center [784, 412] width 449 height 30
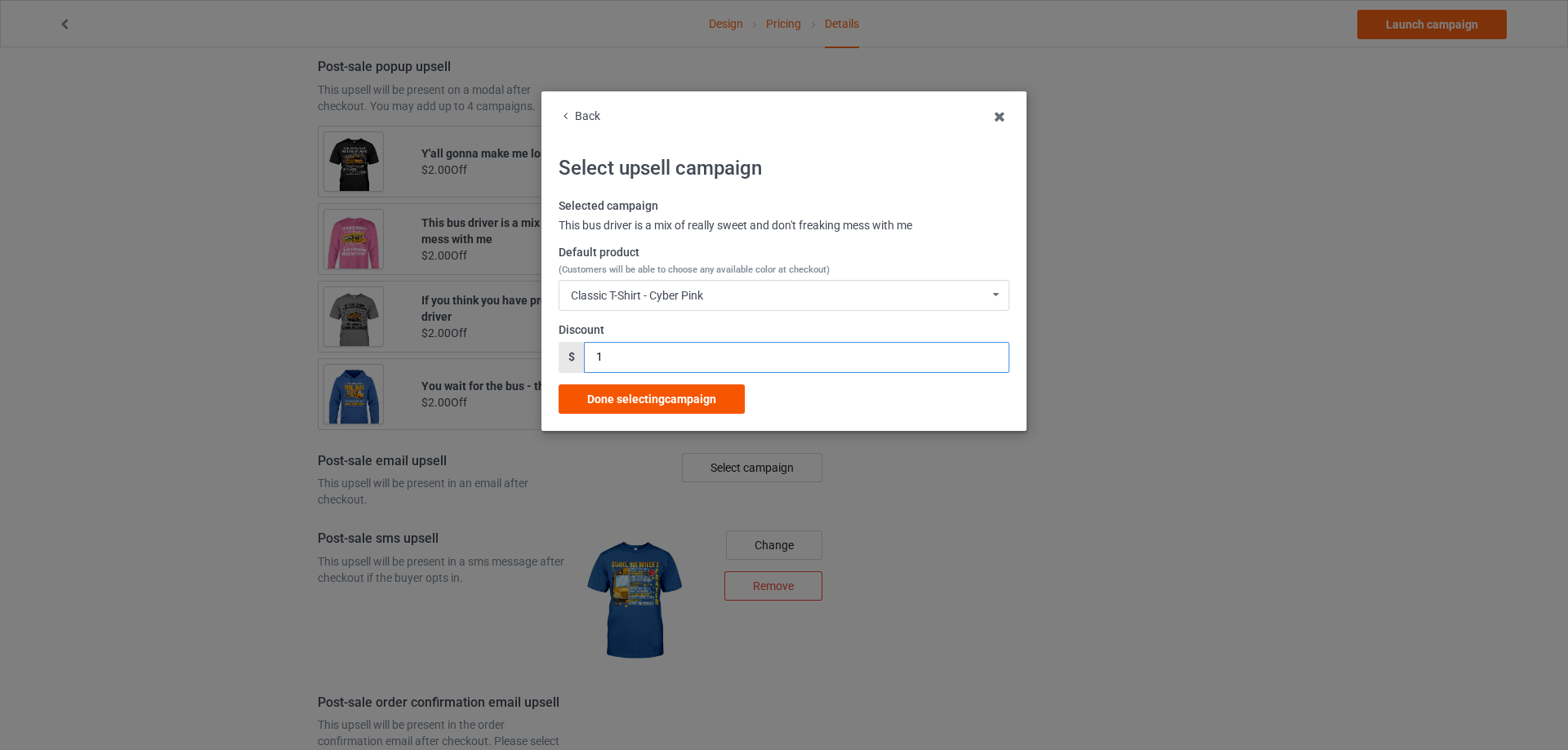
drag, startPoint x: 638, startPoint y: 364, endPoint x: 646, endPoint y: 389, distance: 26.2
click at [583, 369] on div "$ 1" at bounding box center [784, 358] width 451 height 31
type input "2"
click at [646, 389] on div "Done selecting campaign" at bounding box center [652, 399] width 187 height 29
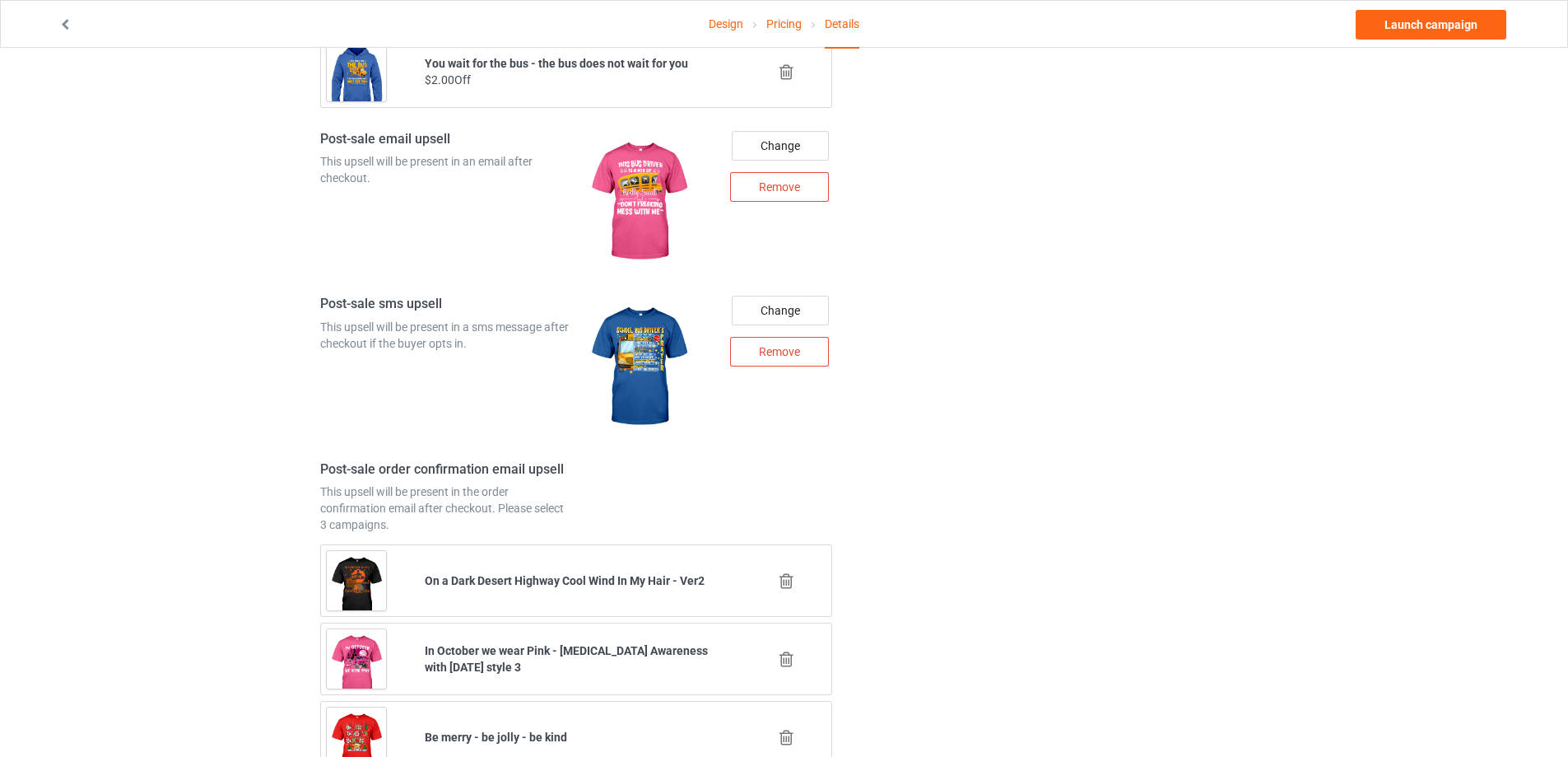
scroll to position [2045, 0]
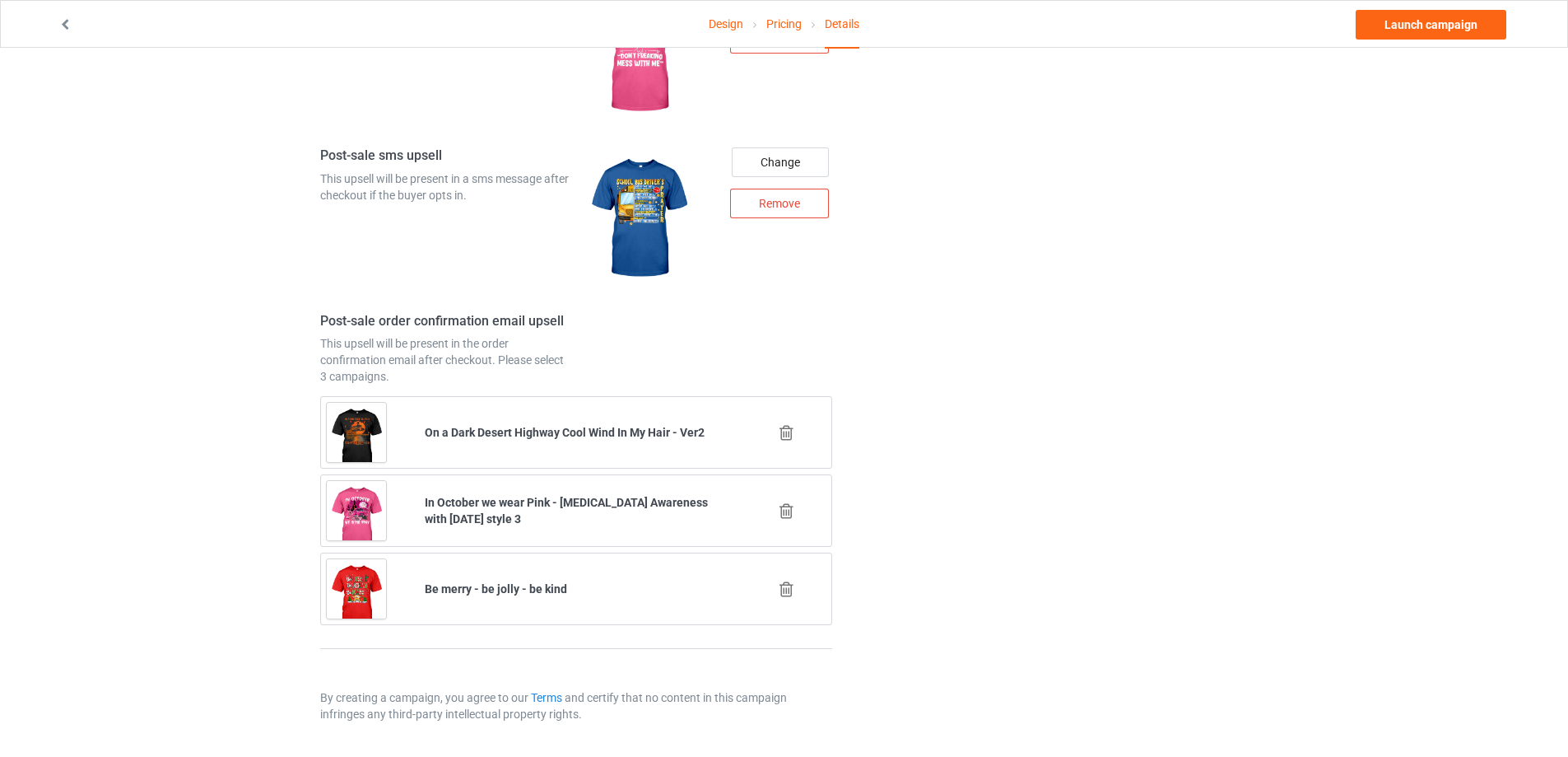
click at [783, 431] on icon at bounding box center [786, 433] width 21 height 18
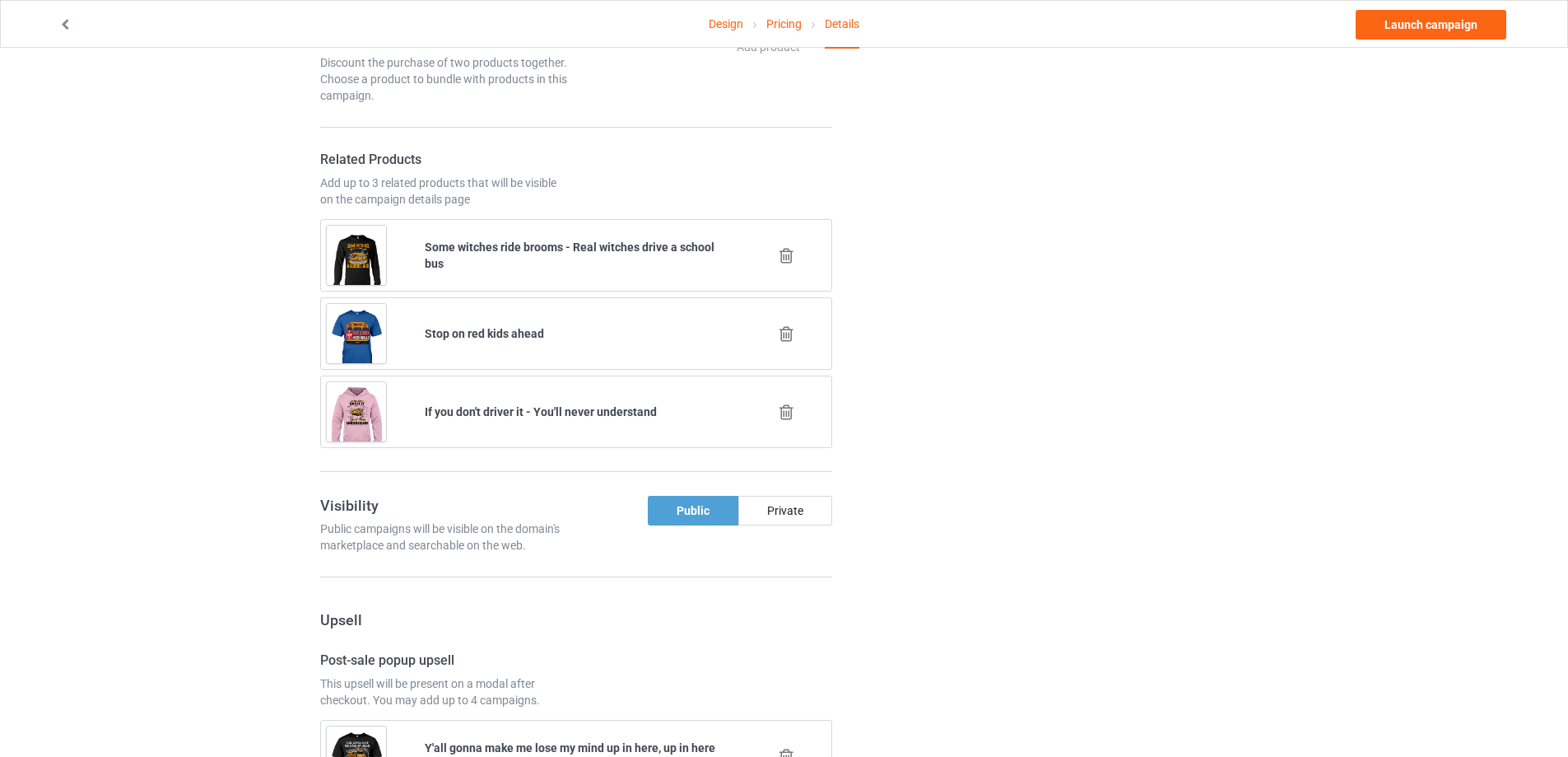
scroll to position [1967, 0]
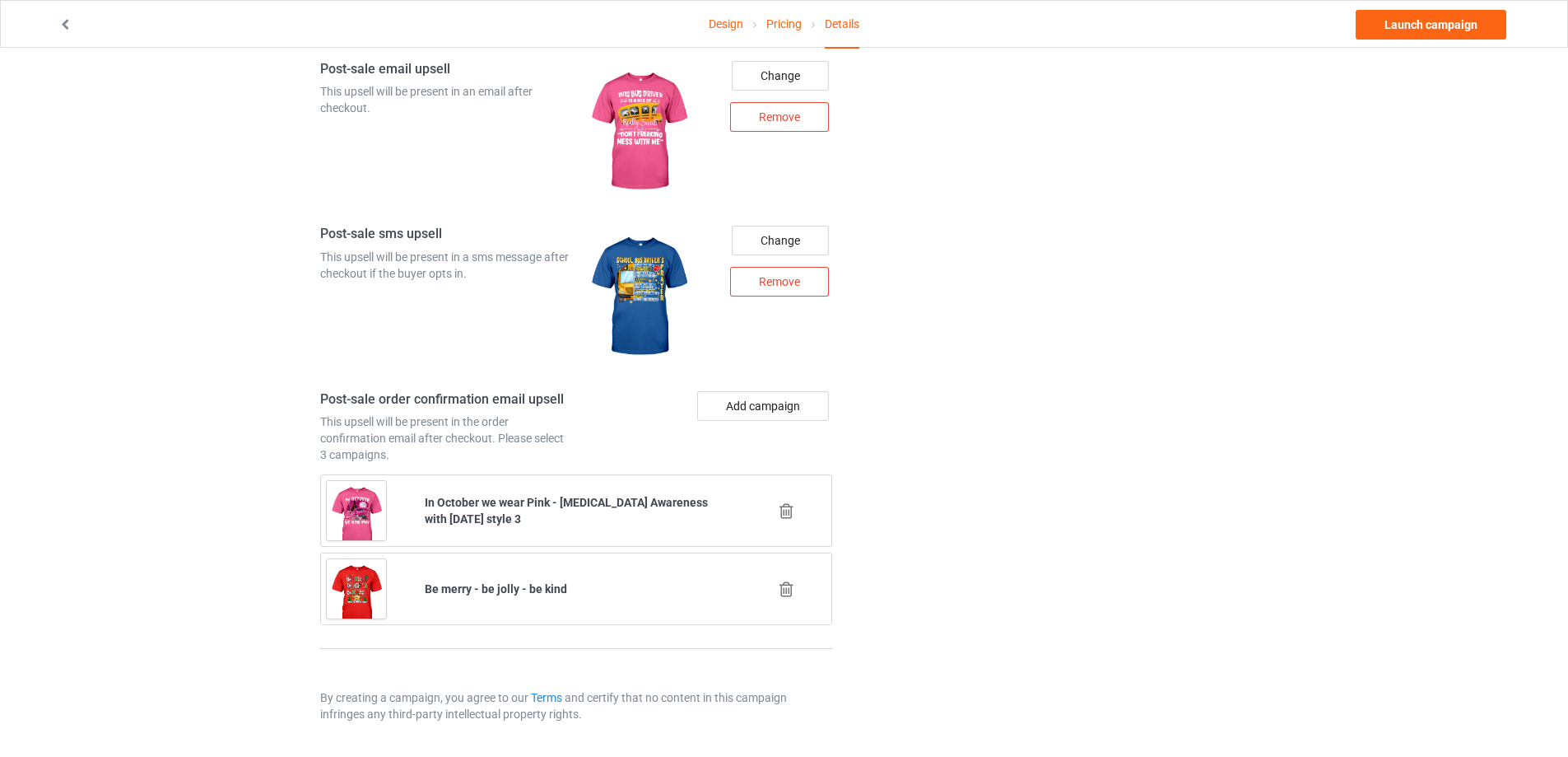
click at [785, 512] on icon at bounding box center [786, 511] width 21 height 18
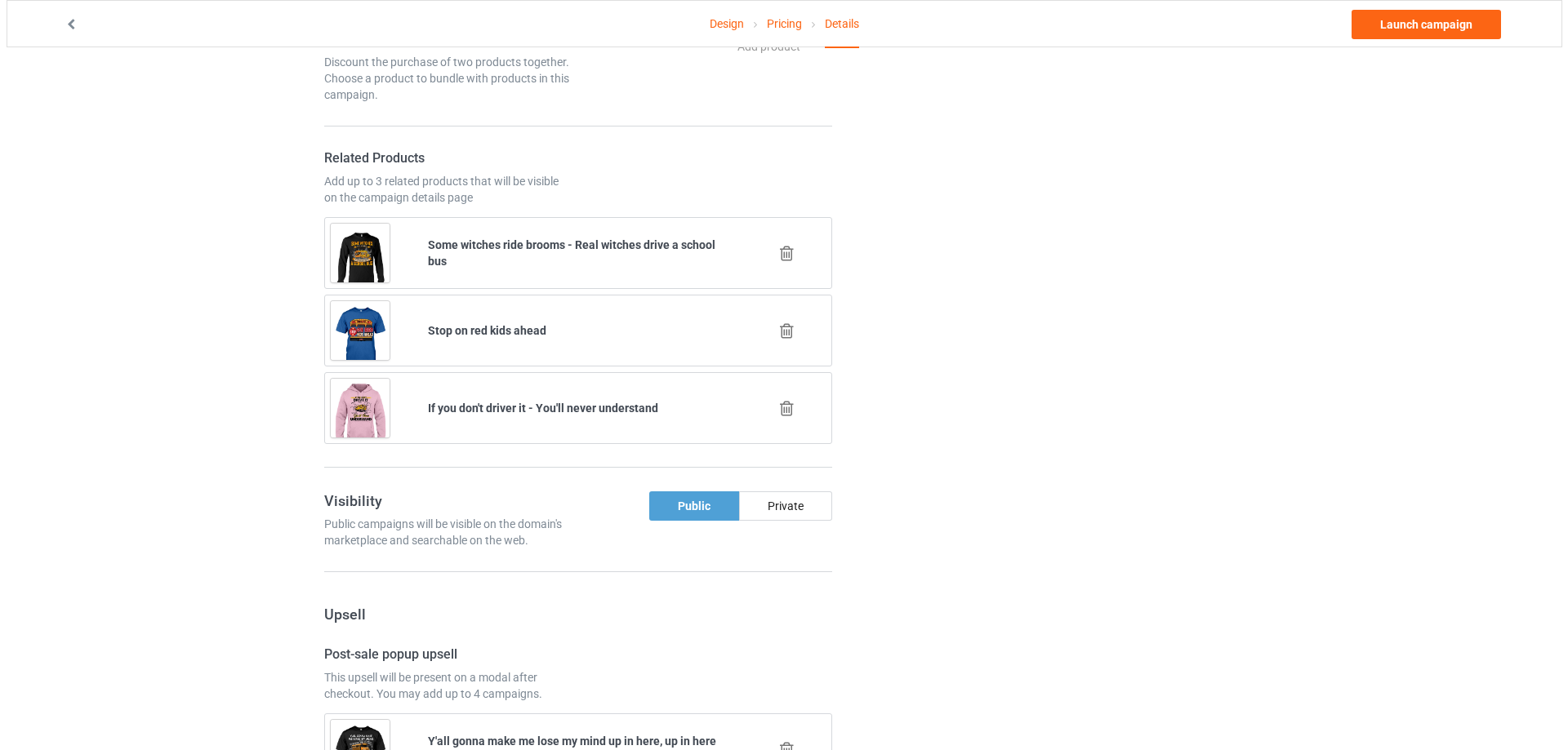
scroll to position [1871, 0]
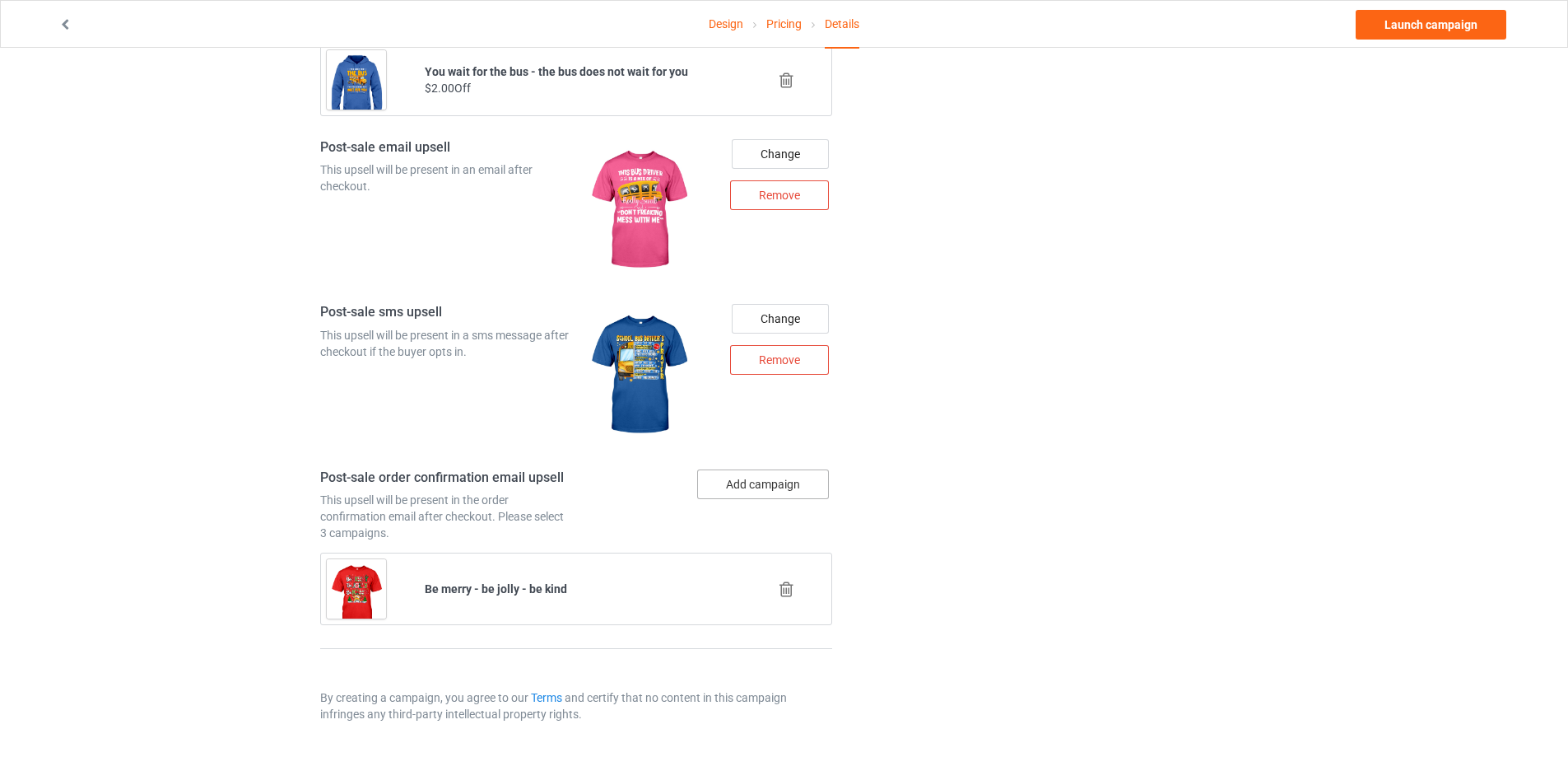
click at [762, 473] on button "Add campaign" at bounding box center [762, 484] width 131 height 29
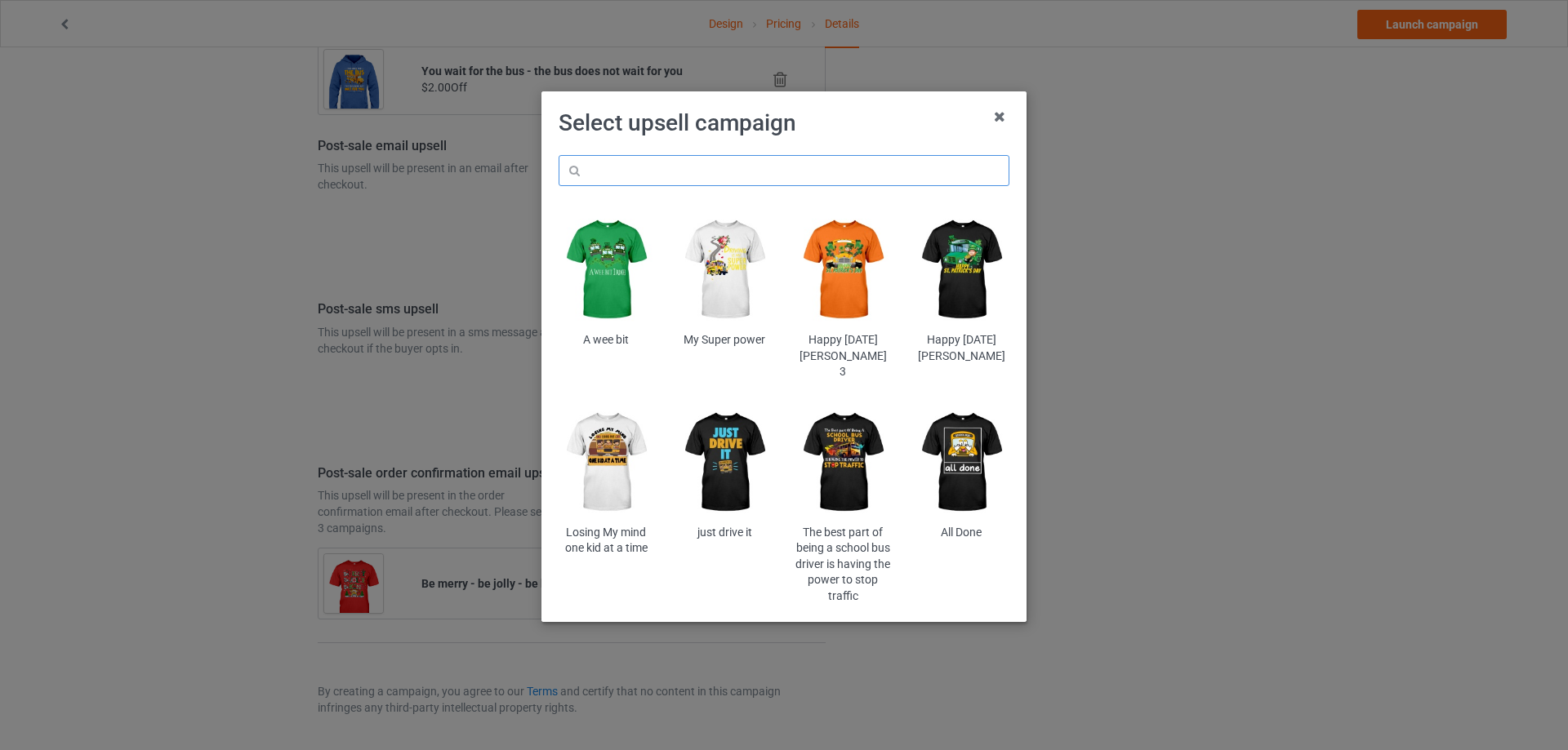
click at [678, 176] on input "text" at bounding box center [784, 171] width 451 height 31
paste input "myba"
type input "myba"
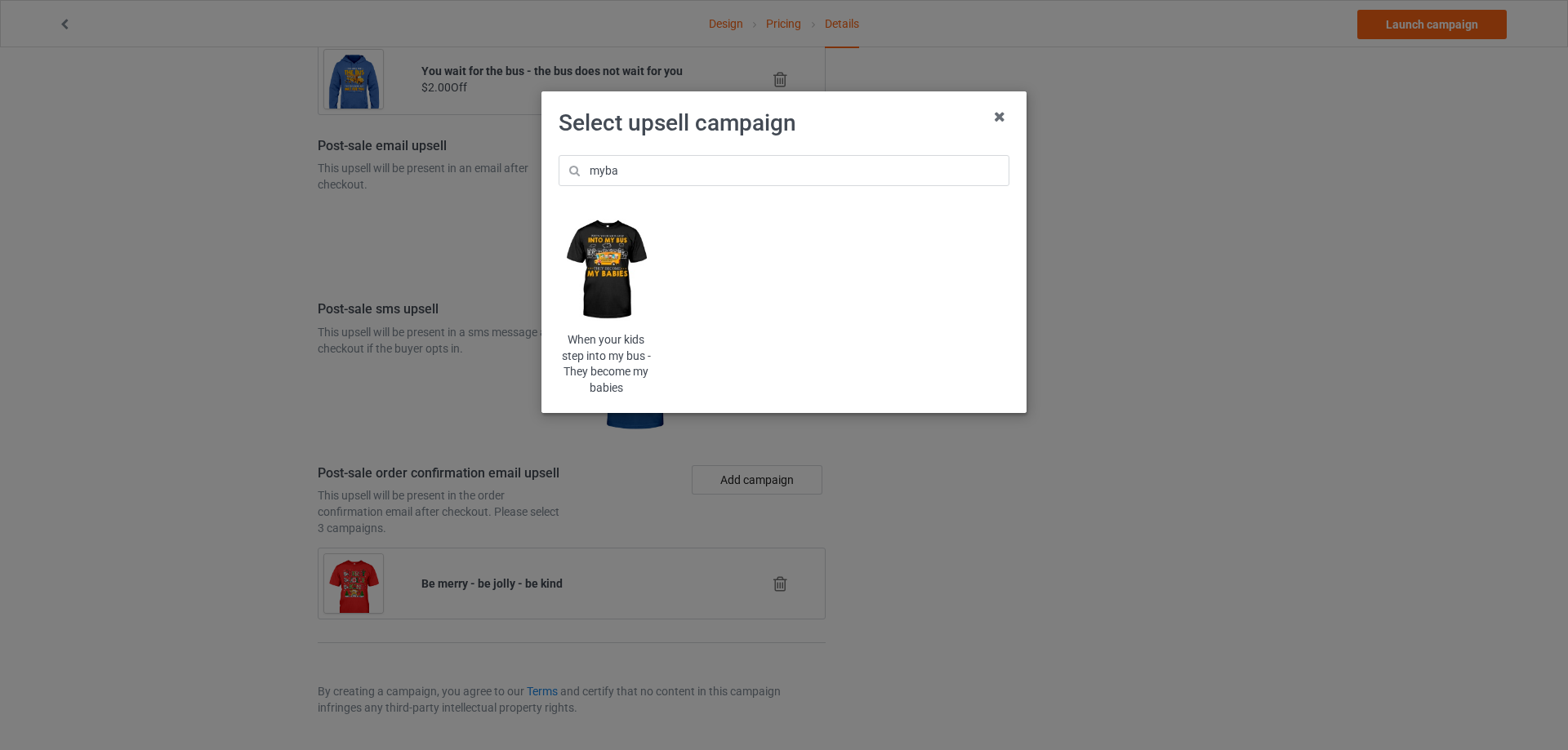
click at [622, 247] on img at bounding box center [607, 270] width 95 height 119
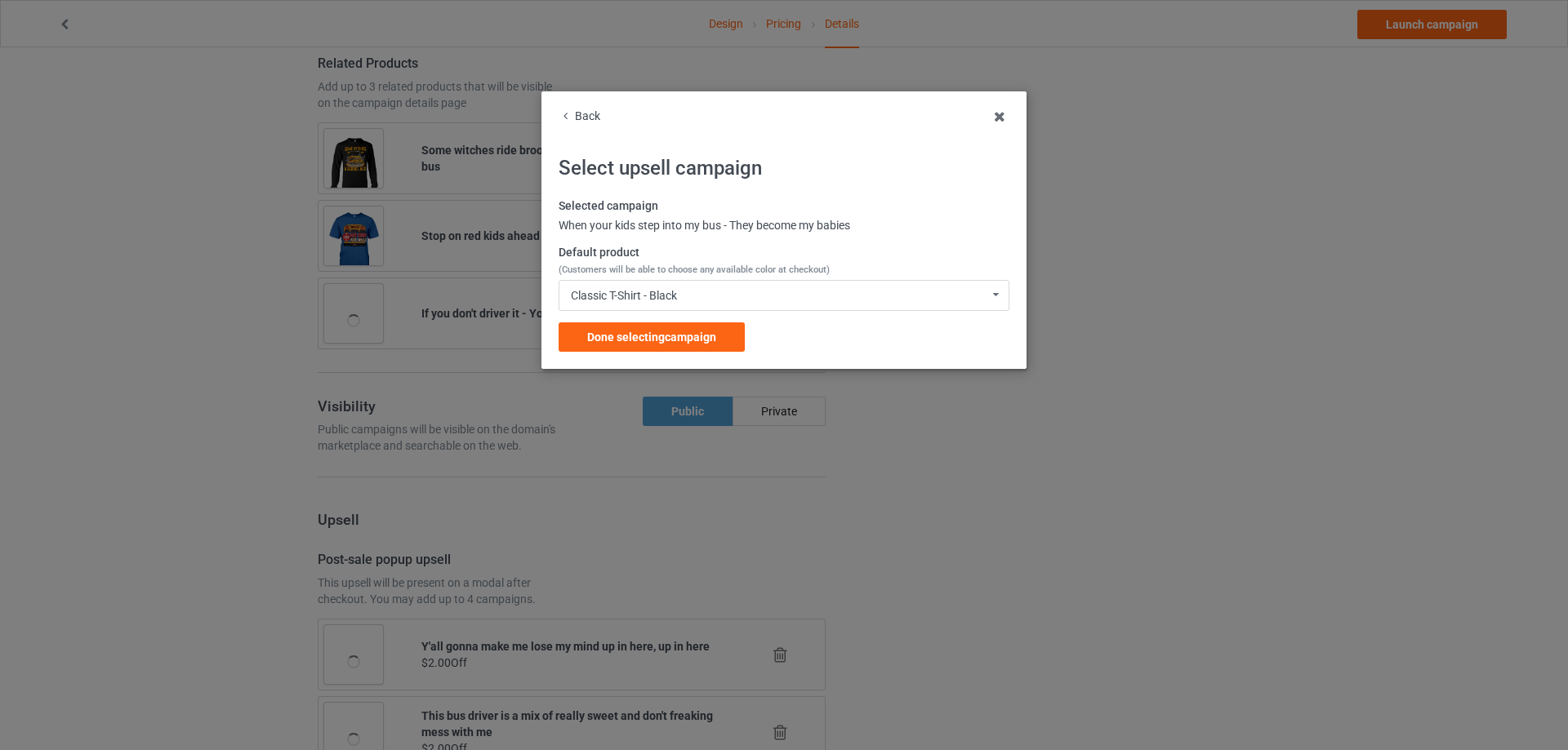
scroll to position [1871, 0]
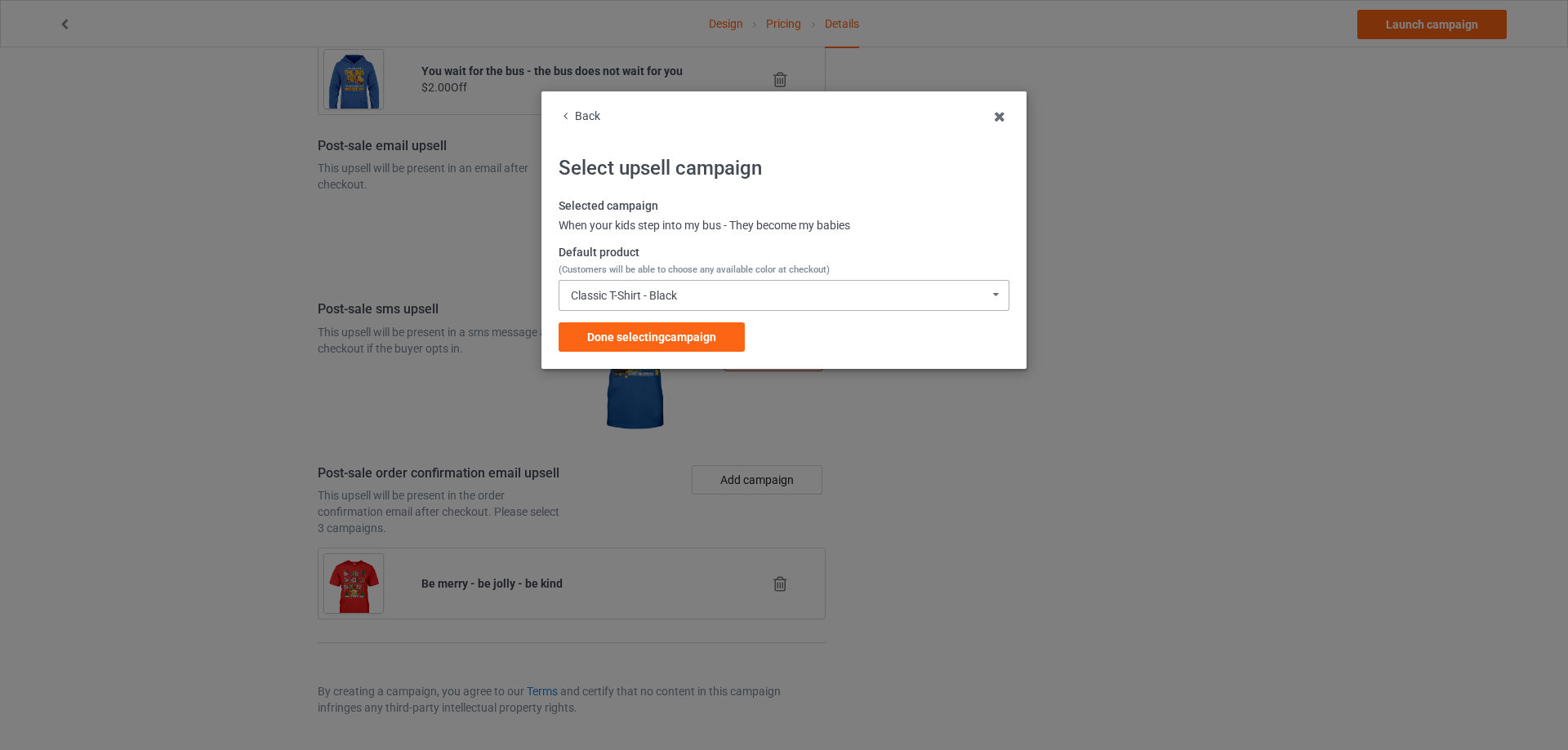
click at [657, 283] on div "Classic T-Shirt - Black Classic T-Shirt - Black Classic T-Shirt - Chocolate Cla…" at bounding box center [784, 295] width 451 height 31
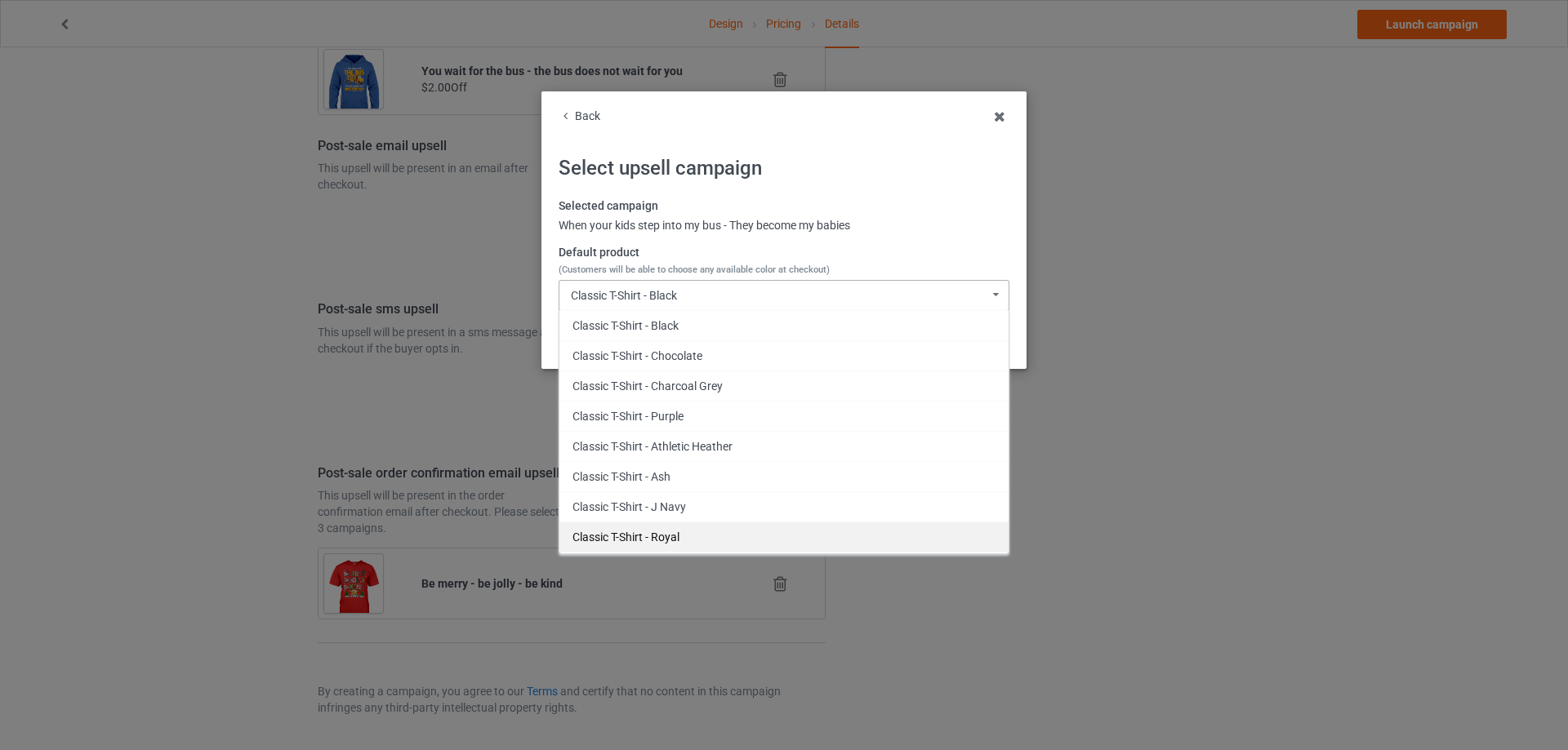
click at [671, 528] on div "Classic T-Shirt - Royal" at bounding box center [784, 536] width 449 height 30
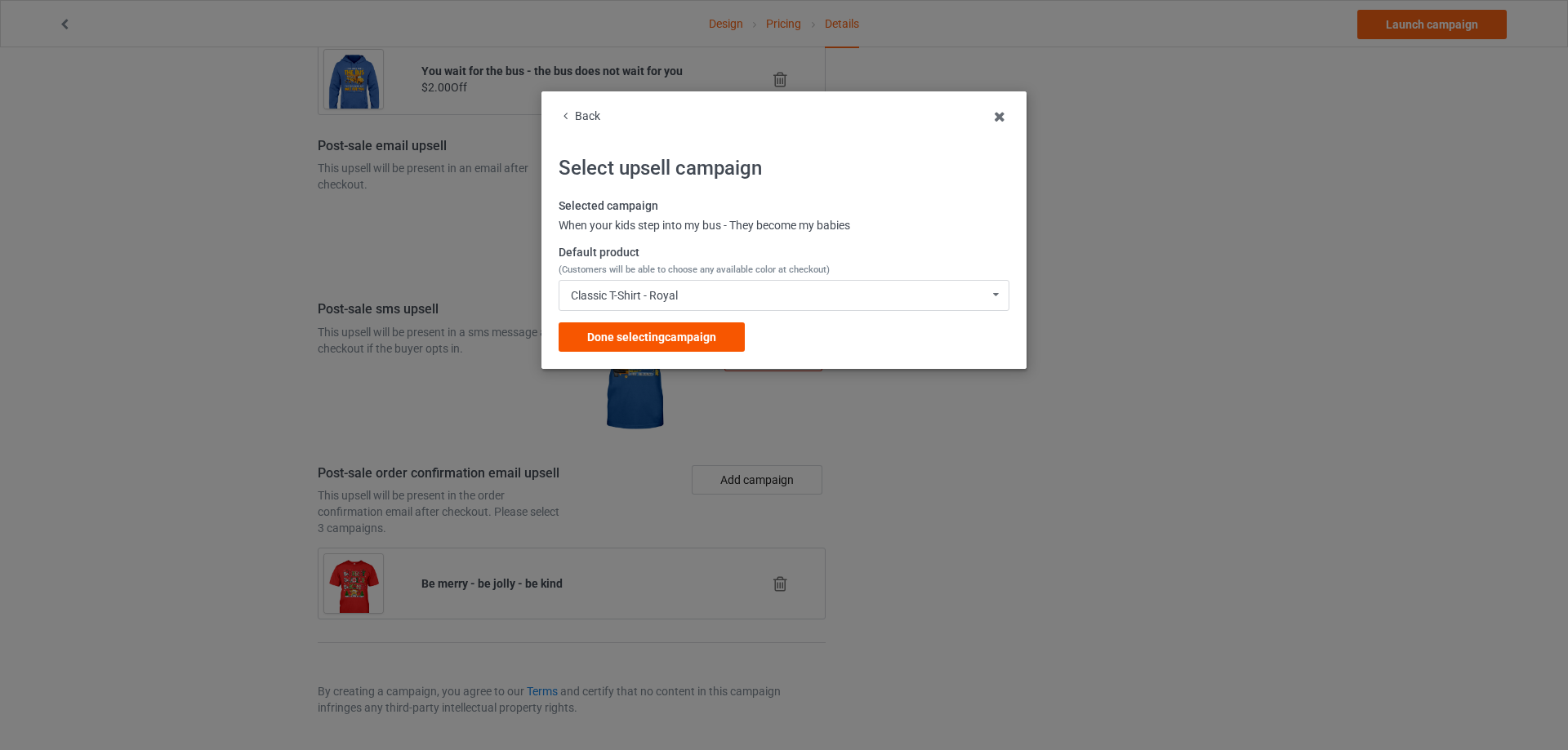
click at [690, 344] on div "Done selecting campaign" at bounding box center [652, 337] width 187 height 29
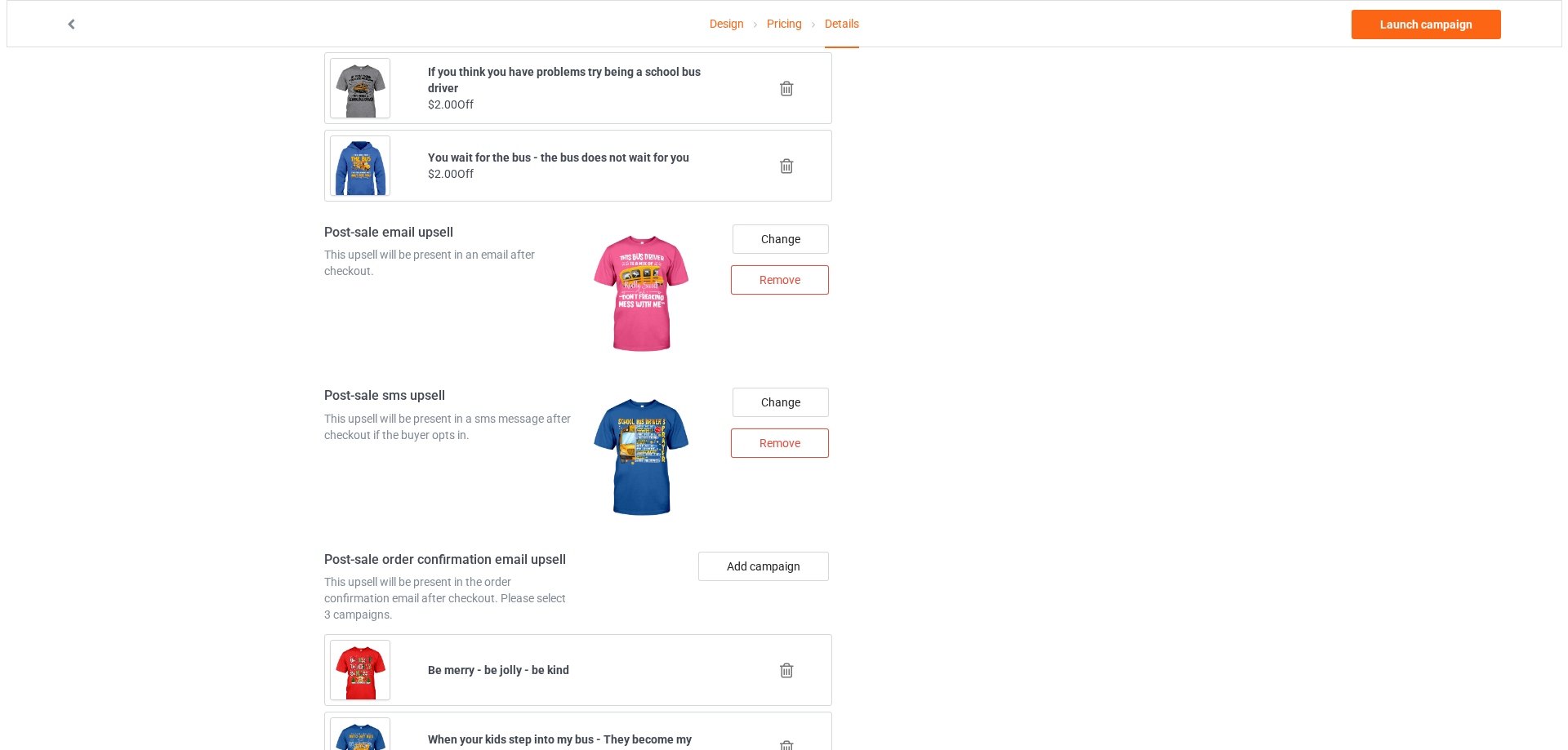
scroll to position [1949, 0]
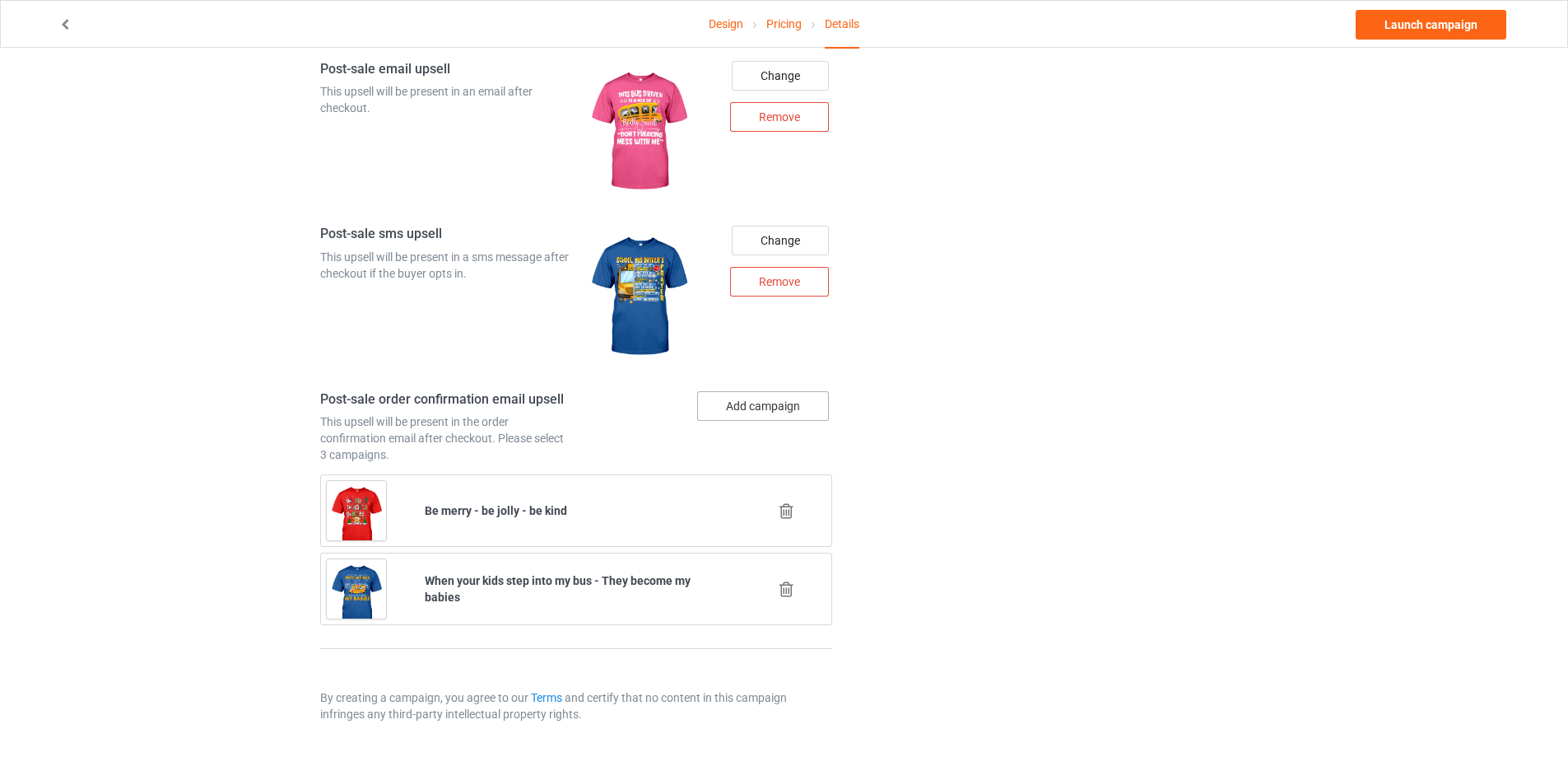
click at [743, 410] on button "Add campaign" at bounding box center [762, 406] width 131 height 29
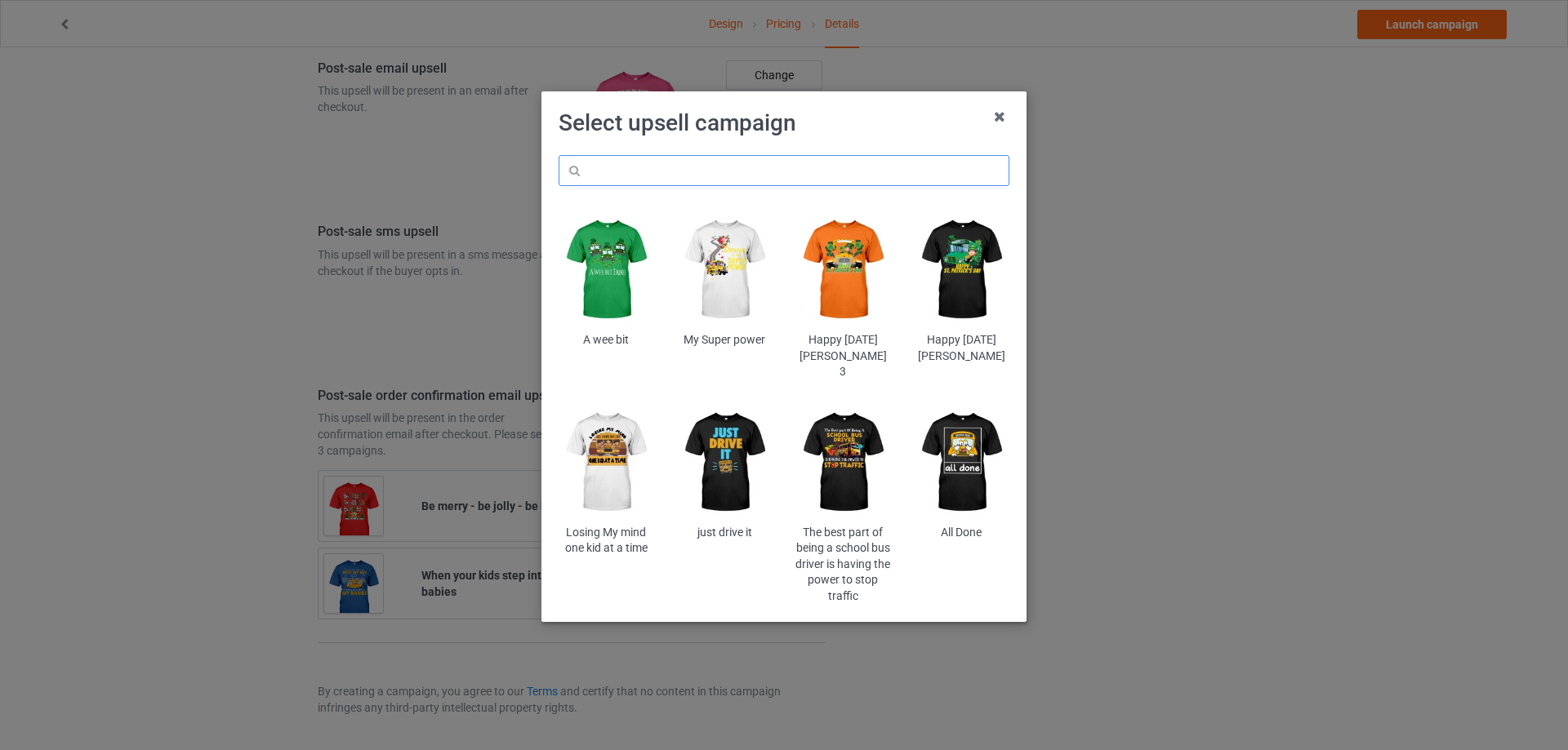
click at [806, 174] on input "text" at bounding box center [784, 171] width 451 height 31
paste input "probetr"
type input "probetr"
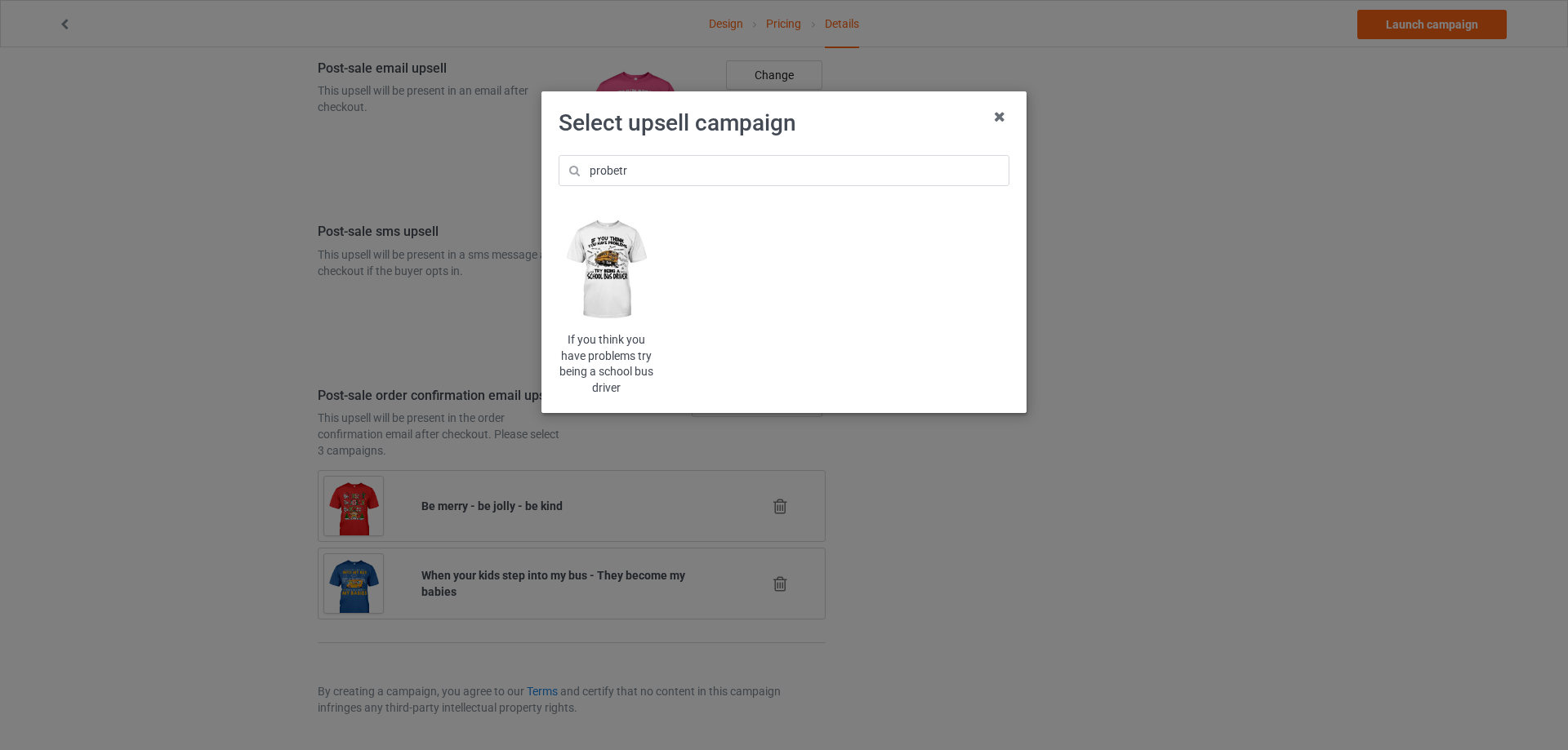
click at [610, 264] on img at bounding box center [607, 270] width 95 height 119
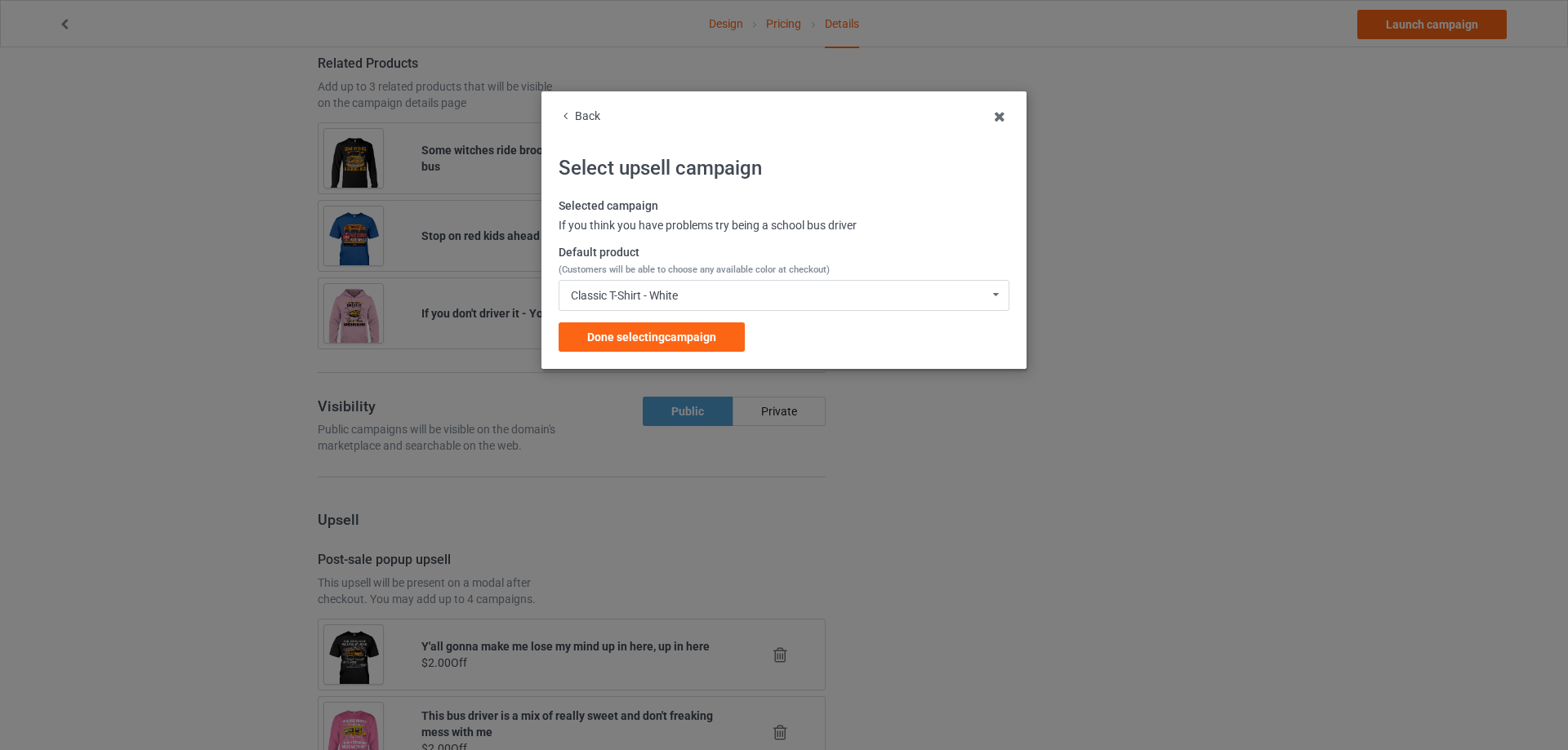
scroll to position [1949, 0]
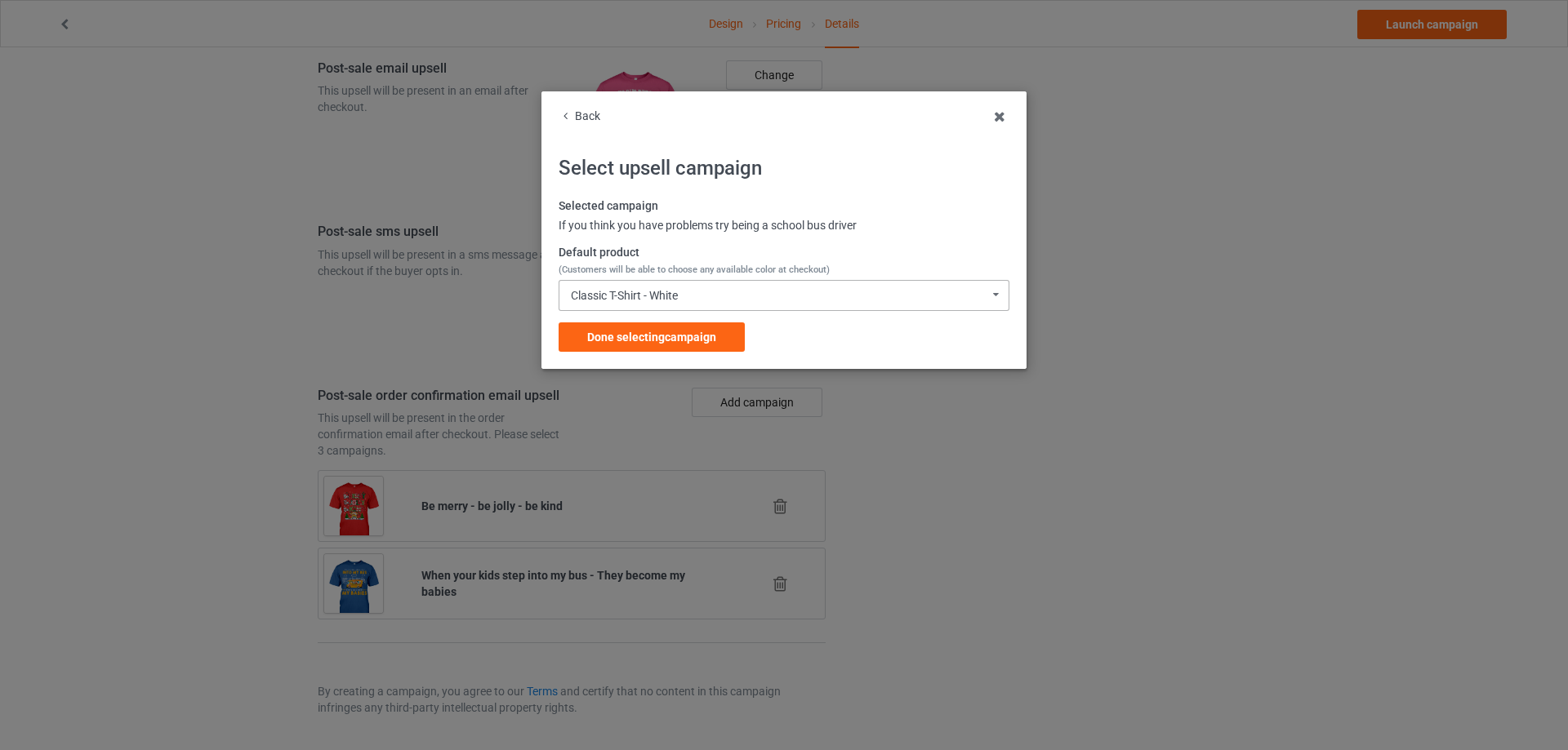
click at [702, 280] on div "Classic T-Shirt - White Classic T-Shirt - White Classic T-Shirt - Chocolate Cla…" at bounding box center [784, 295] width 451 height 31
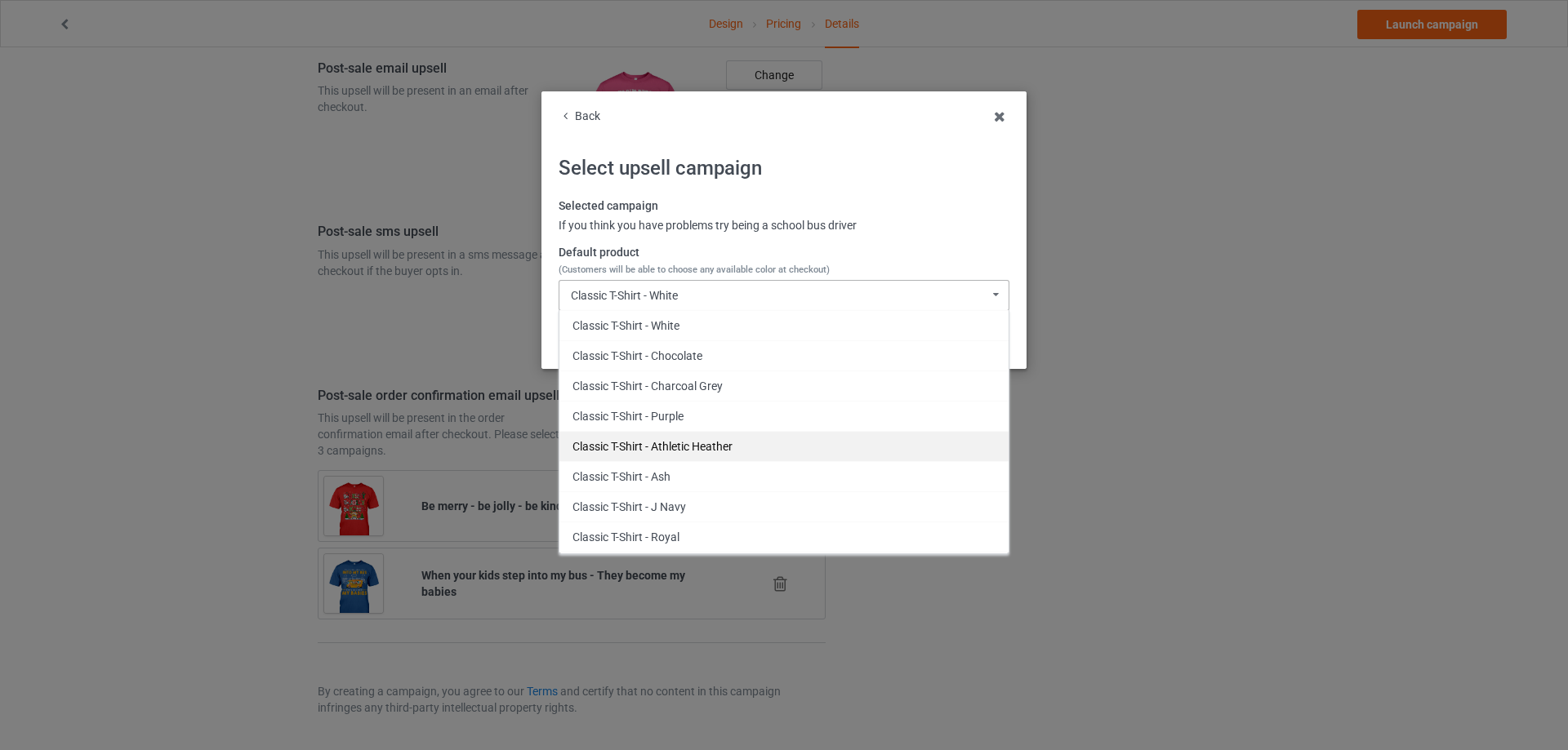
click at [714, 441] on div "Classic T-Shirt - Athletic Heather" at bounding box center [784, 445] width 449 height 30
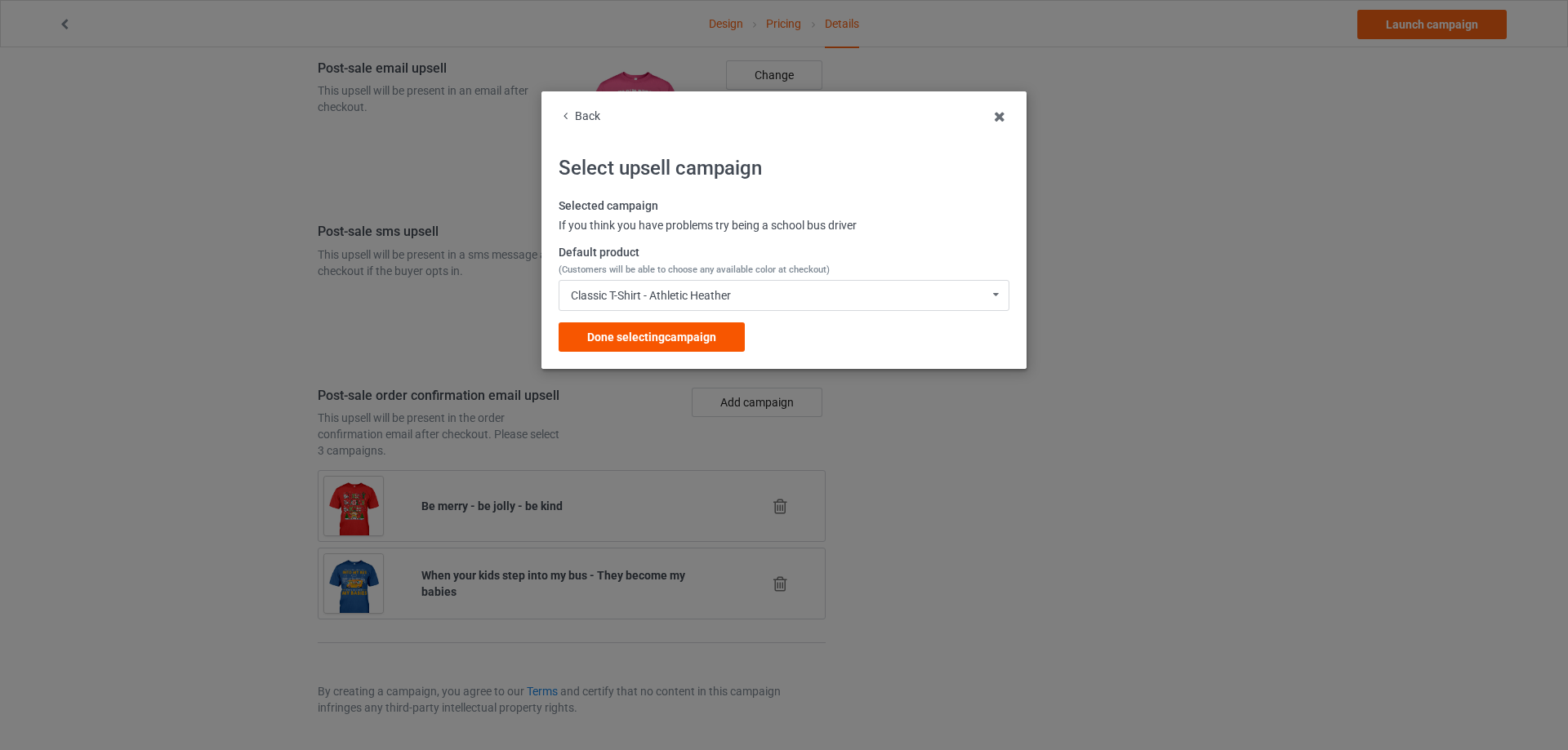
click at [677, 336] on span "Done selecting campaign" at bounding box center [651, 336] width 129 height 13
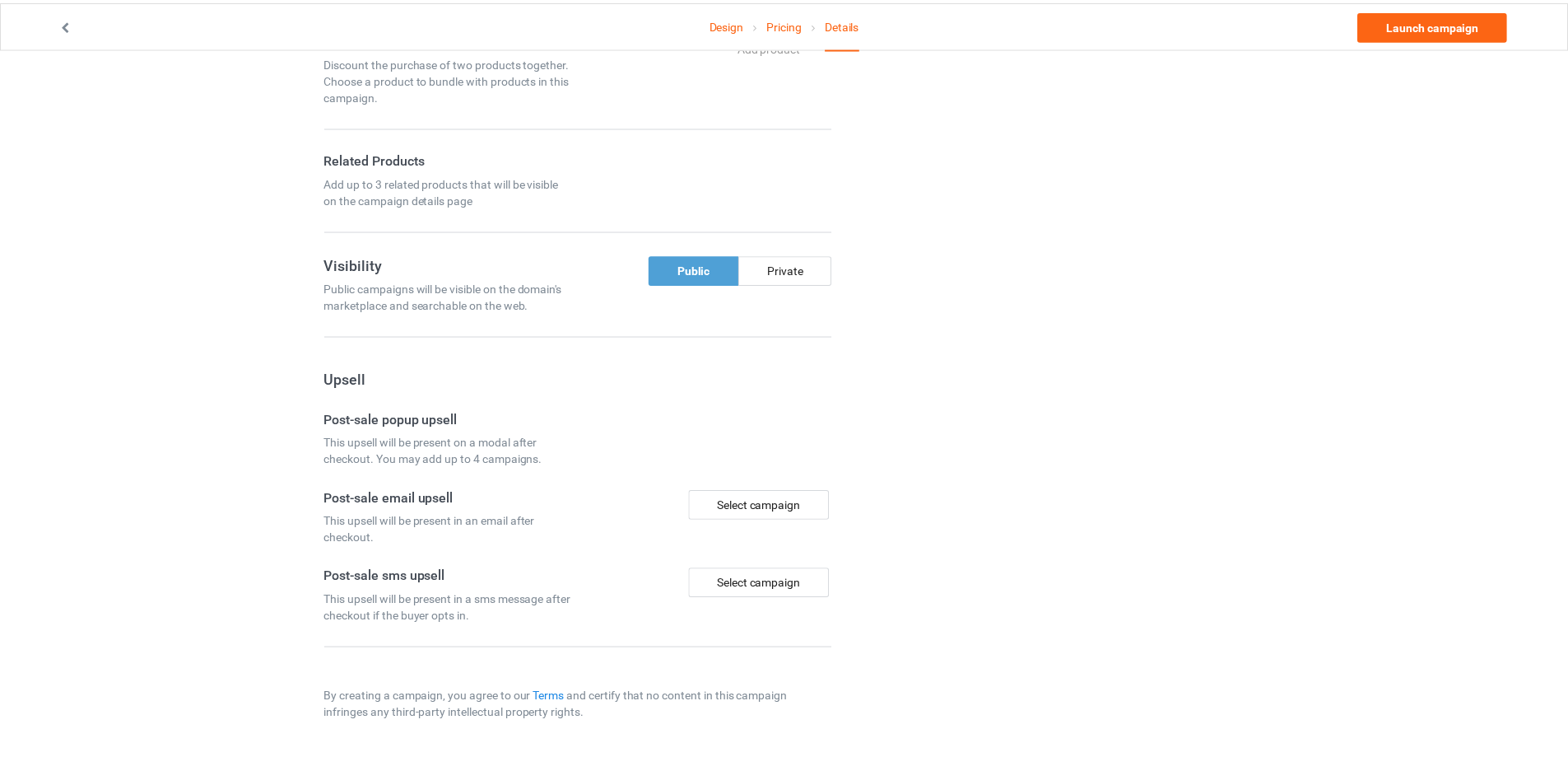
scroll to position [978, 0]
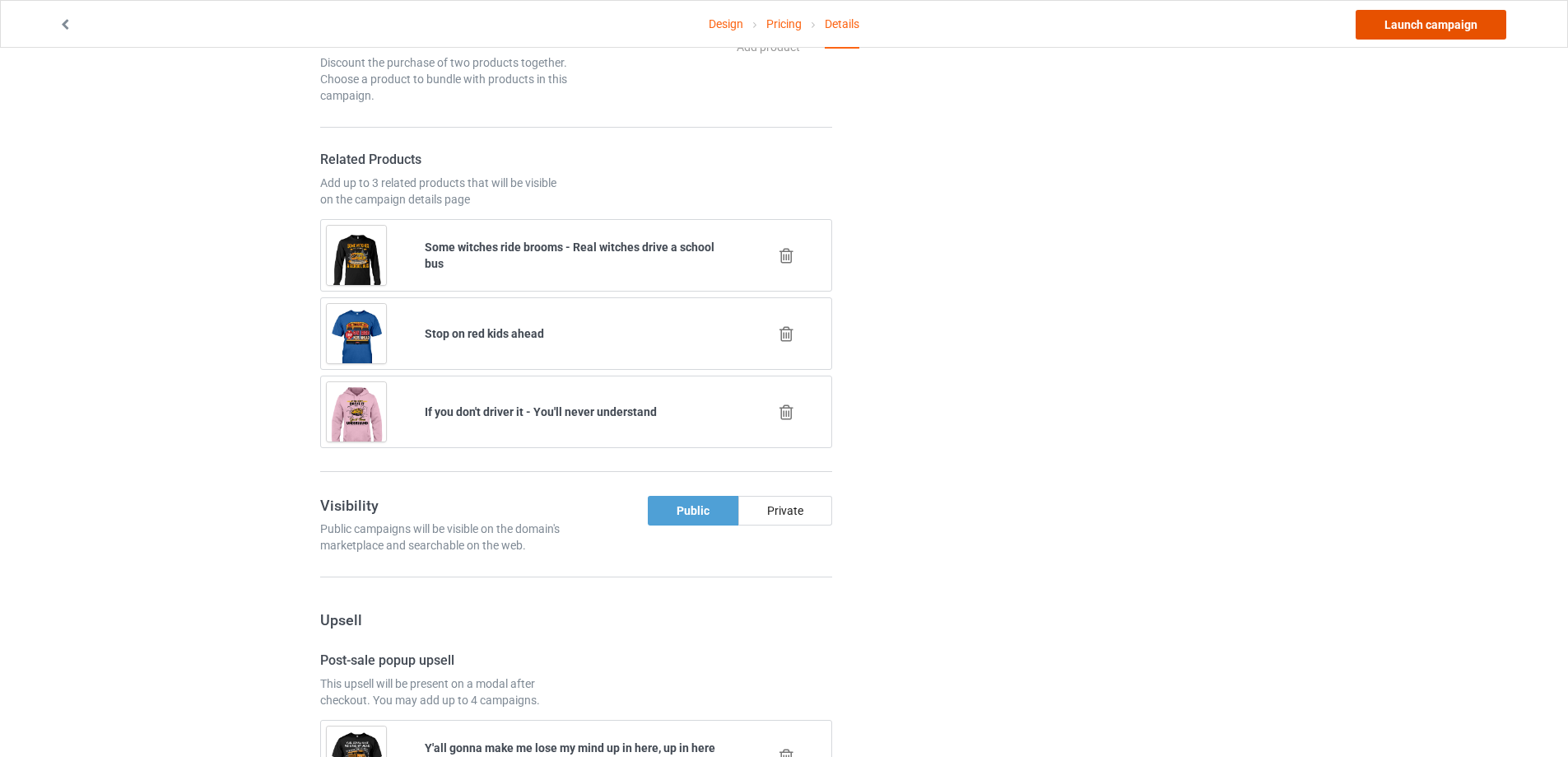
click at [1452, 24] on link "Launch campaign" at bounding box center [1431, 25] width 151 height 29
